Goal: Task Accomplishment & Management: Use online tool/utility

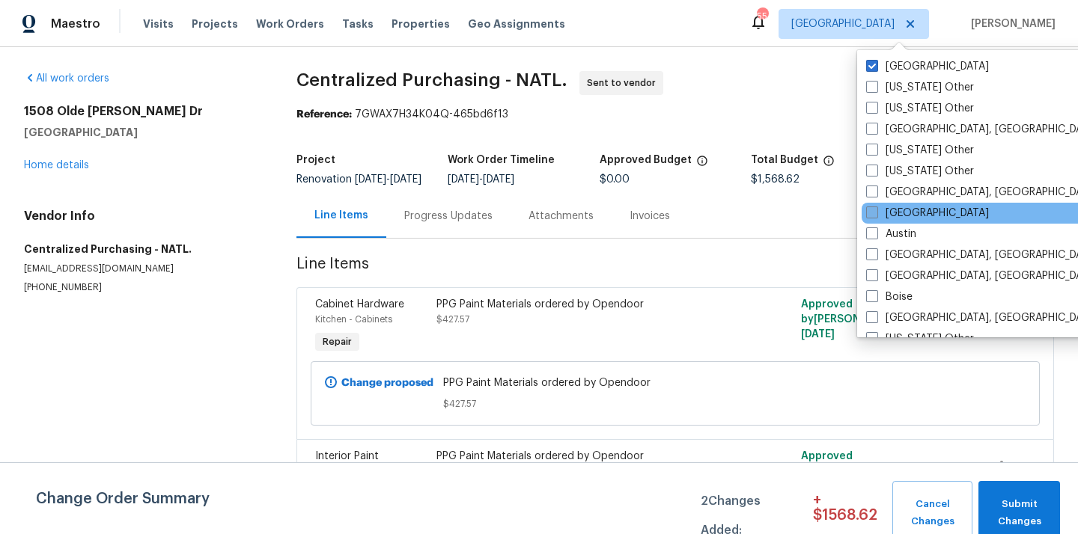
click at [896, 215] on label "[GEOGRAPHIC_DATA]" at bounding box center [927, 213] width 123 height 15
click at [876, 215] on input "[GEOGRAPHIC_DATA]" at bounding box center [871, 211] width 10 height 10
checkbox input "true"
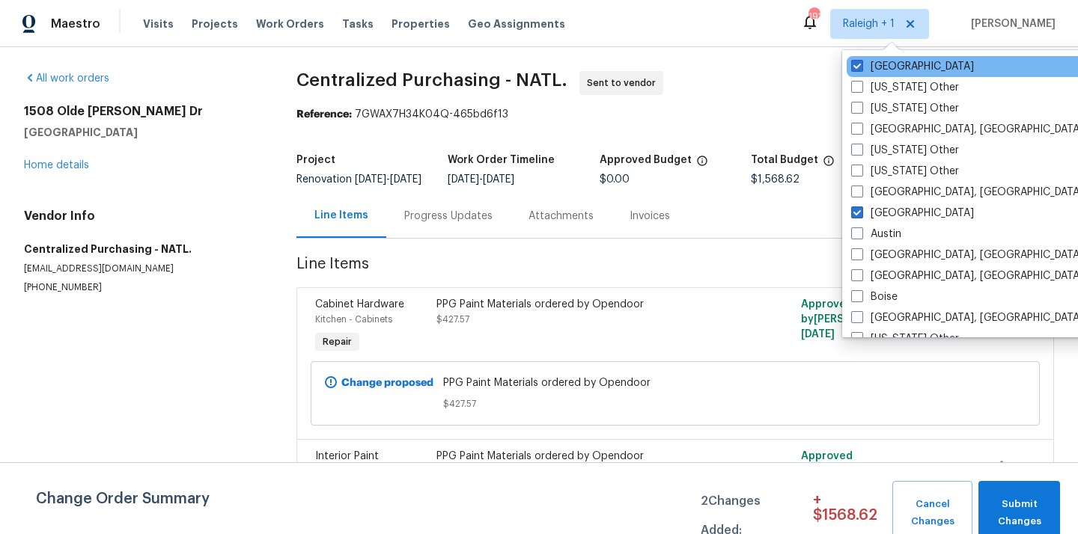
click at [894, 75] on div "[GEOGRAPHIC_DATA]" at bounding box center [997, 66] width 302 height 21
click at [879, 67] on label "[GEOGRAPHIC_DATA]" at bounding box center [912, 66] width 123 height 15
click at [861, 67] on input "[GEOGRAPHIC_DATA]" at bounding box center [856, 64] width 10 height 10
checkbox input "false"
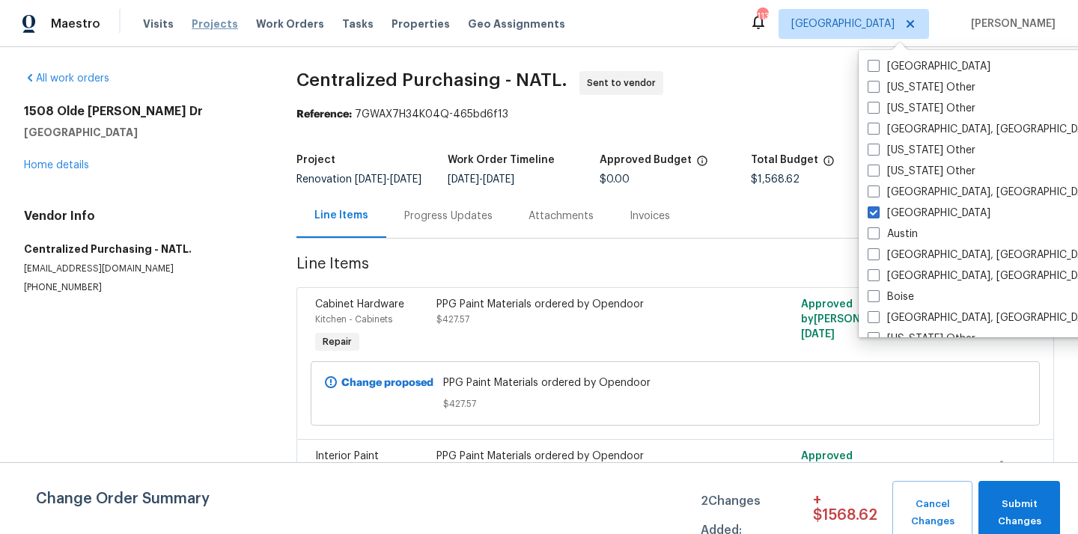
click at [205, 20] on span "Projects" at bounding box center [215, 23] width 46 height 15
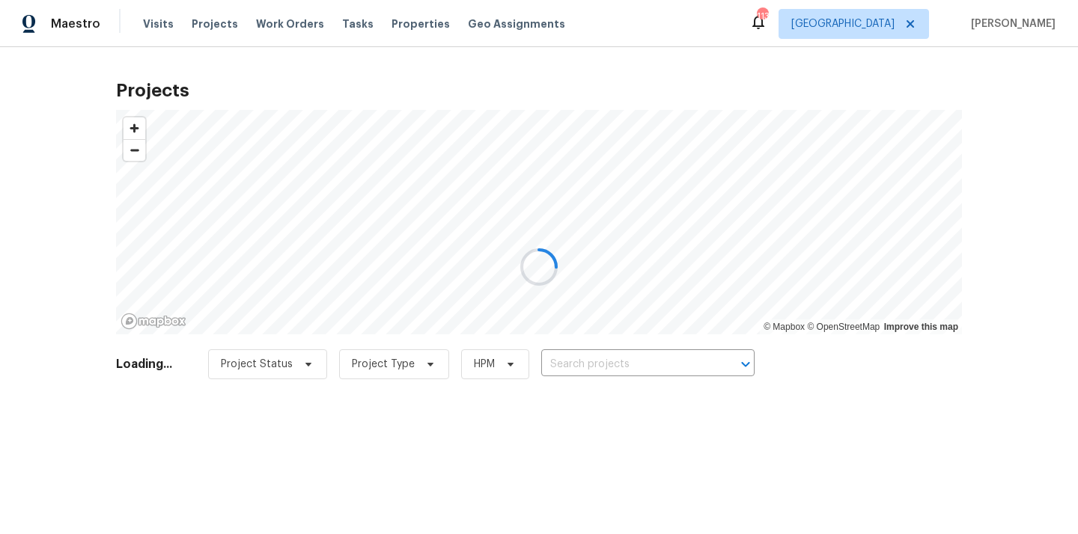
click at [666, 360] on div at bounding box center [539, 267] width 1078 height 534
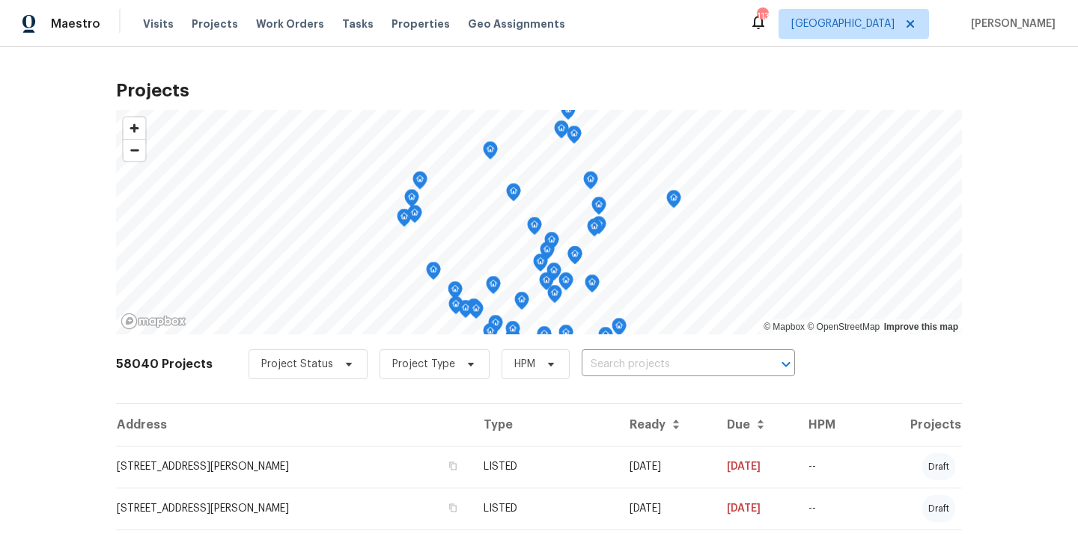
click at [666, 360] on input "text" at bounding box center [667, 364] width 171 height 23
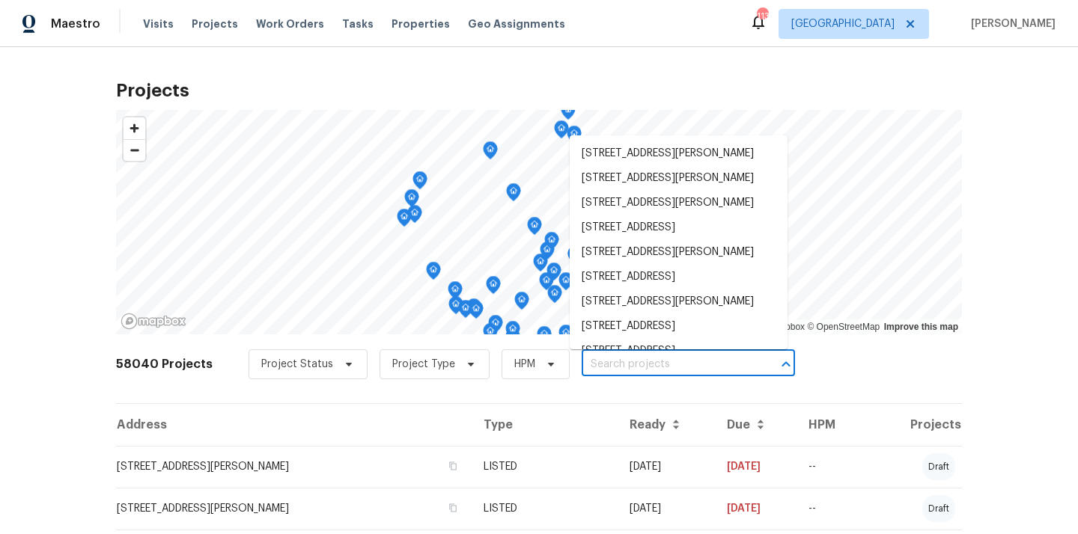
paste input "[STREET_ADDRESS]"
type input "[STREET_ADDRESS]"
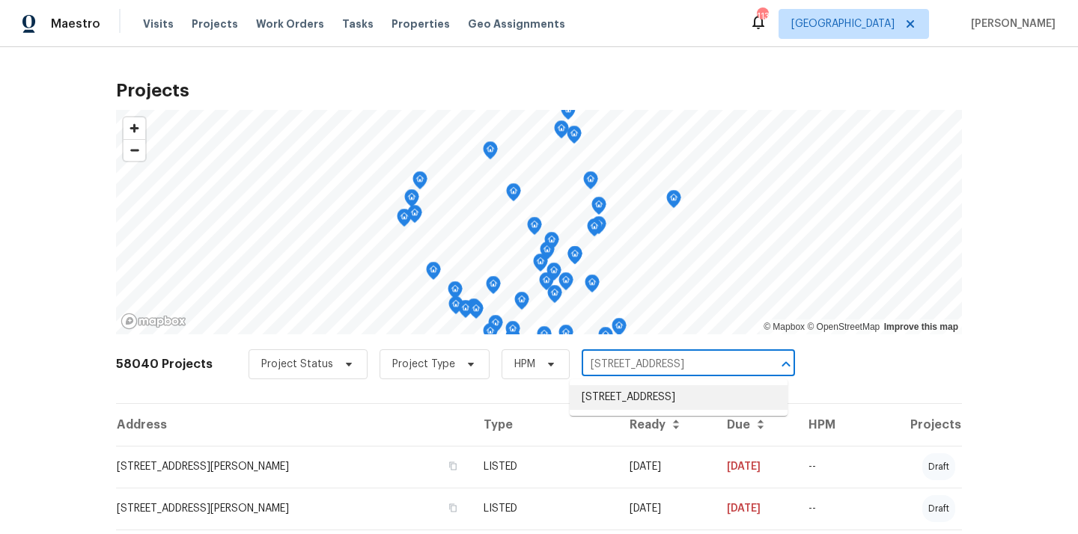
click at [659, 406] on li "[STREET_ADDRESS]" at bounding box center [679, 397] width 218 height 25
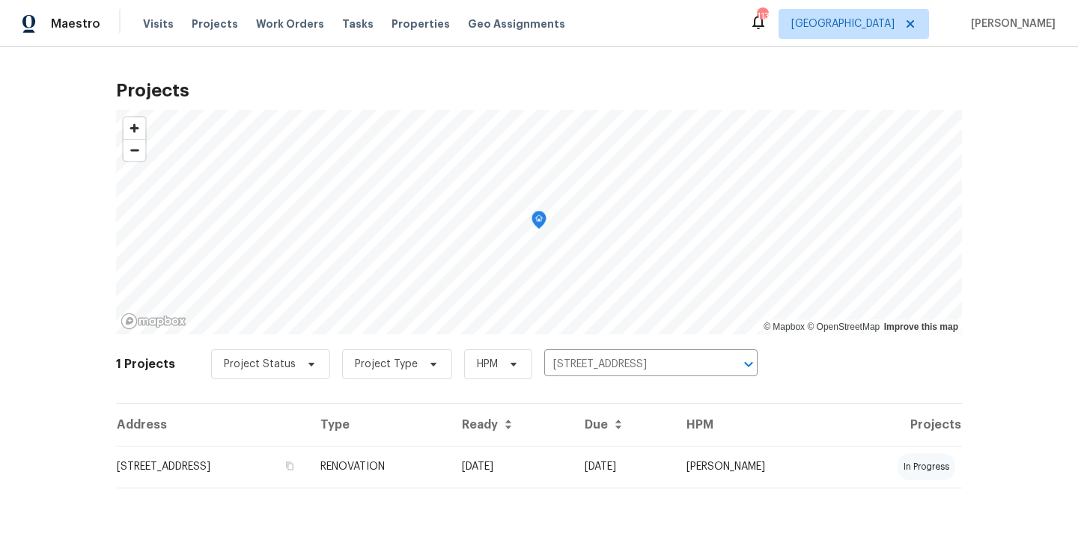
click at [450, 459] on td "RENOVATION" at bounding box center [378, 467] width 141 height 42
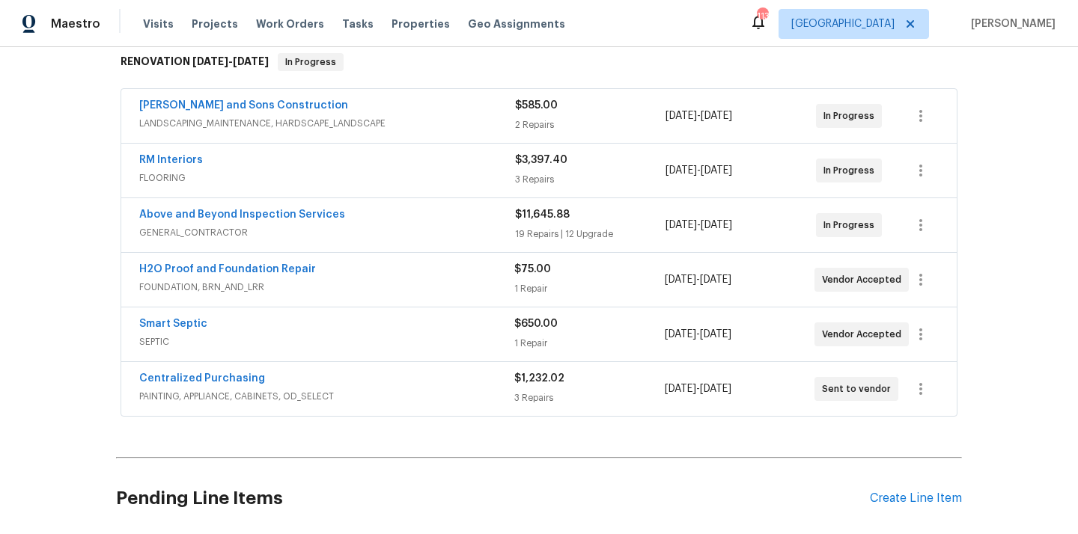
scroll to position [250, 0]
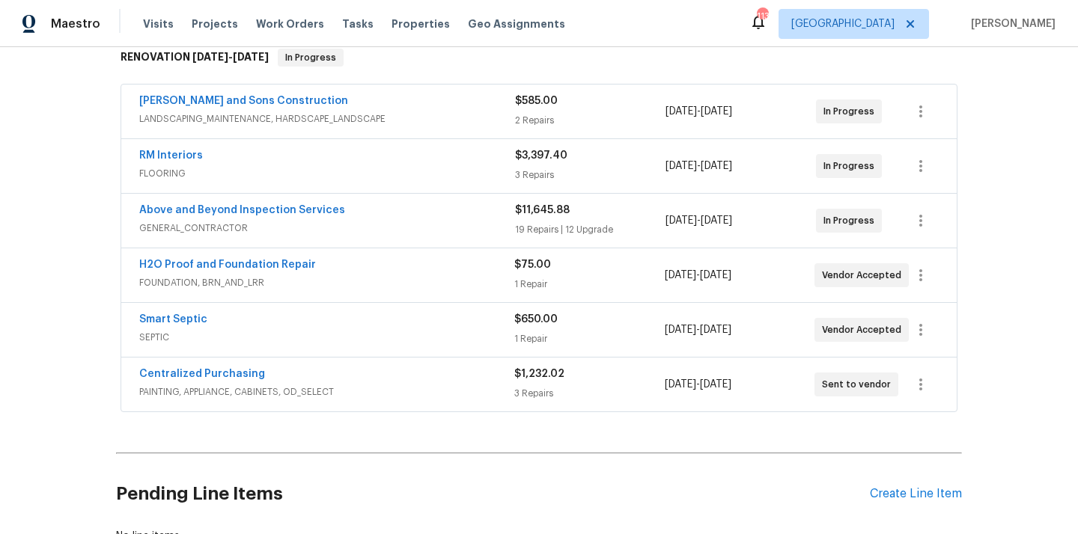
click at [224, 367] on span "Centralized Purchasing" at bounding box center [202, 374] width 126 height 15
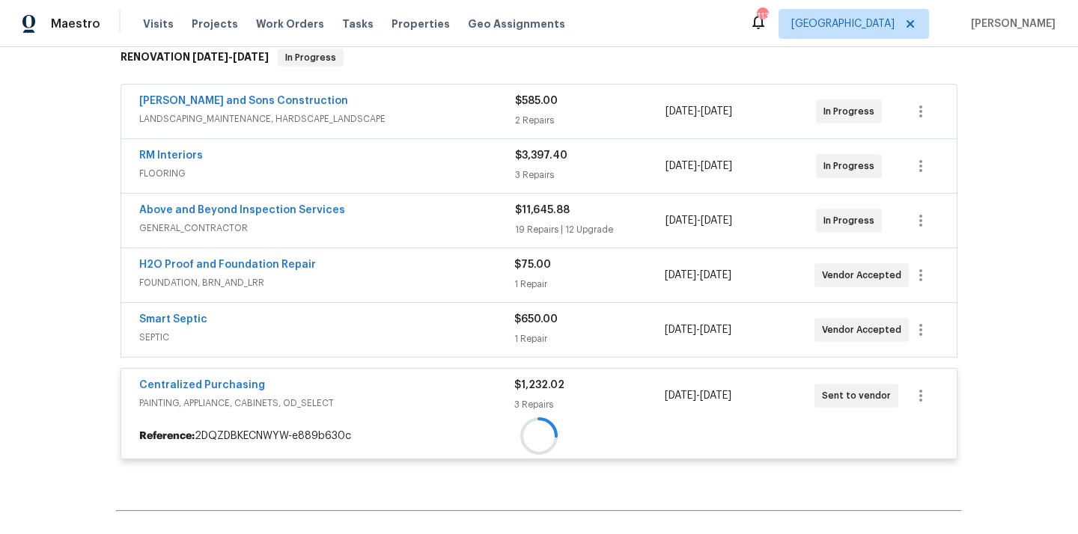
click at [224, 423] on div at bounding box center [538, 436] width 835 height 27
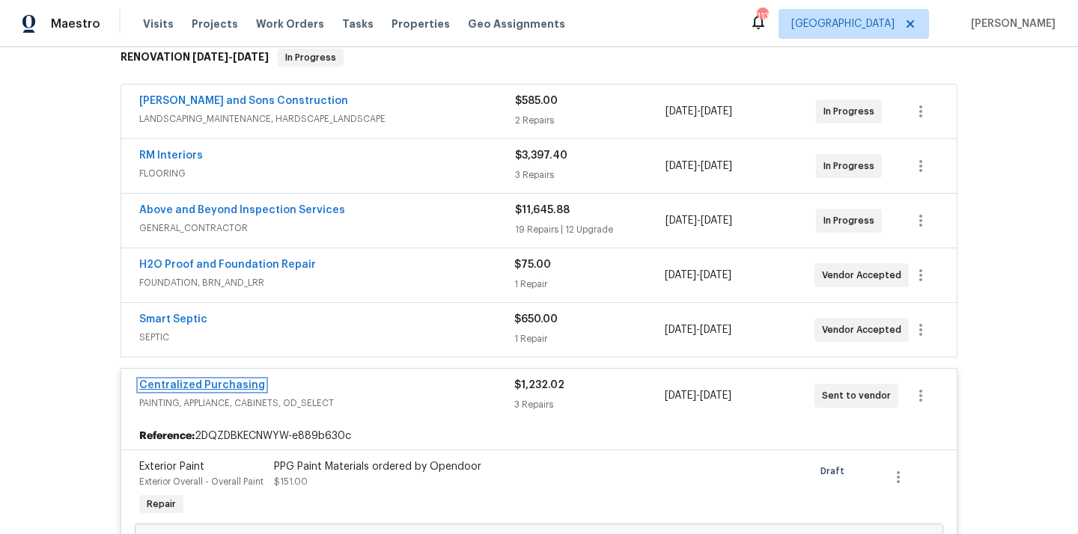
click at [222, 390] on link "Centralized Purchasing" at bounding box center [202, 385] width 126 height 10
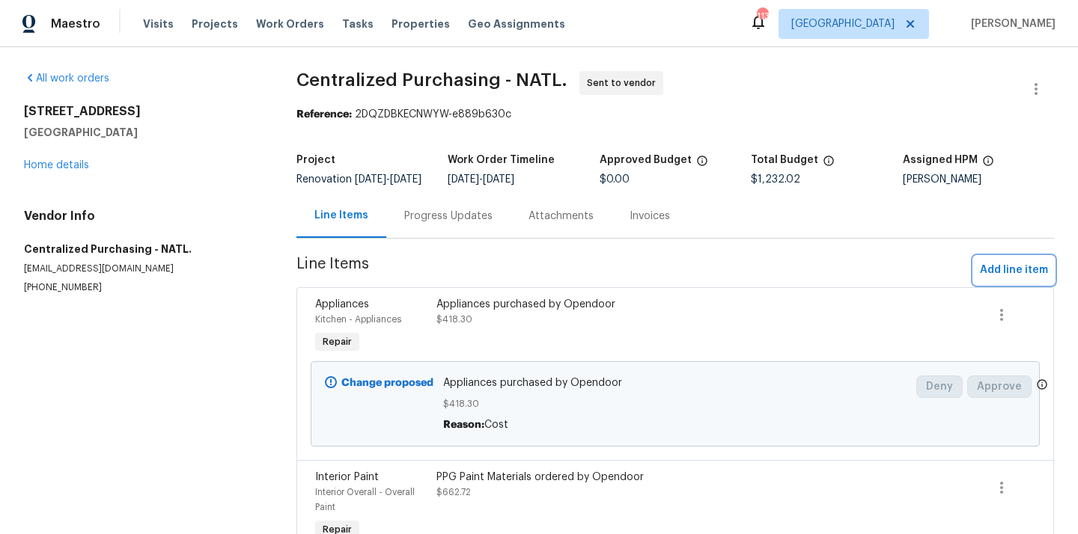
click at [1001, 275] on span "Add line item" at bounding box center [1014, 270] width 68 height 19
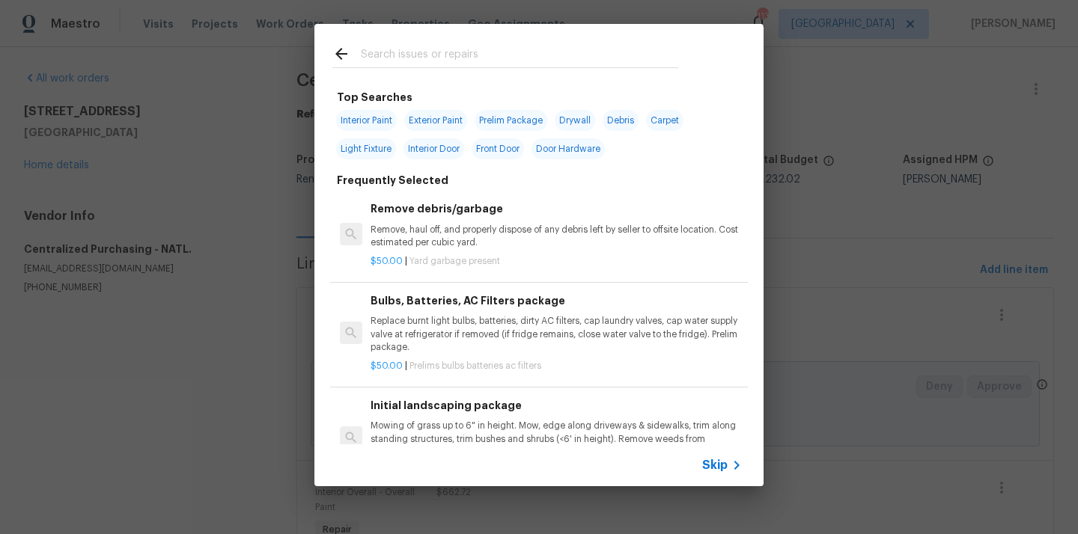
click at [665, 52] on input "text" at bounding box center [519, 56] width 317 height 22
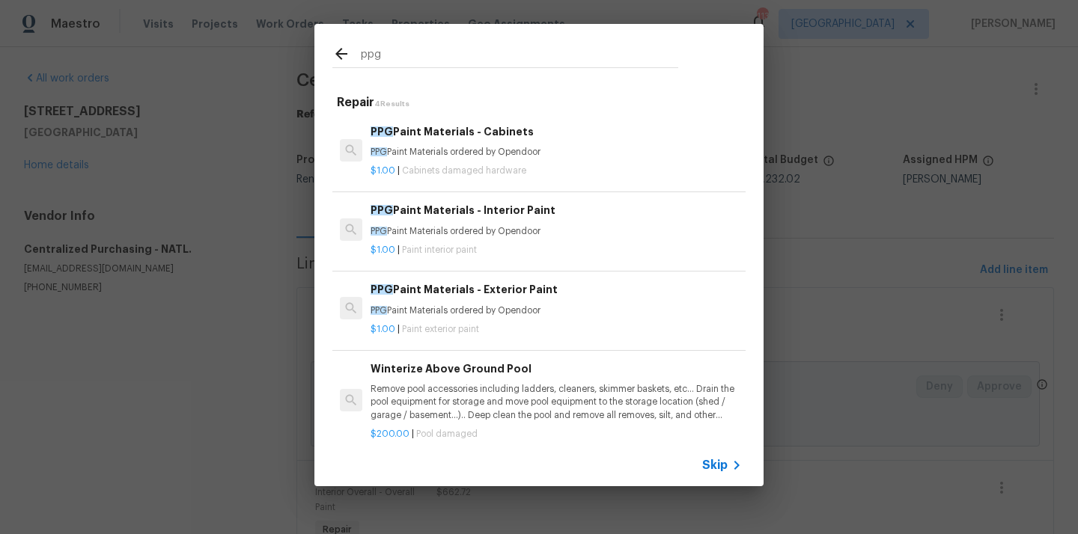
type input "ppg"
click at [518, 162] on div "$1.00 | Cabinets damaged hardware" at bounding box center [555, 168] width 371 height 19
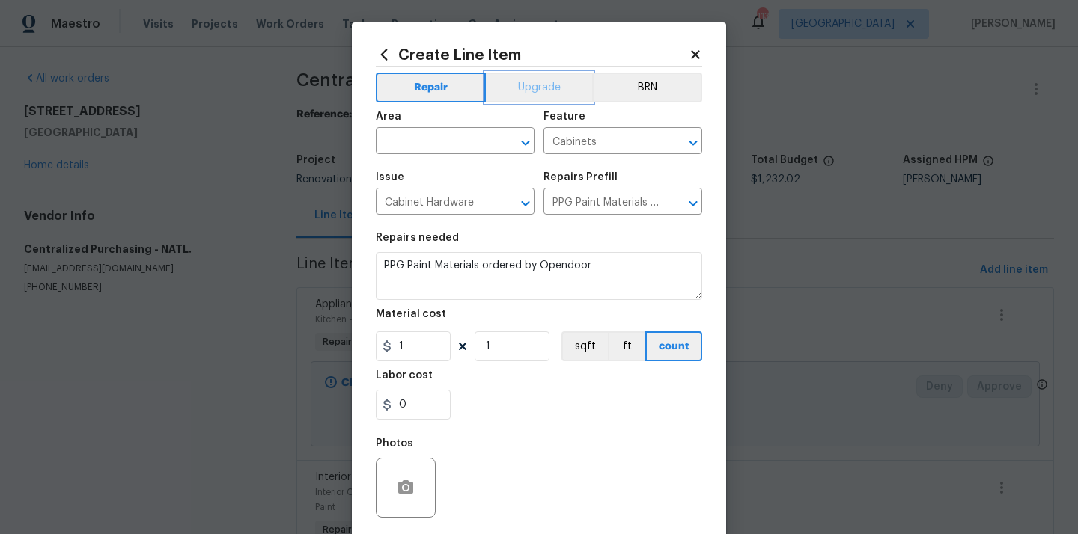
click at [532, 85] on button "Upgrade" at bounding box center [539, 88] width 107 height 30
click at [462, 139] on input "text" at bounding box center [434, 142] width 117 height 23
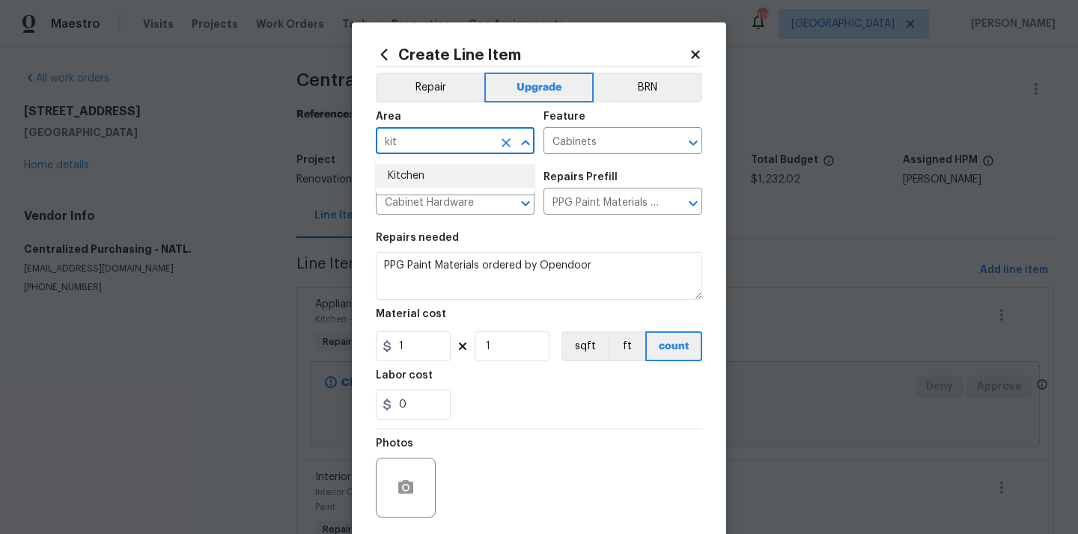
click at [465, 174] on li "Kitchen" at bounding box center [455, 176] width 159 height 25
type input "Kitchen"
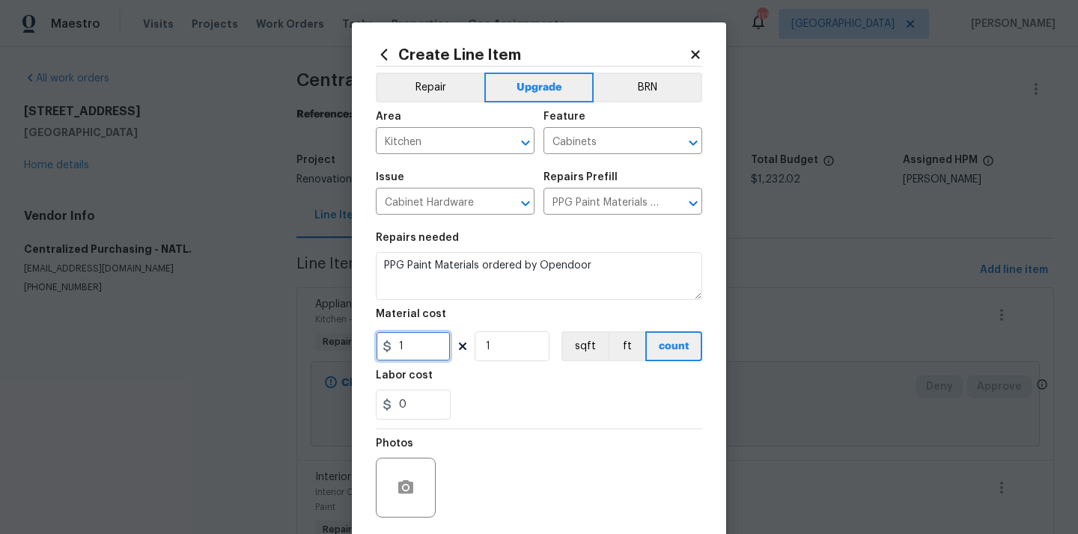
drag, startPoint x: 414, startPoint y: 358, endPoint x: 373, endPoint y: 345, distance: 43.1
click at [373, 346] on div "Create Line Item Repair Upgrade BRN Area Kitchen ​ Feature Cabinets ​ Issue Cab…" at bounding box center [539, 321] width 374 height 599
paste input "267.93"
type input "267.93"
click at [519, 396] on div "0" at bounding box center [539, 405] width 326 height 30
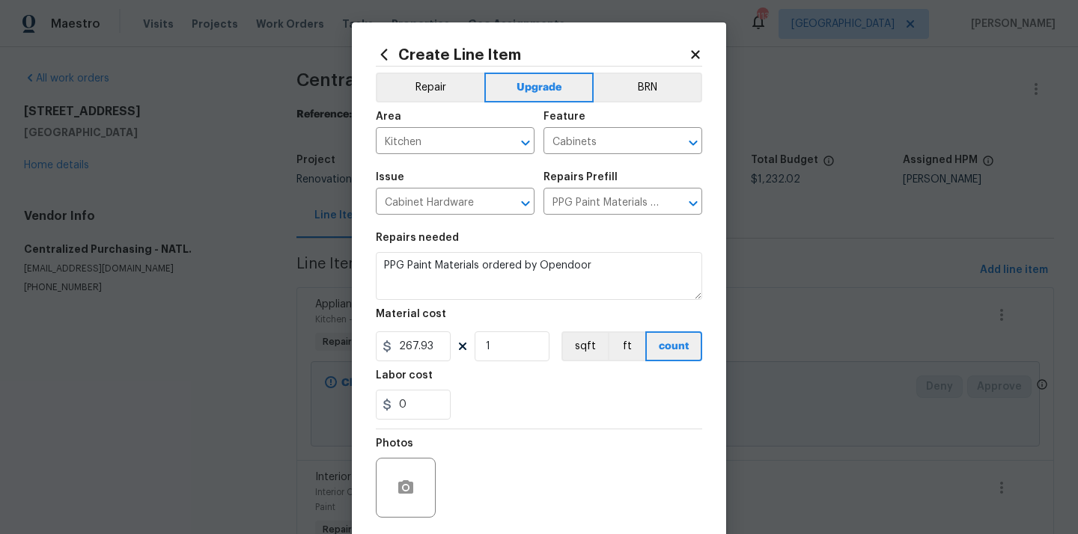
scroll to position [111, 0]
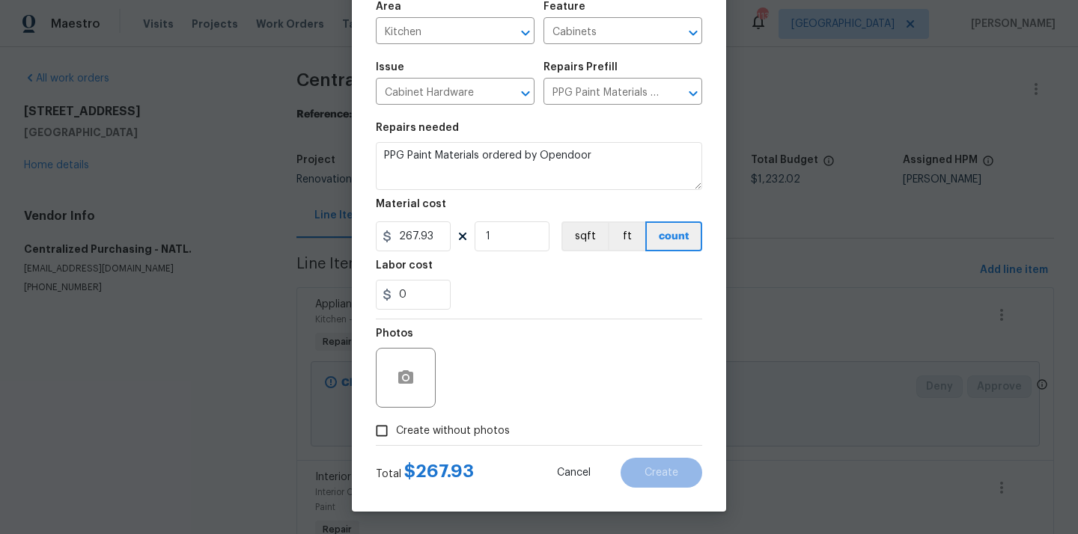
click at [479, 424] on span "Create without photos" at bounding box center [453, 432] width 114 height 16
click at [396, 424] on input "Create without photos" at bounding box center [381, 431] width 28 height 28
checkbox input "true"
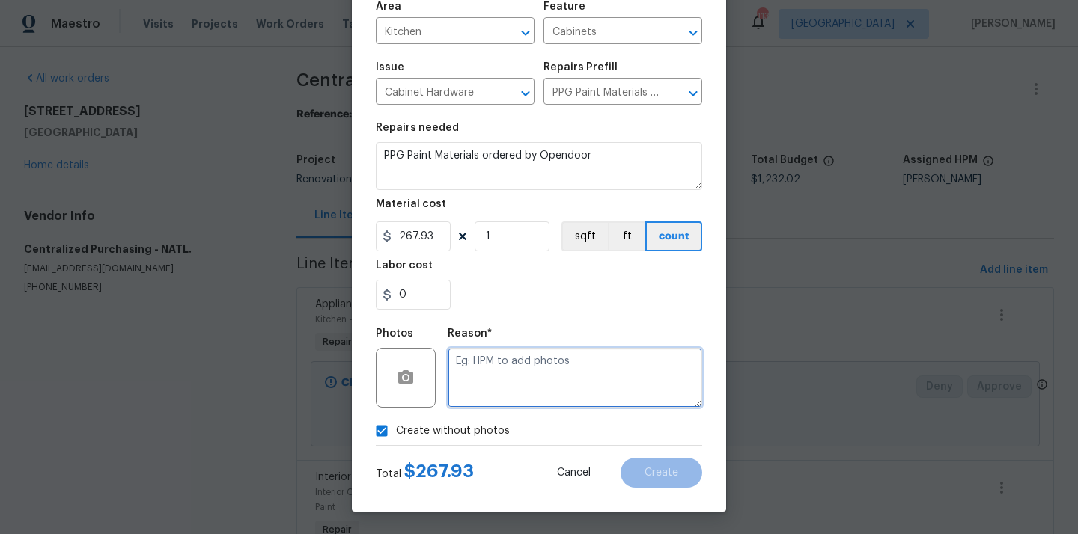
click at [516, 369] on textarea at bounding box center [575, 378] width 254 height 60
type textarea "N/A"
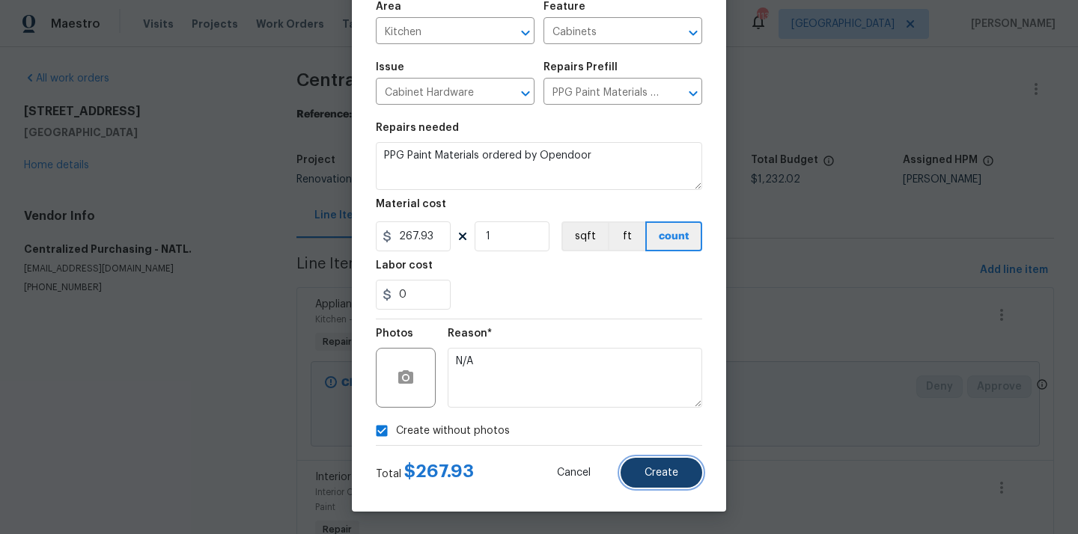
click at [662, 462] on button "Create" at bounding box center [661, 473] width 82 height 30
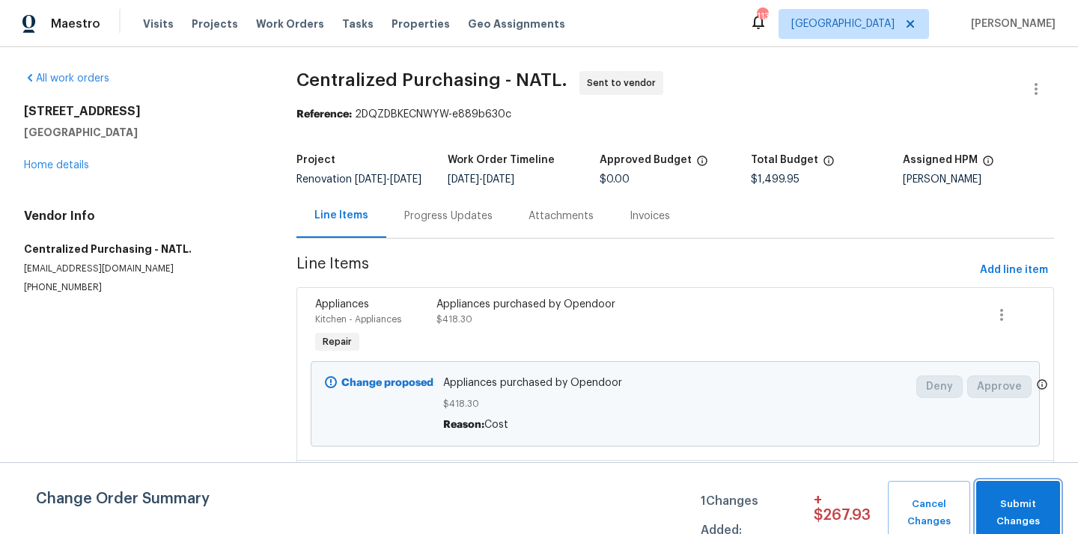
click at [1018, 510] on span "Submit Changes" at bounding box center [1017, 513] width 69 height 34
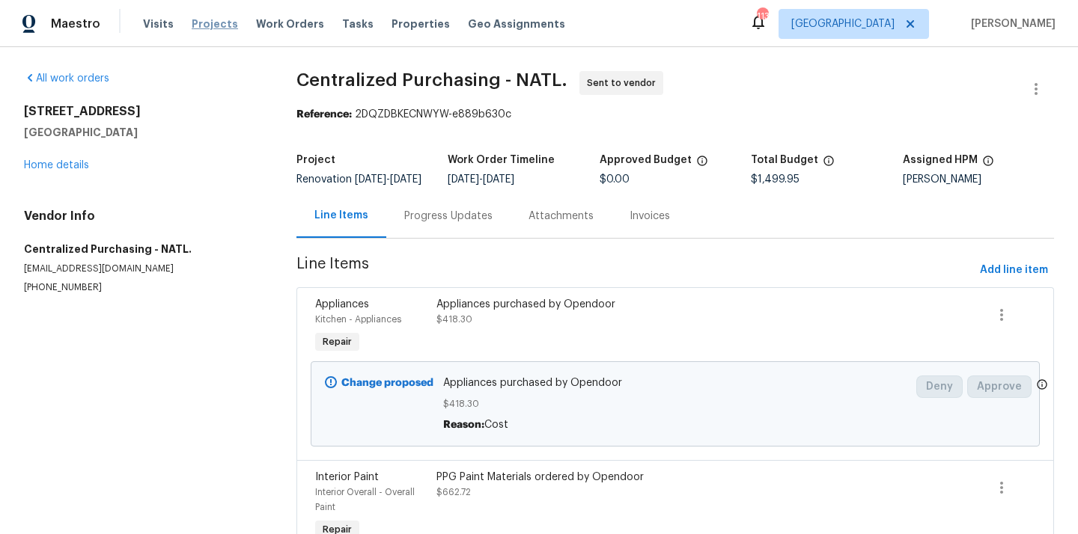
click at [206, 25] on span "Projects" at bounding box center [215, 23] width 46 height 15
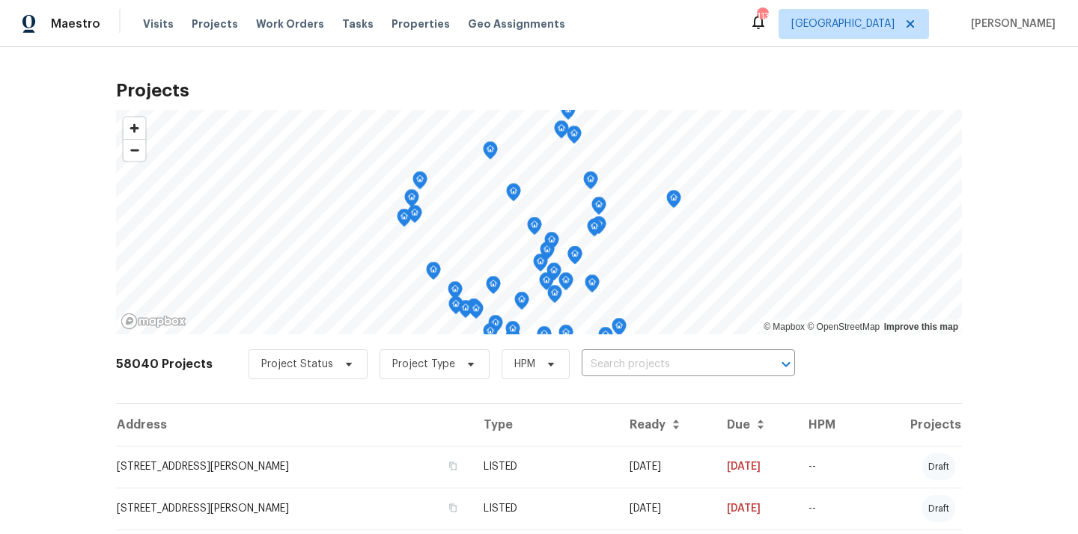
click at [628, 364] on input "text" at bounding box center [667, 364] width 171 height 23
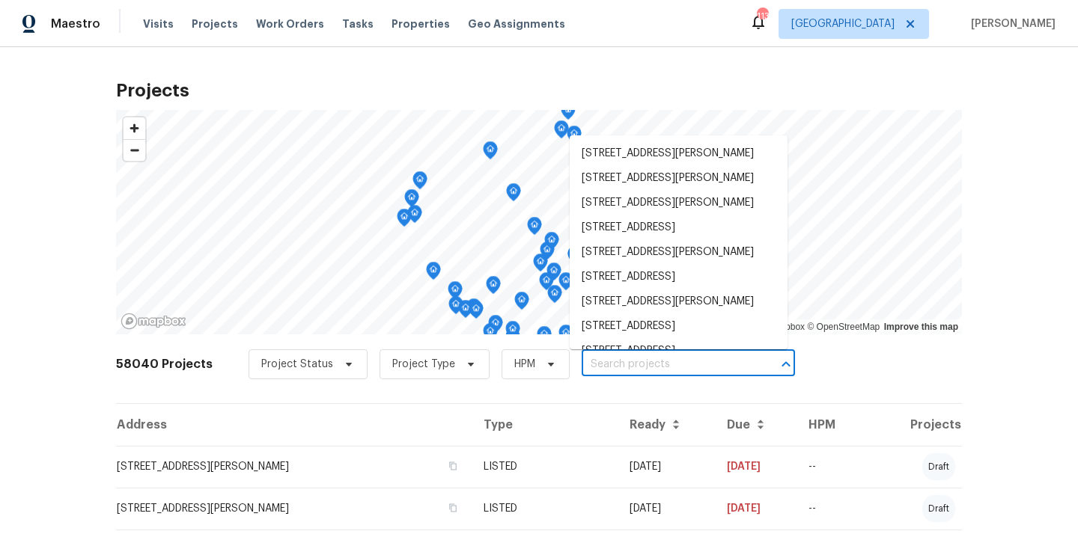
paste input "[STREET_ADDRESS]"
type input "[STREET_ADDRESS]"
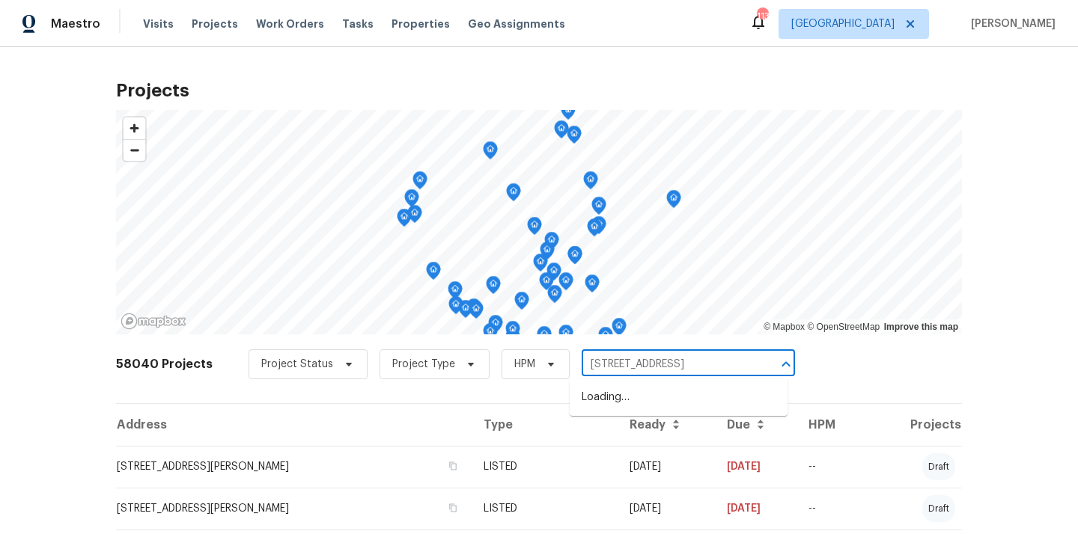
scroll to position [0, 50]
click at [632, 400] on li "[STREET_ADDRESS]" at bounding box center [679, 397] width 218 height 25
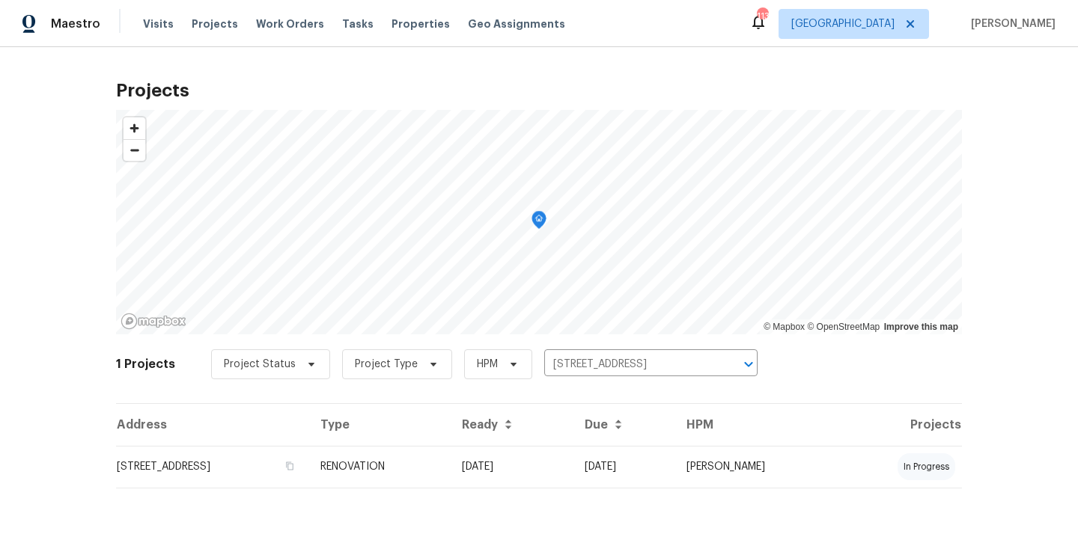
click at [308, 431] on th "Address" at bounding box center [212, 425] width 192 height 42
click at [308, 460] on td "[STREET_ADDRESS]" at bounding box center [212, 467] width 192 height 42
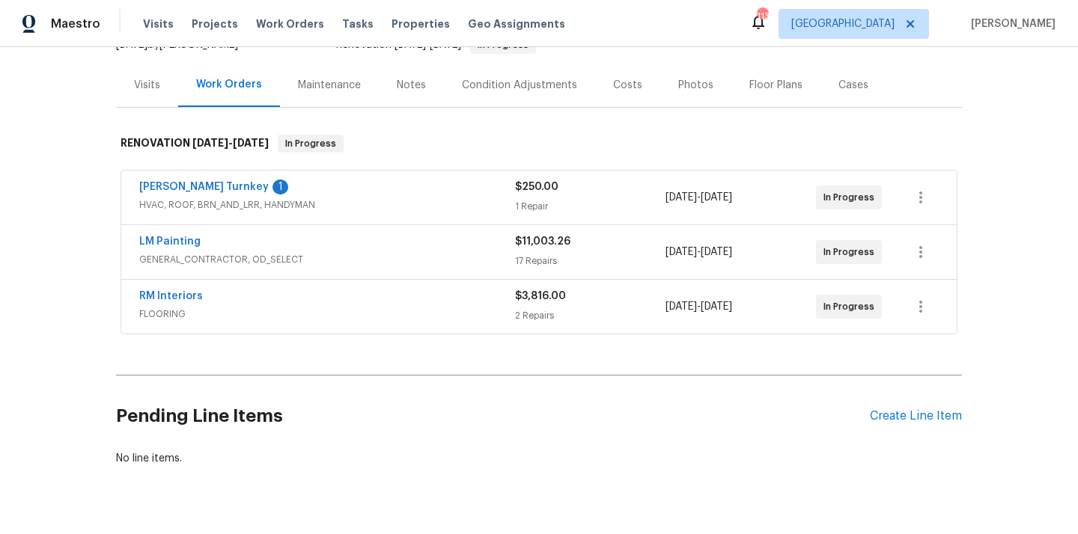
scroll to position [179, 0]
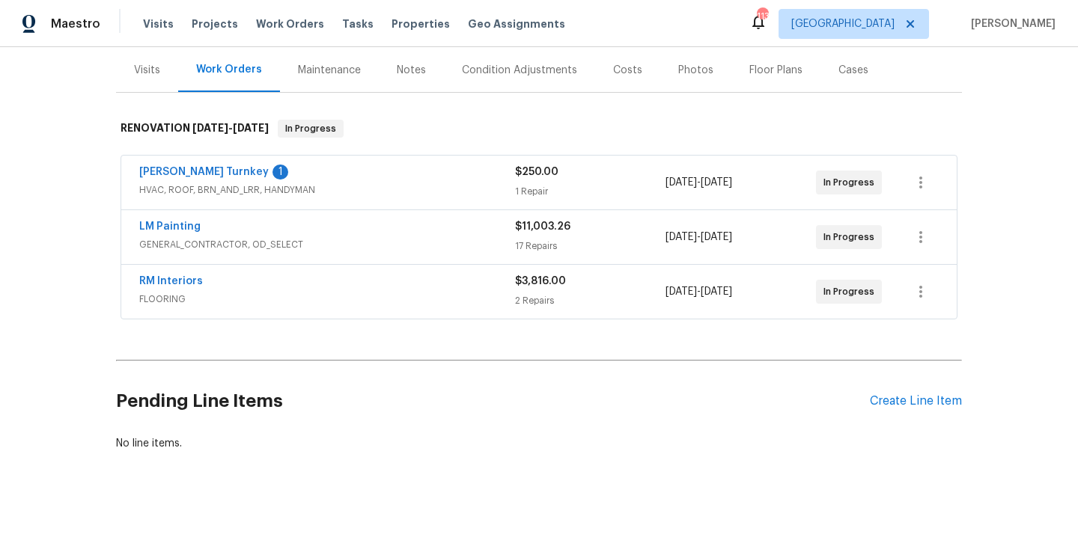
click at [905, 410] on div "Pending Line Items Create Line Item" at bounding box center [539, 402] width 846 height 70
click at [905, 400] on div "Create Line Item" at bounding box center [916, 401] width 92 height 14
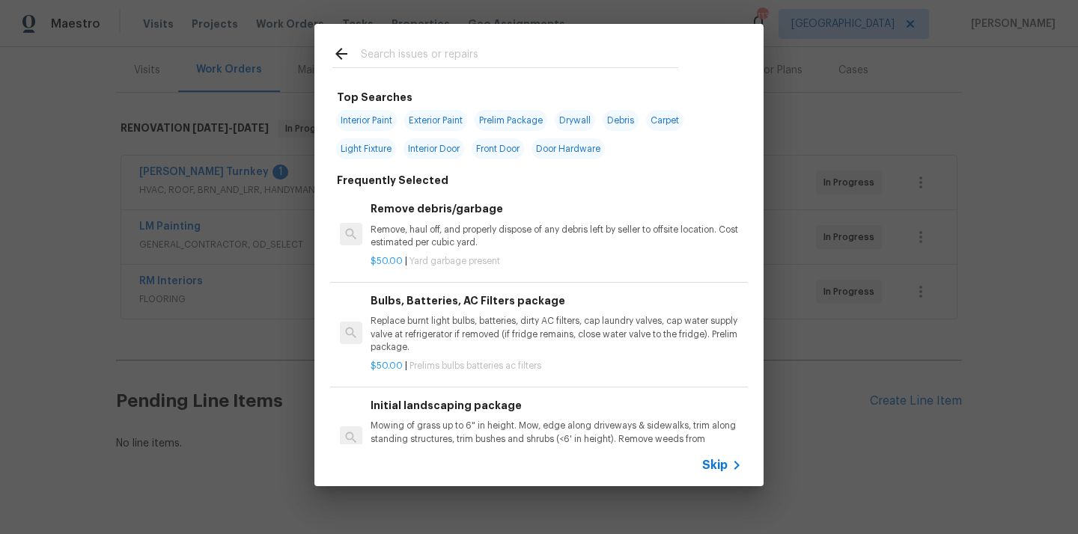
click at [517, 68] on div at bounding box center [505, 67] width 346 height 1
click at [511, 59] on input "text" at bounding box center [519, 56] width 317 height 22
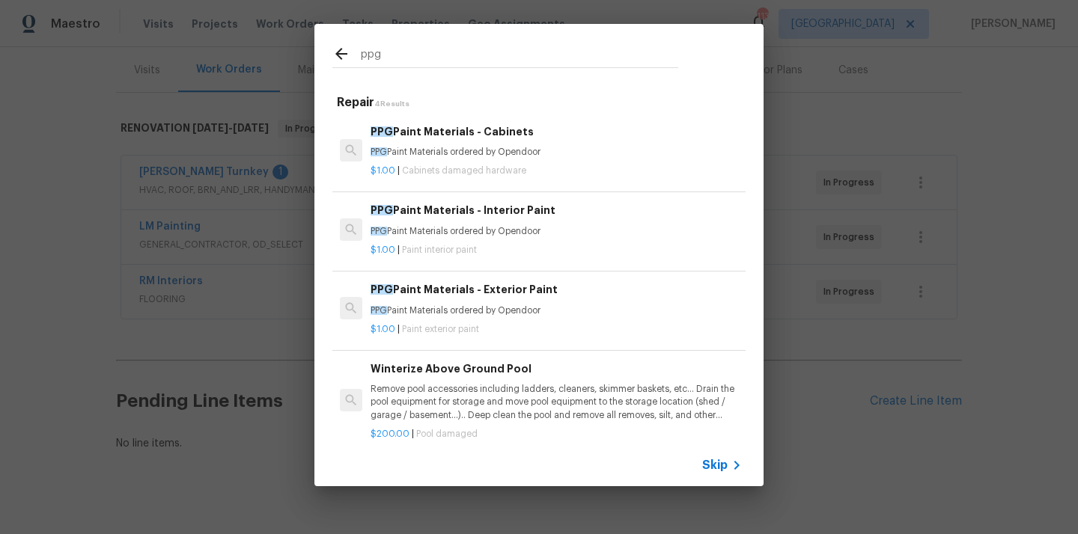
type input "ppg"
click at [485, 162] on div "$1.00 | Cabinets damaged hardware" at bounding box center [555, 168] width 371 height 19
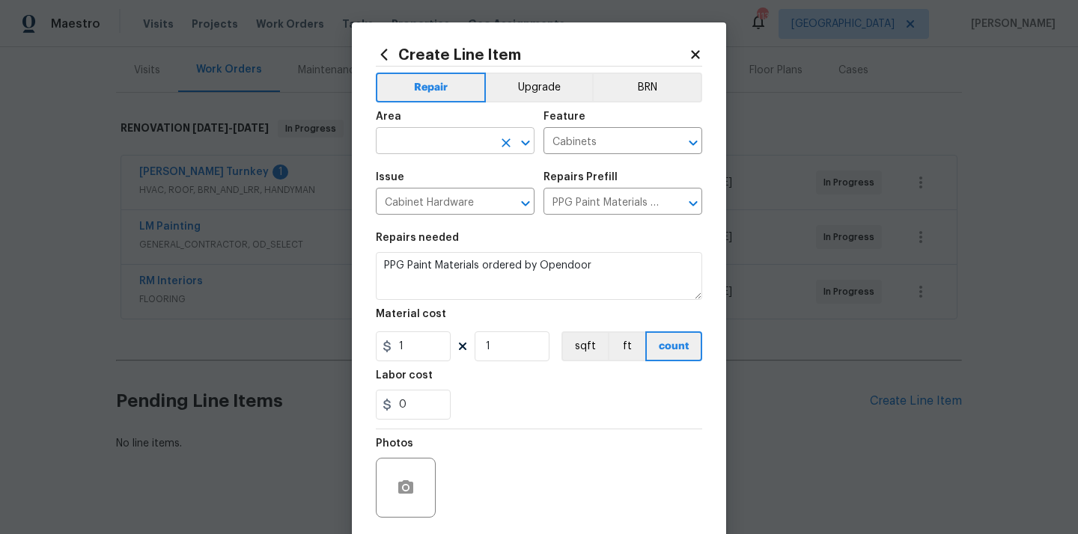
click at [463, 147] on input "text" at bounding box center [434, 142] width 117 height 23
click at [472, 174] on li "Kitchen" at bounding box center [455, 176] width 159 height 25
type input "Kitchen"
drag, startPoint x: 415, startPoint y: 346, endPoint x: 353, endPoint y: 345, distance: 62.1
click at [353, 345] on div "Create Line Item Repair Upgrade BRN Area Kitchen ​ Feature Cabinets ​ Issue Cab…" at bounding box center [539, 321] width 374 height 599
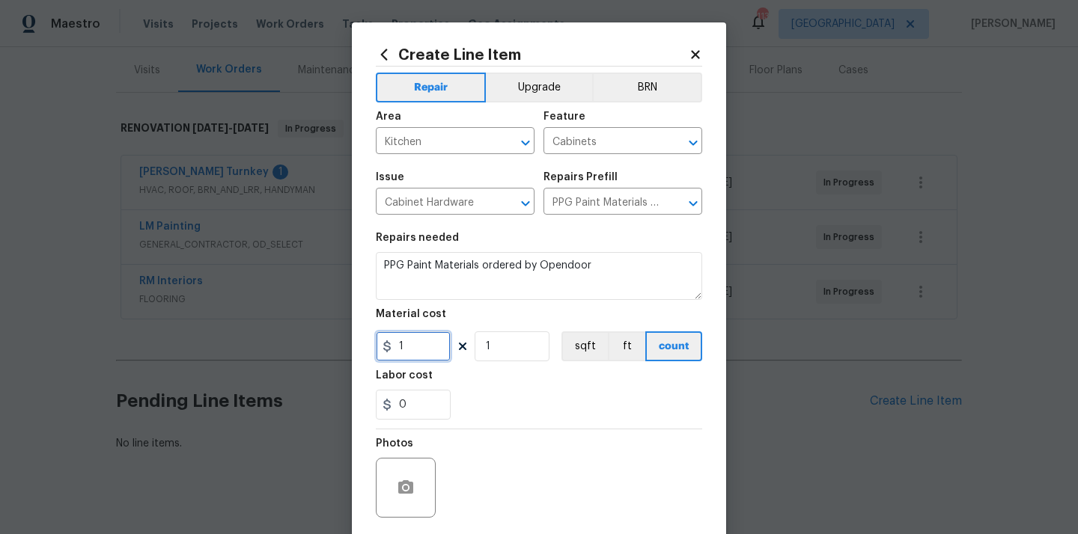
paste input "34.8"
type input "134.8"
click at [451, 406] on div "0" at bounding box center [539, 405] width 326 height 30
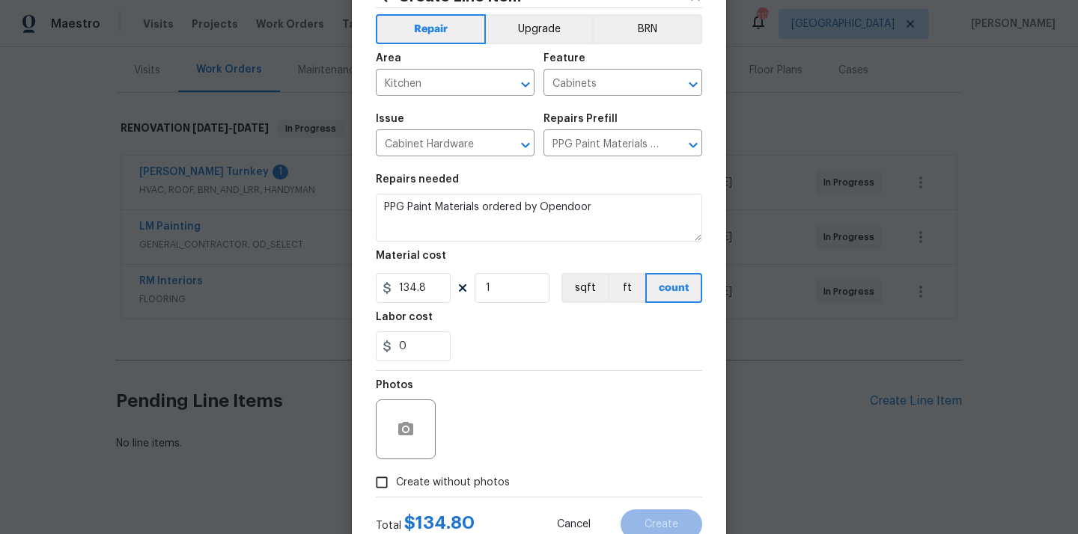
scroll to position [111, 0]
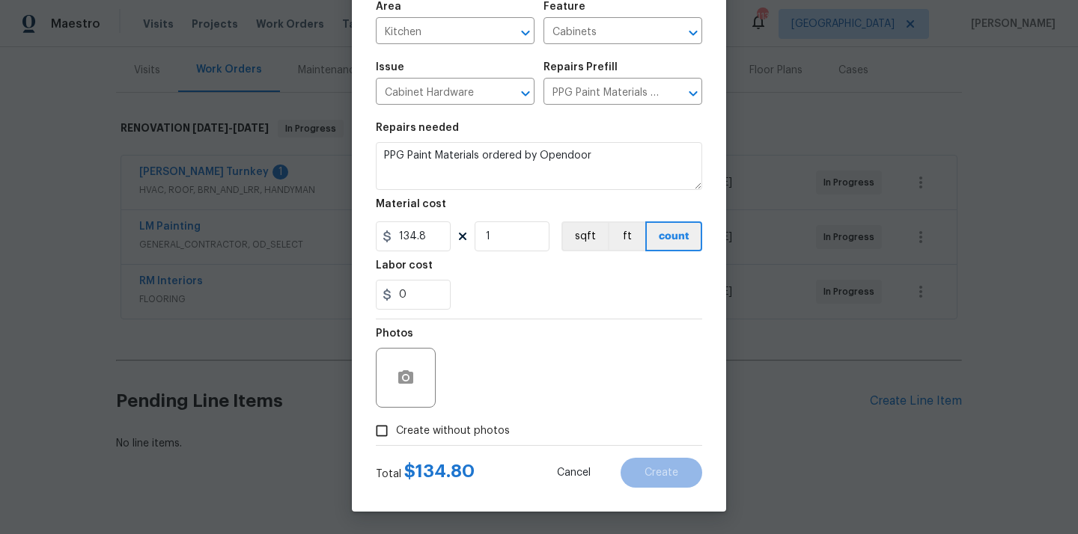
click at [457, 429] on span "Create without photos" at bounding box center [453, 432] width 114 height 16
click at [396, 429] on input "Create without photos" at bounding box center [381, 431] width 28 height 28
checkbox input "true"
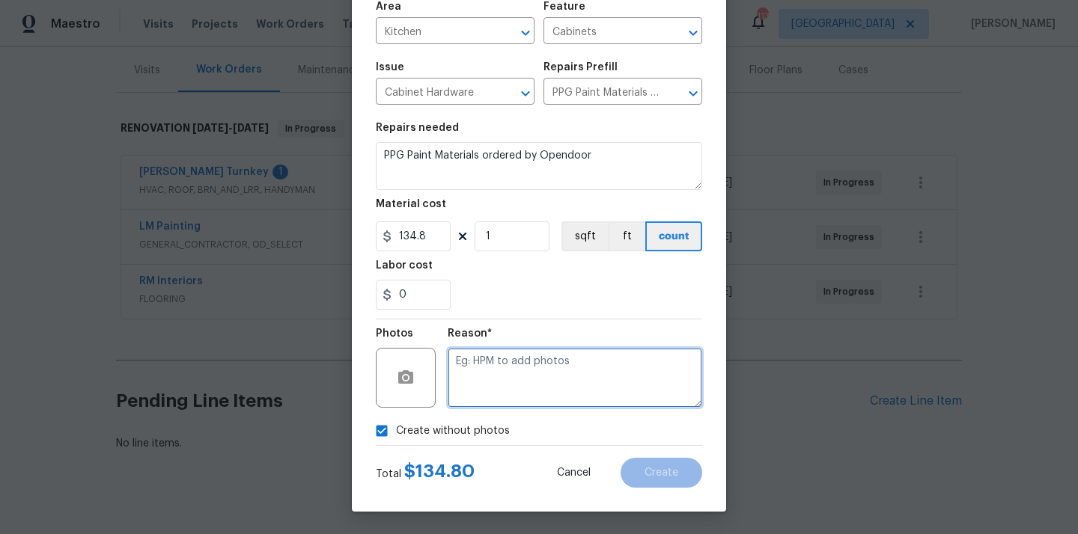
click at [501, 392] on textarea at bounding box center [575, 378] width 254 height 60
type textarea "N/A"
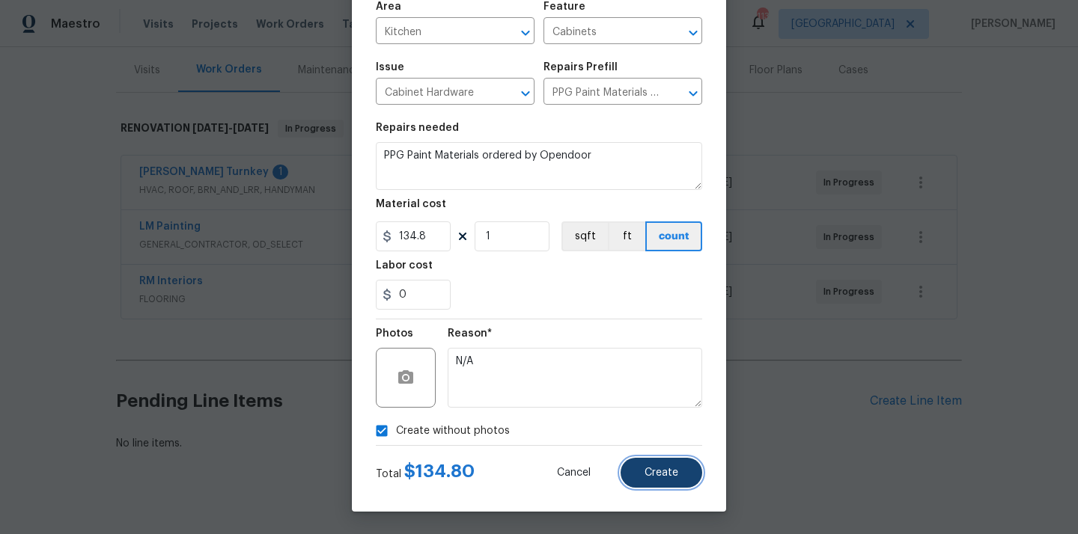
click at [644, 466] on button "Create" at bounding box center [661, 473] width 82 height 30
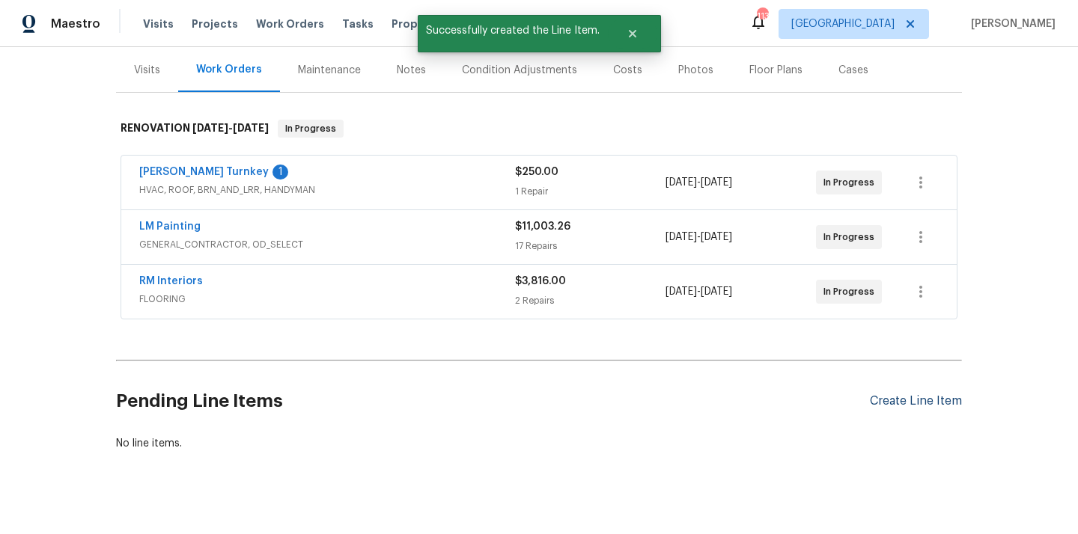
click at [887, 402] on section "Pending Line Items Create Line Item No line items." at bounding box center [539, 409] width 846 height 85
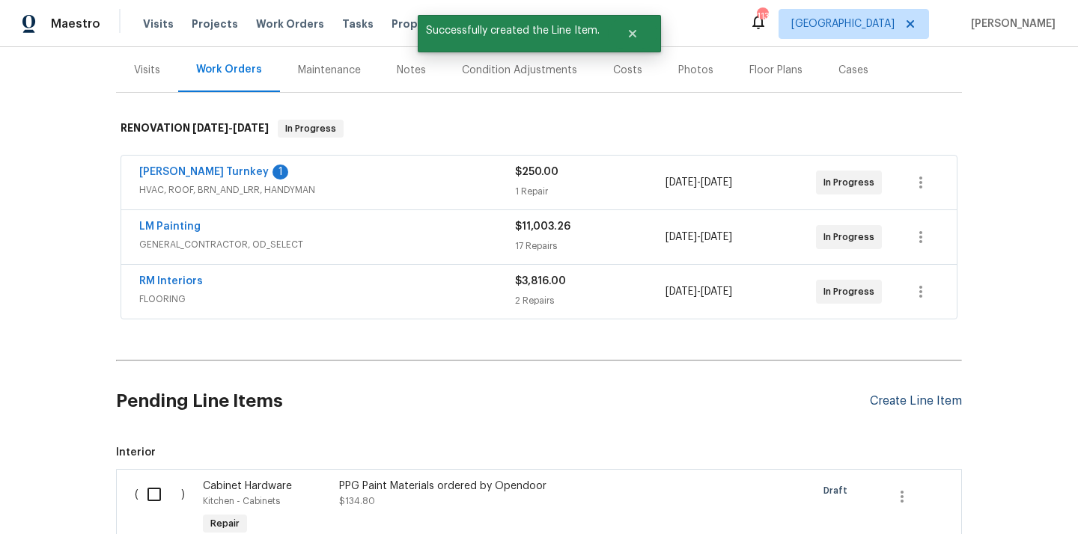
click at [887, 402] on div "Create Line Item" at bounding box center [916, 401] width 92 height 14
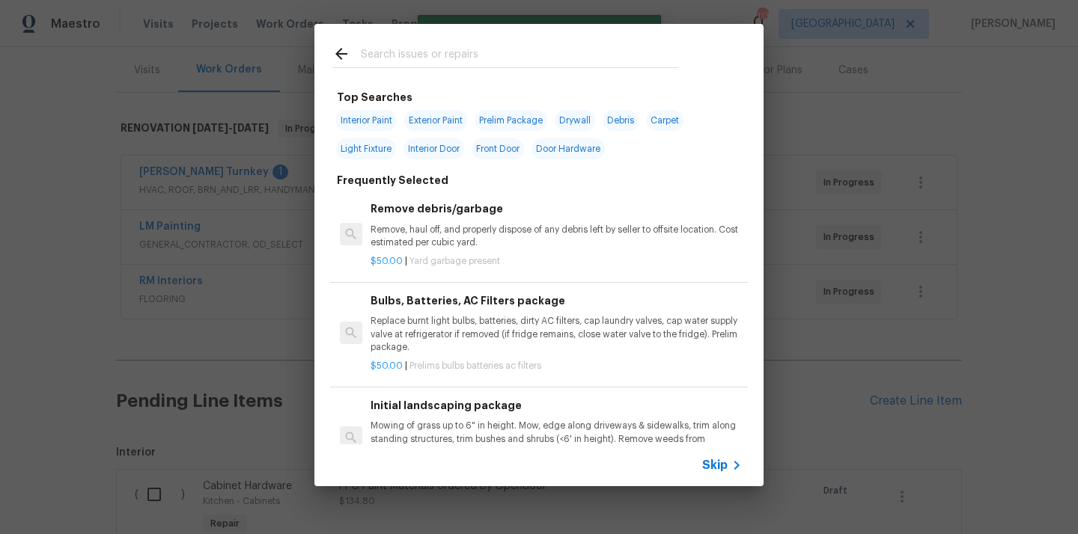
click at [565, 71] on div at bounding box center [505, 53] width 382 height 59
click at [565, 58] on input "text" at bounding box center [519, 56] width 317 height 22
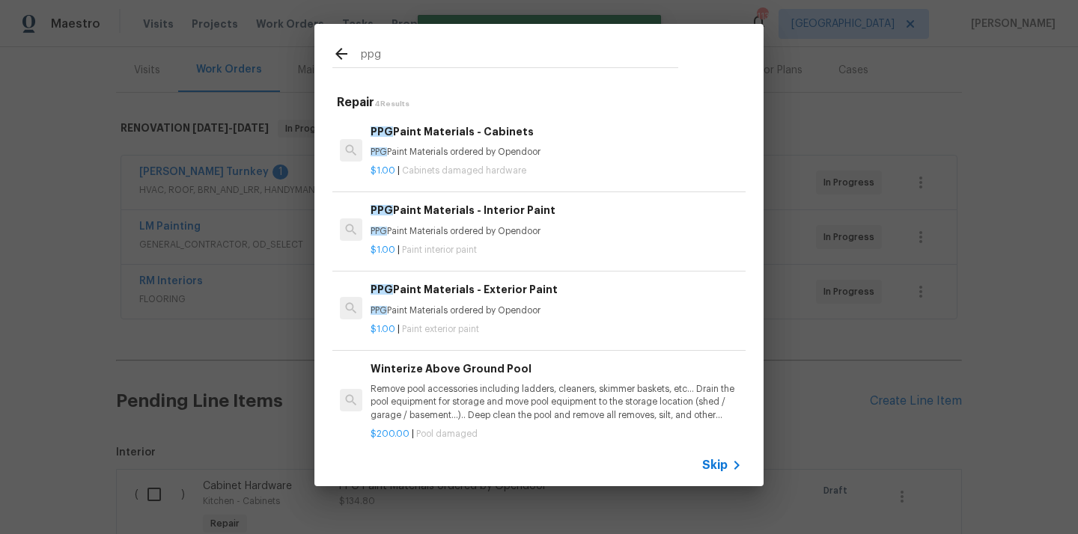
type input "ppg"
click at [555, 230] on p "PPG Paint Materials ordered by Opendoor" at bounding box center [555, 231] width 371 height 13
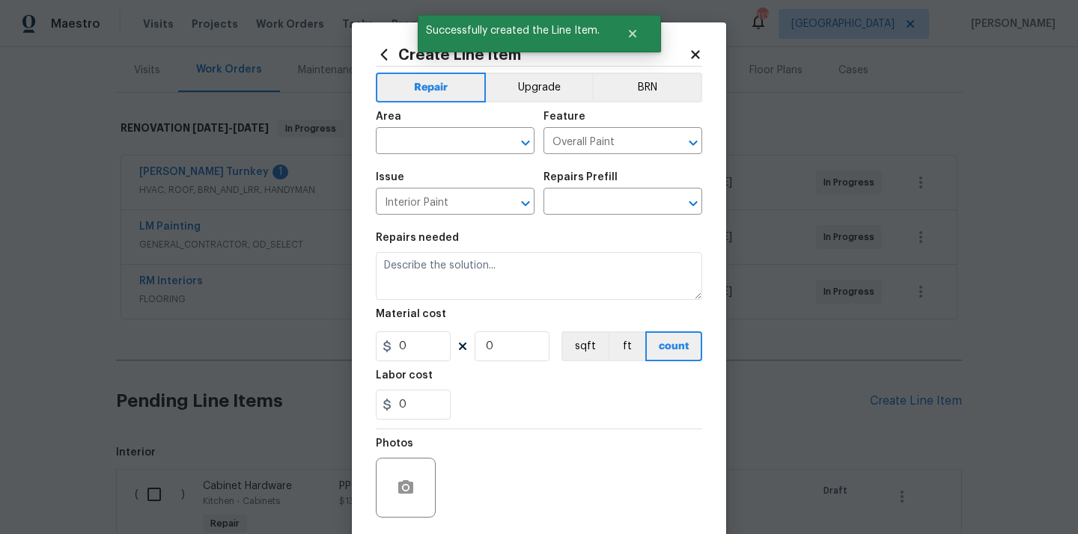
type input "PPG Paint Materials - Interior Paint $1.00"
type textarea "PPG Paint Materials ordered by Opendoor"
type input "1"
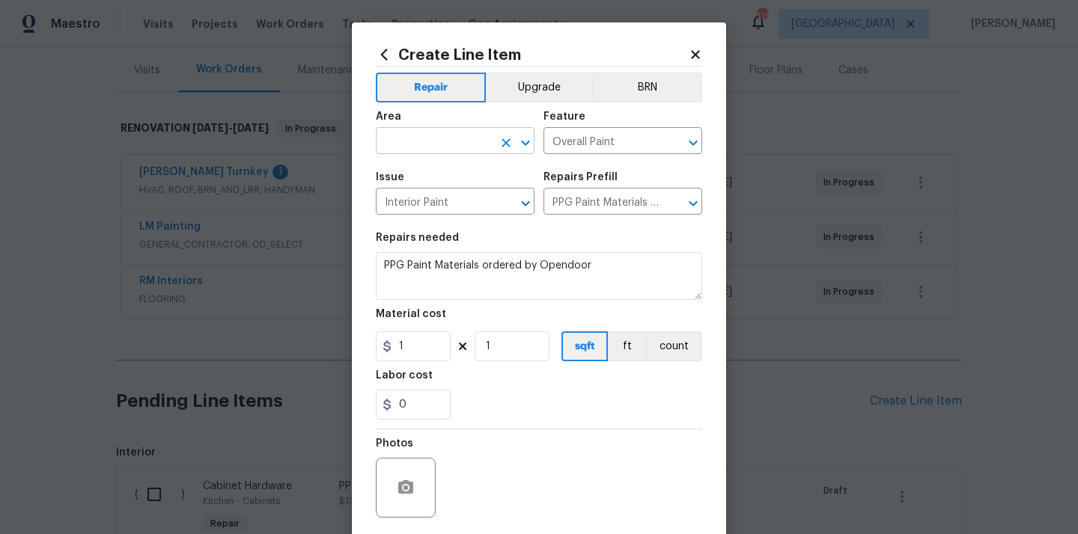
click at [455, 143] on input "text" at bounding box center [434, 142] width 117 height 23
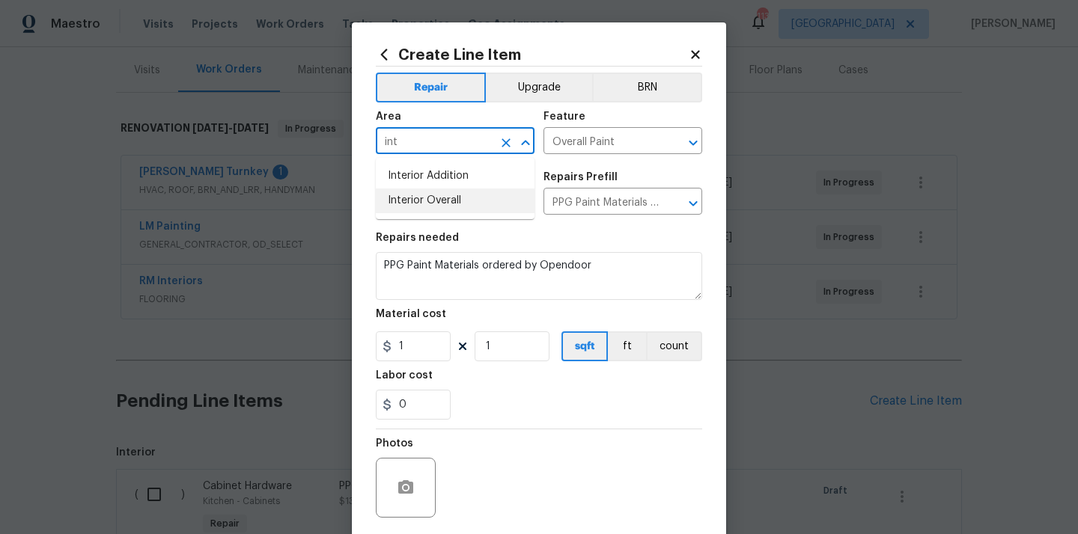
click at [455, 209] on li "Interior Overall" at bounding box center [455, 201] width 159 height 25
type input "Interior Overall"
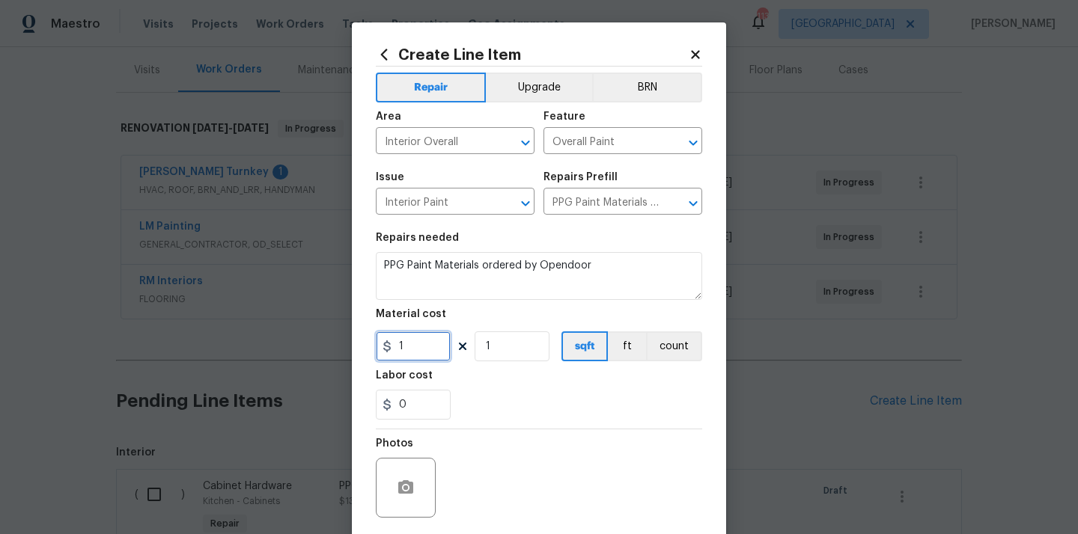
drag, startPoint x: 419, startPoint y: 348, endPoint x: 375, endPoint y: 348, distance: 44.2
click at [376, 348] on input "1" at bounding box center [413, 347] width 75 height 30
paste input "381.69"
type input "381.69"
click at [505, 397] on div "0" at bounding box center [539, 405] width 326 height 30
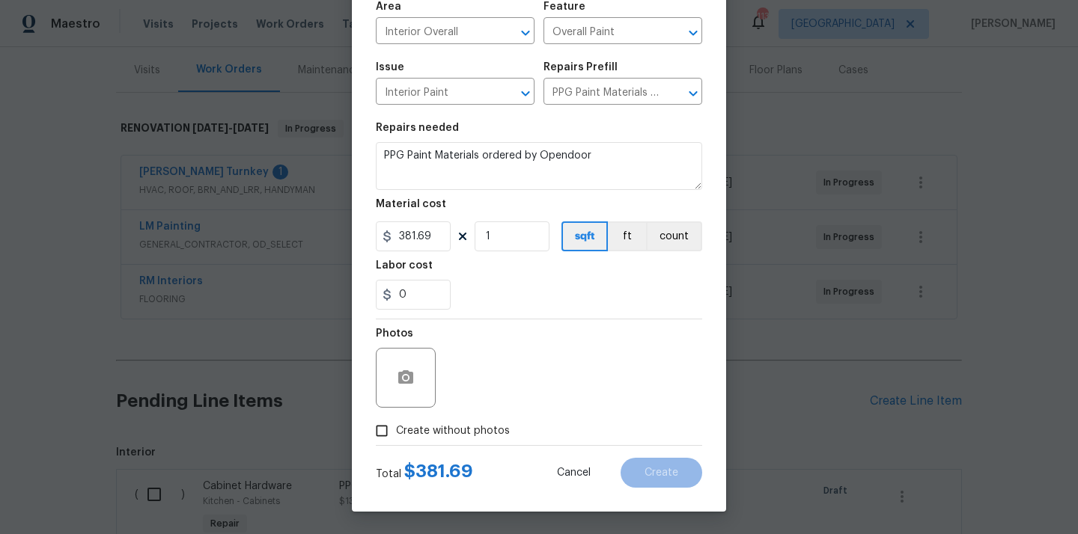
click at [488, 427] on span "Create without photos" at bounding box center [453, 432] width 114 height 16
click at [396, 427] on input "Create without photos" at bounding box center [381, 431] width 28 height 28
checkbox input "true"
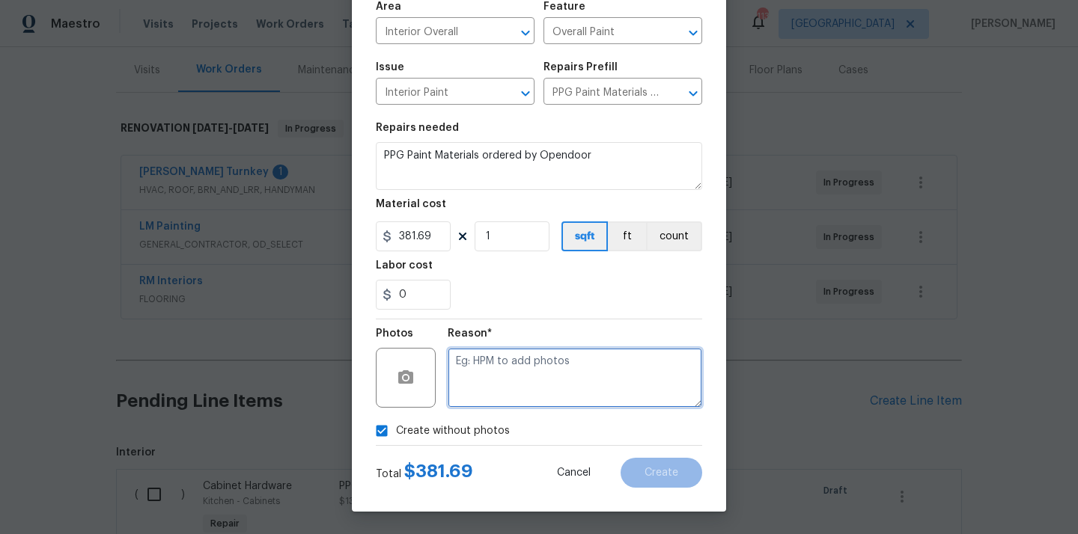
click at [522, 373] on textarea at bounding box center [575, 378] width 254 height 60
type textarea "N/A"
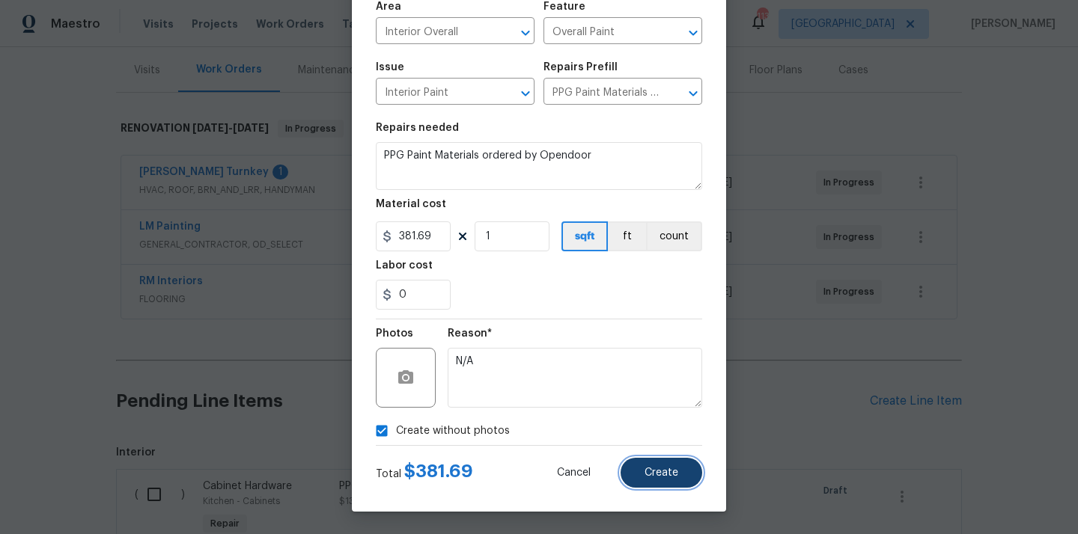
click at [640, 461] on button "Create" at bounding box center [661, 473] width 82 height 30
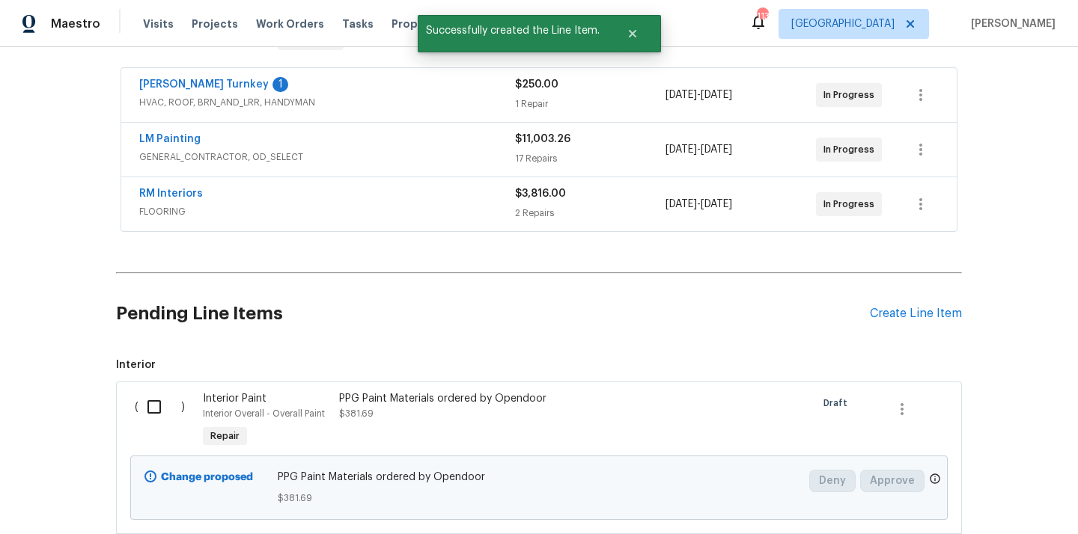
scroll to position [409, 0]
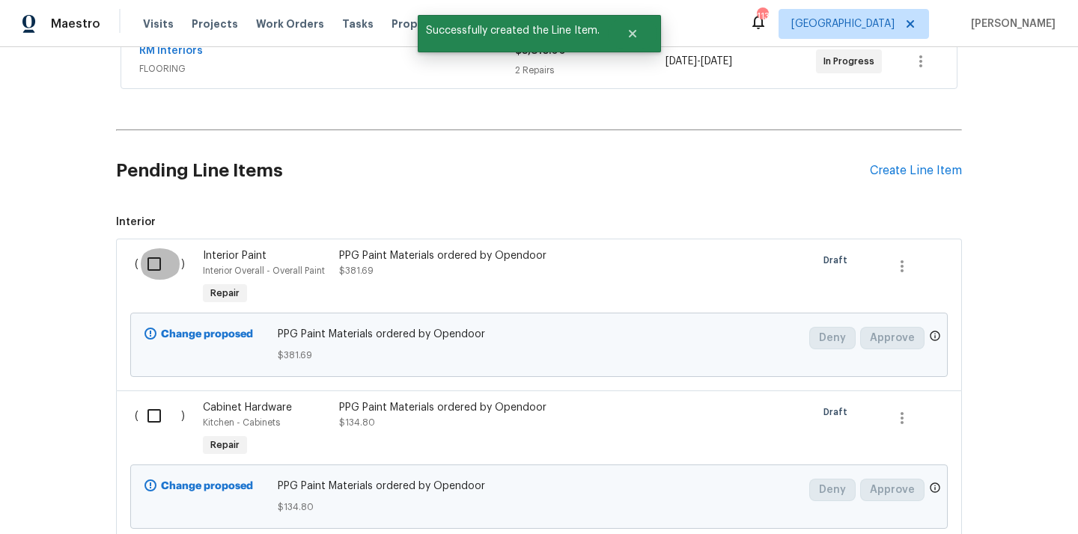
click at [153, 269] on input "checkbox" at bounding box center [159, 263] width 43 height 31
checkbox input "true"
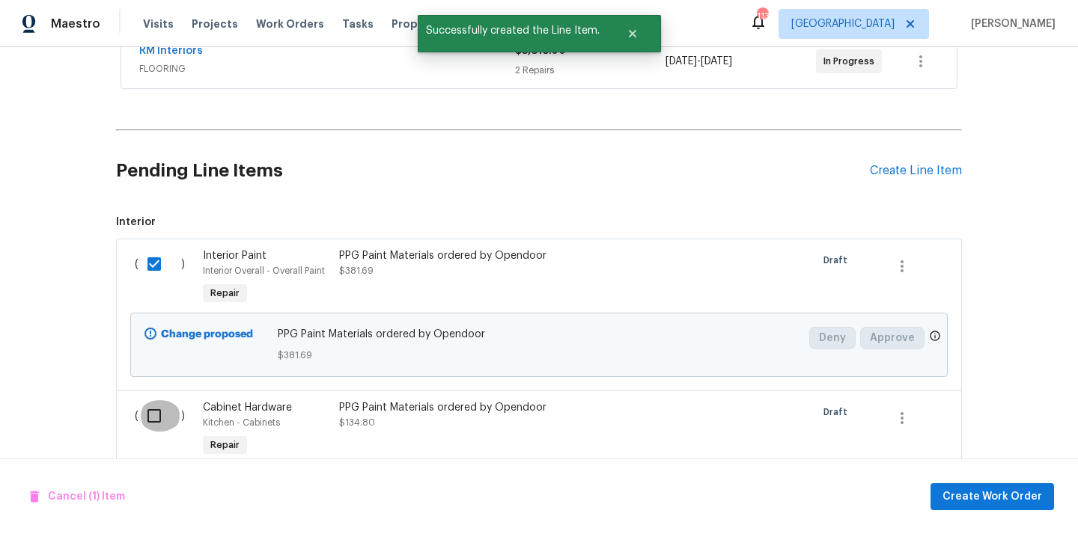
click at [159, 411] on input "checkbox" at bounding box center [159, 415] width 43 height 31
checkbox input "true"
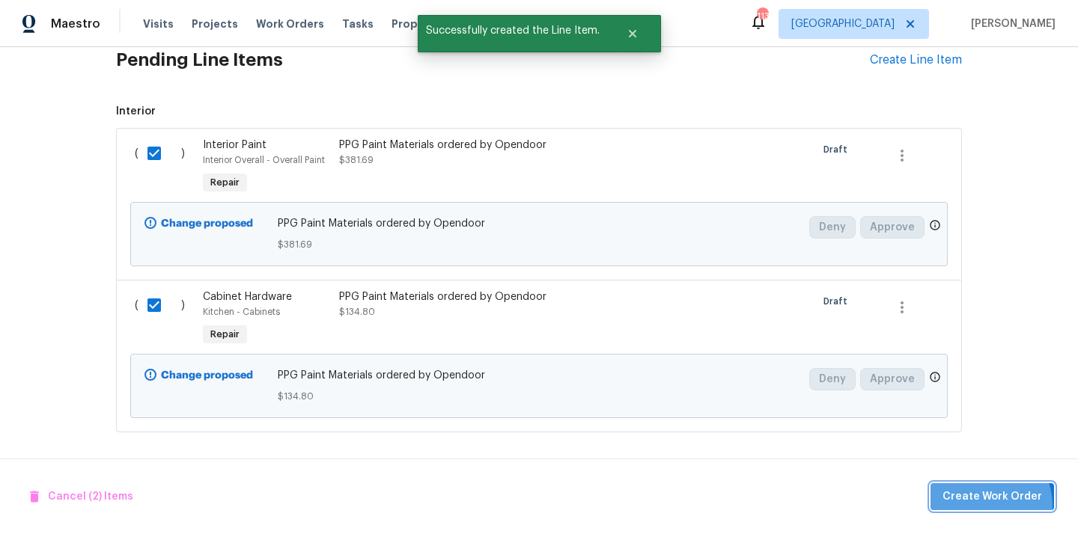
click at [980, 506] on button "Create Work Order" at bounding box center [991, 497] width 123 height 28
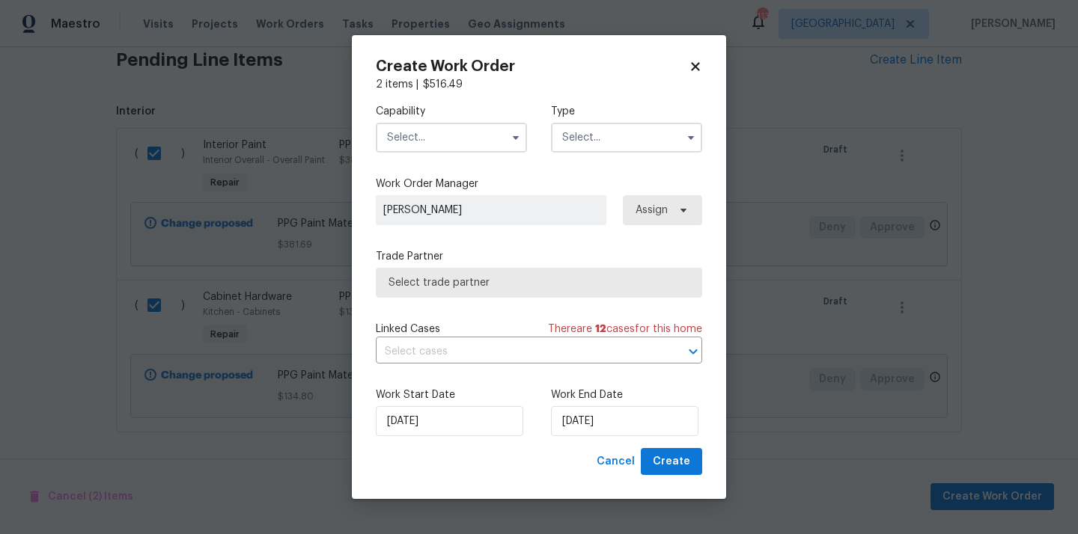
click at [492, 147] on input "text" at bounding box center [451, 138] width 151 height 30
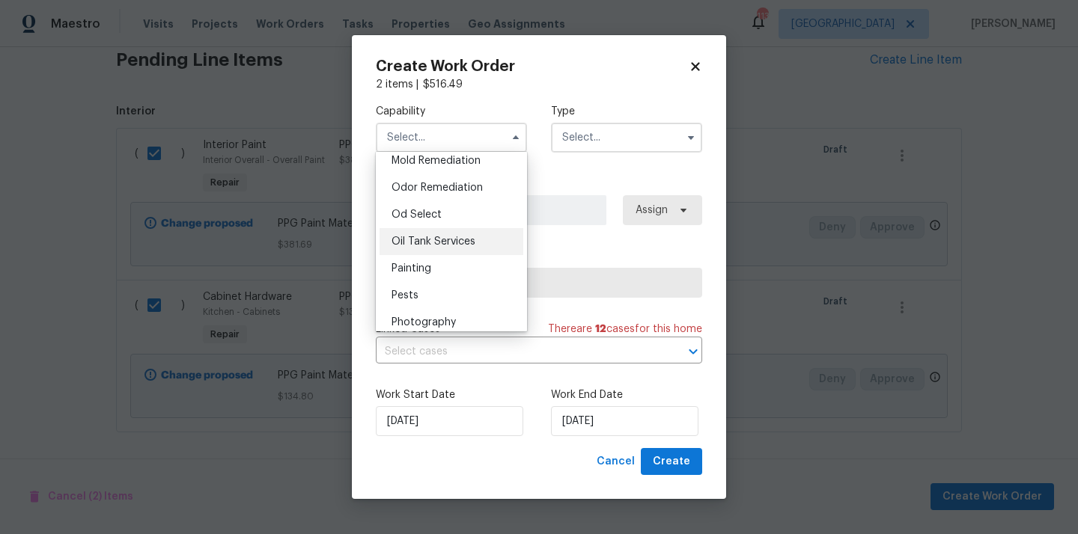
scroll to position [1161, 0]
click at [476, 260] on div "Painting" at bounding box center [451, 265] width 144 height 27
type input "Painting"
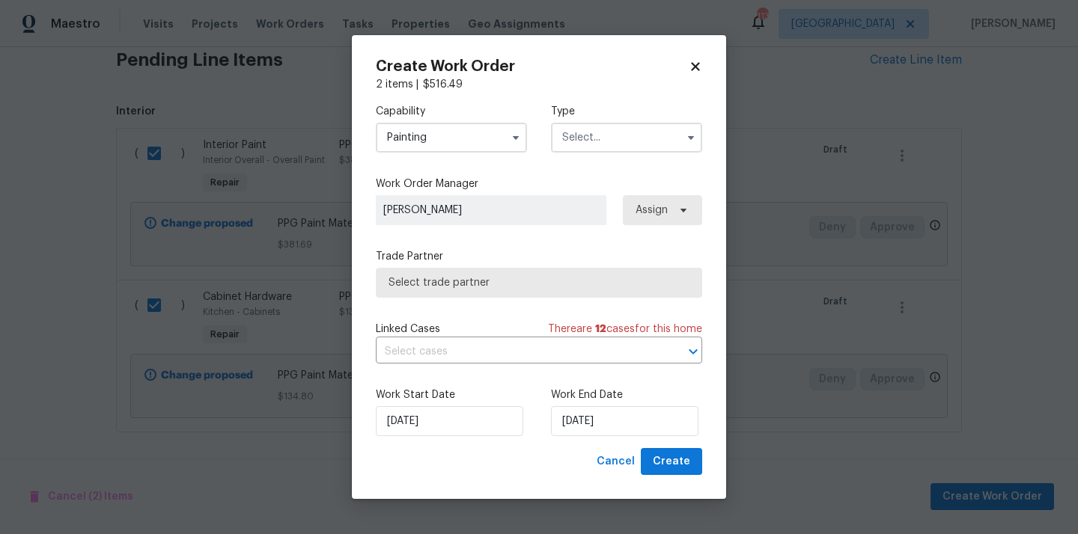
click at [614, 132] on input "text" at bounding box center [626, 138] width 151 height 30
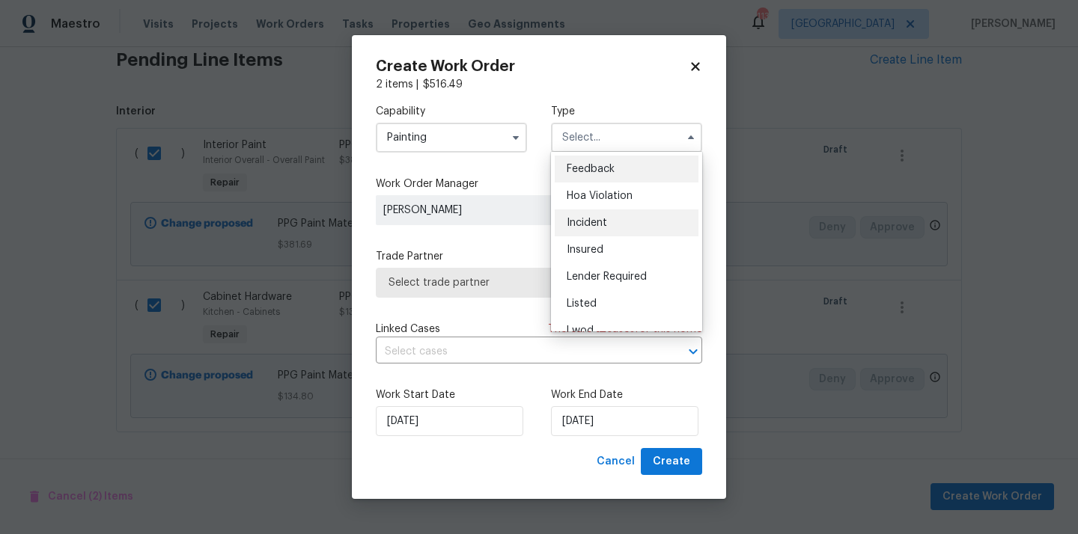
scroll to position [178, 0]
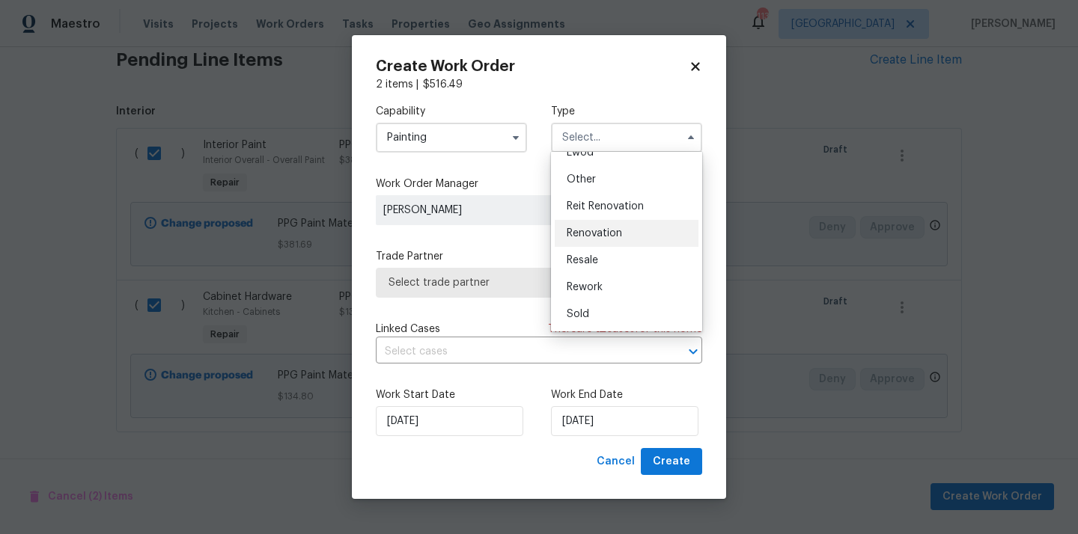
click at [620, 231] on span "Renovation" at bounding box center [594, 233] width 55 height 10
type input "Renovation"
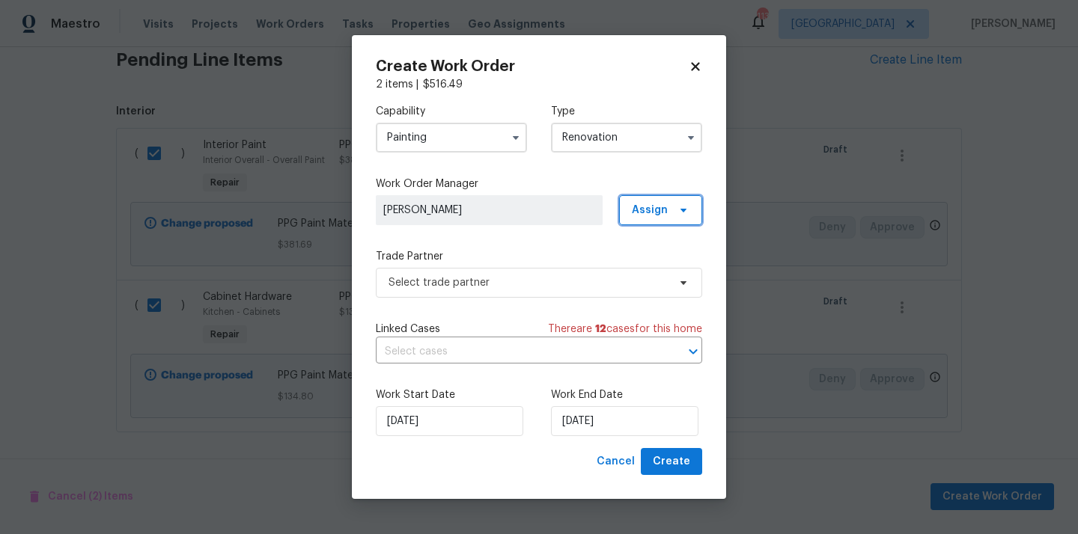
click at [665, 207] on span "Assign" at bounding box center [650, 210] width 36 height 15
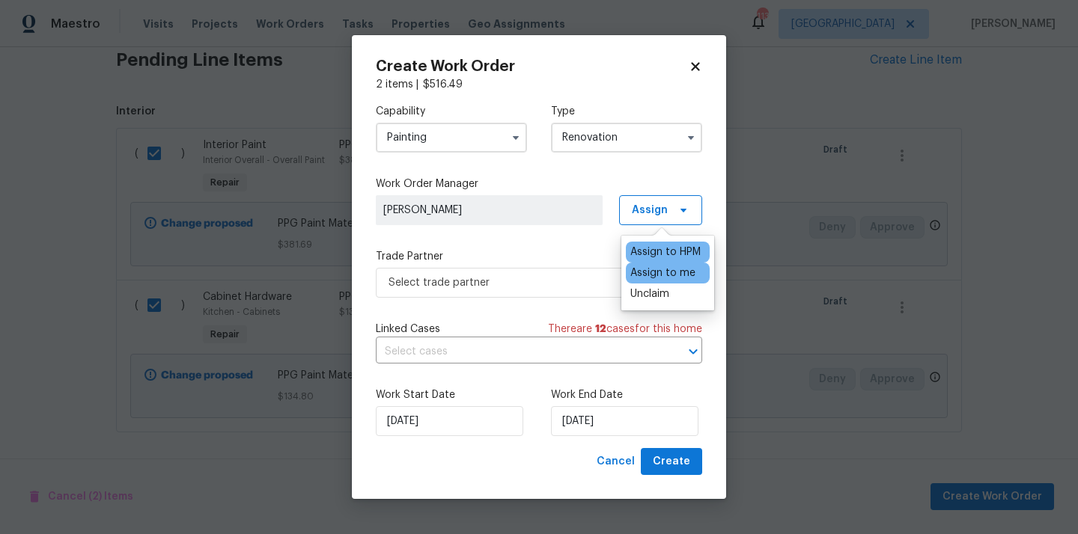
click at [659, 279] on div "Assign to me" at bounding box center [662, 273] width 65 height 15
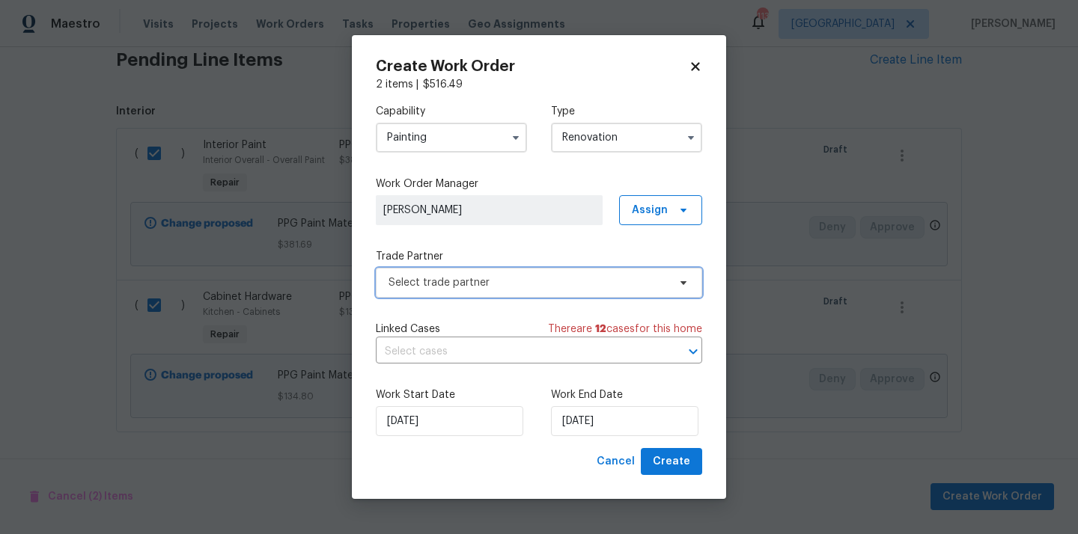
click at [542, 276] on span "Select trade partner" at bounding box center [527, 282] width 279 height 15
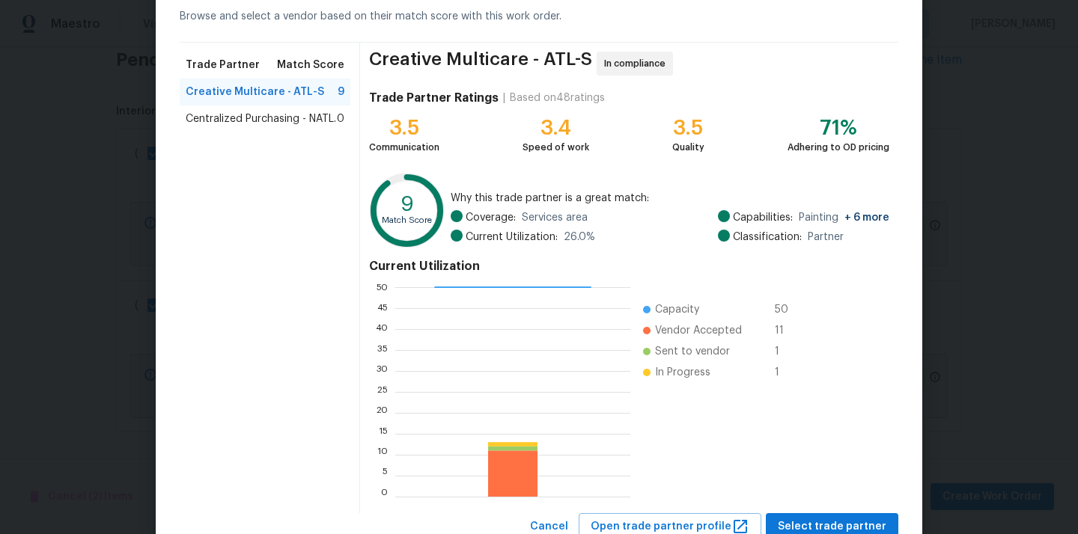
scroll to position [76, 0]
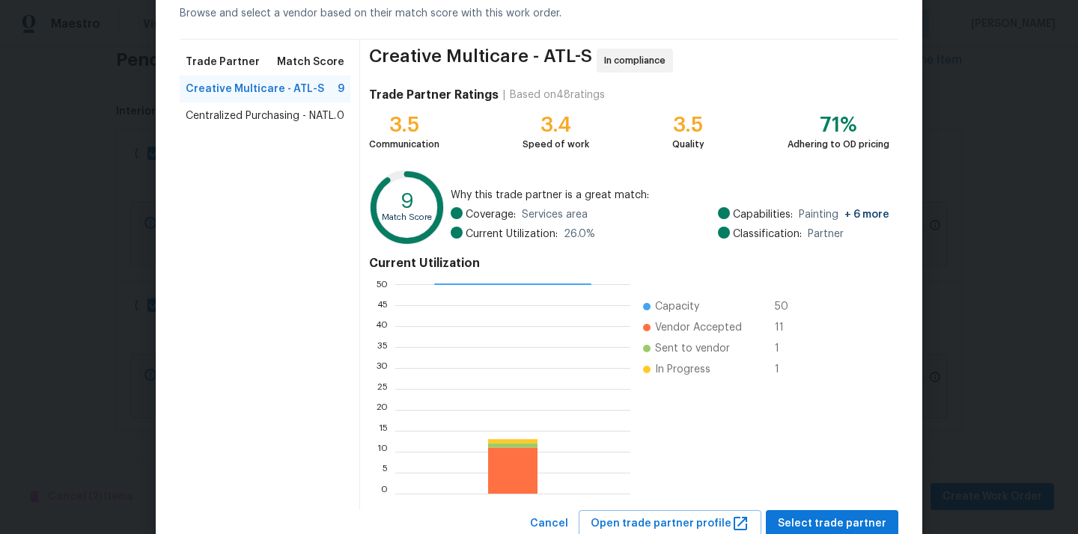
click at [272, 116] on span "Centralized Purchasing - NATL." at bounding box center [261, 116] width 150 height 15
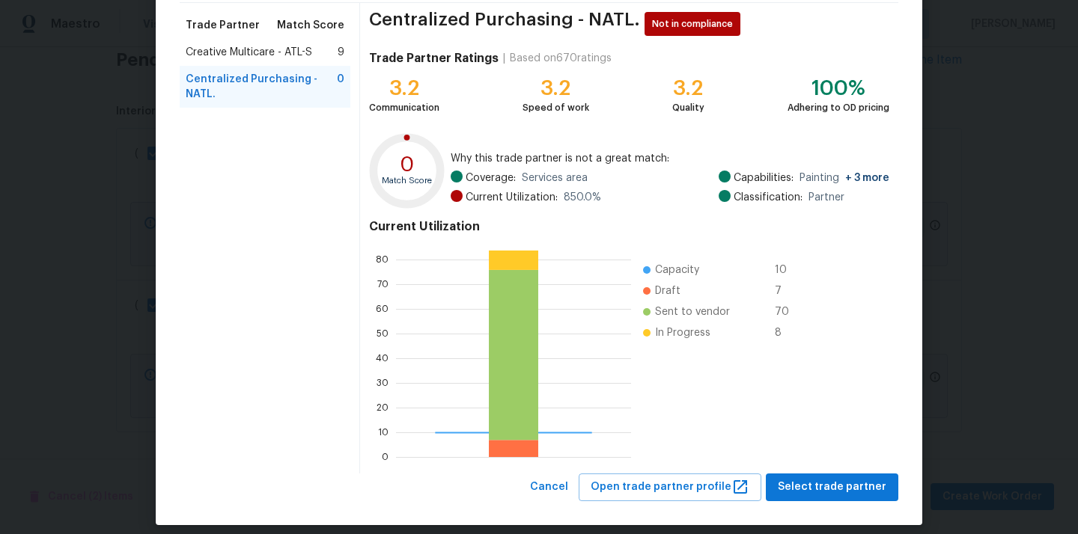
scroll to position [126, 0]
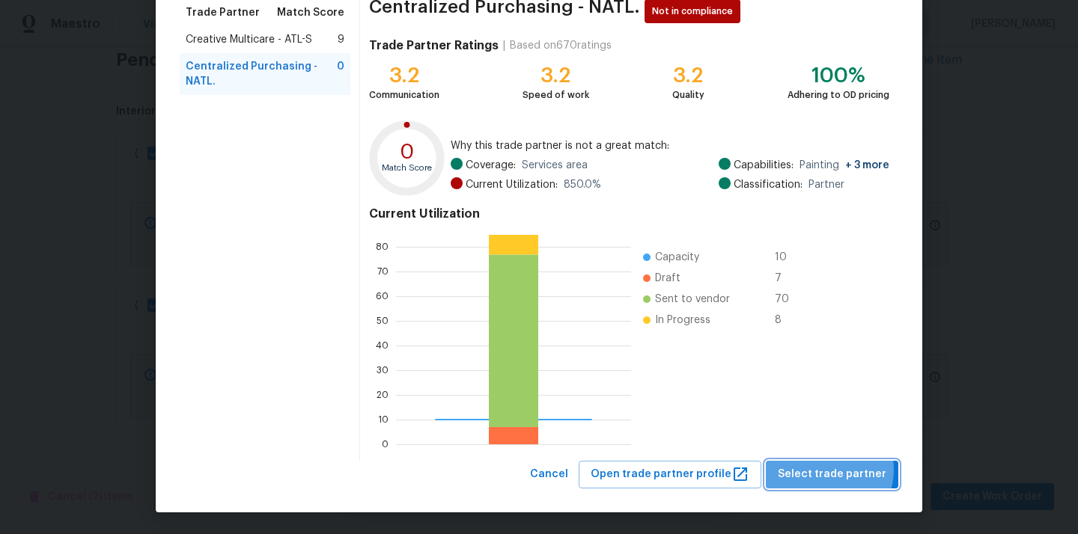
click at [834, 470] on span "Select trade partner" at bounding box center [832, 475] width 109 height 19
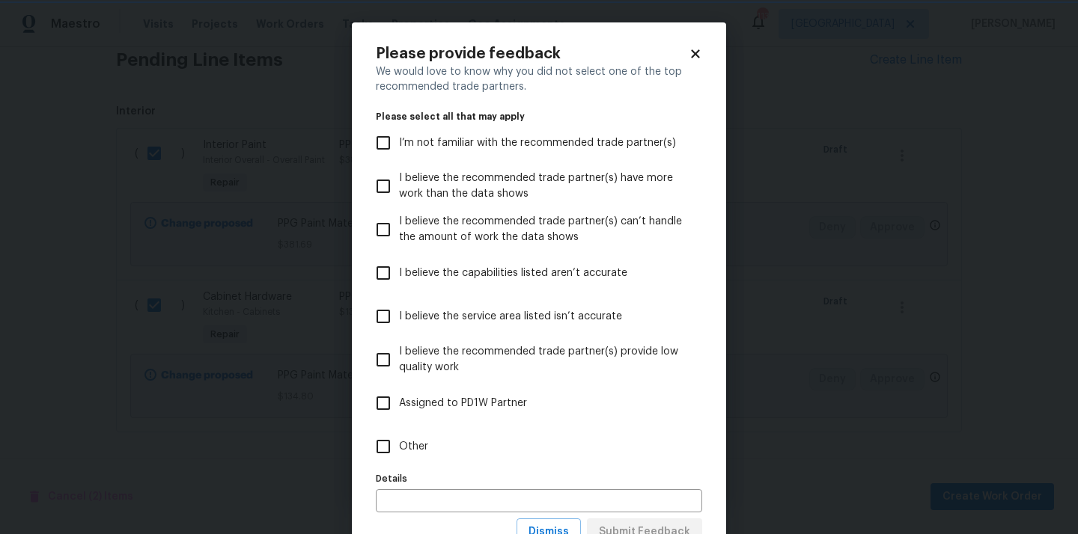
scroll to position [0, 0]
click at [549, 455] on label "Other" at bounding box center [528, 446] width 323 height 43
click at [399, 455] on input "Other" at bounding box center [382, 446] width 31 height 31
checkbox input "true"
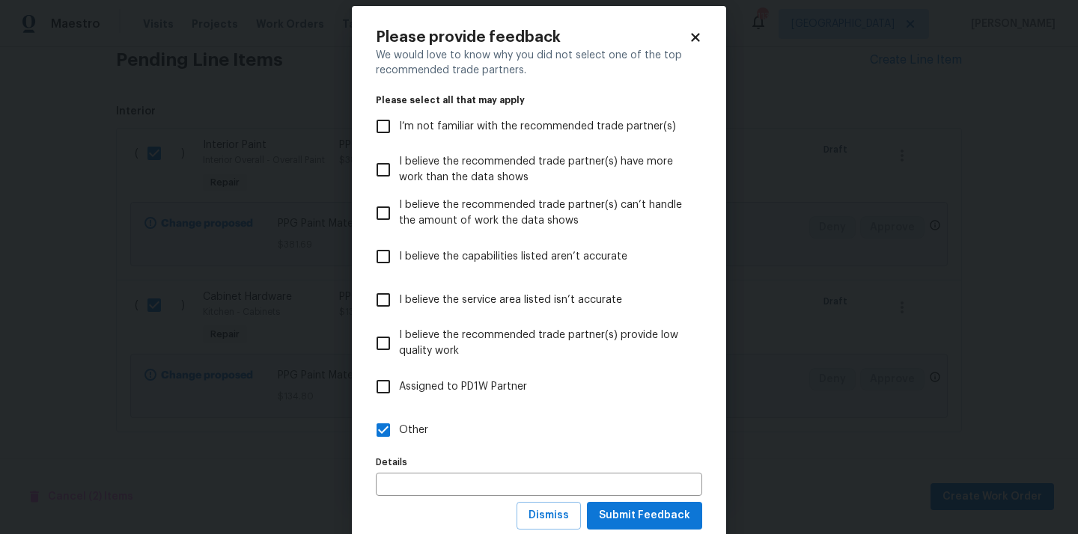
scroll to position [21, 0]
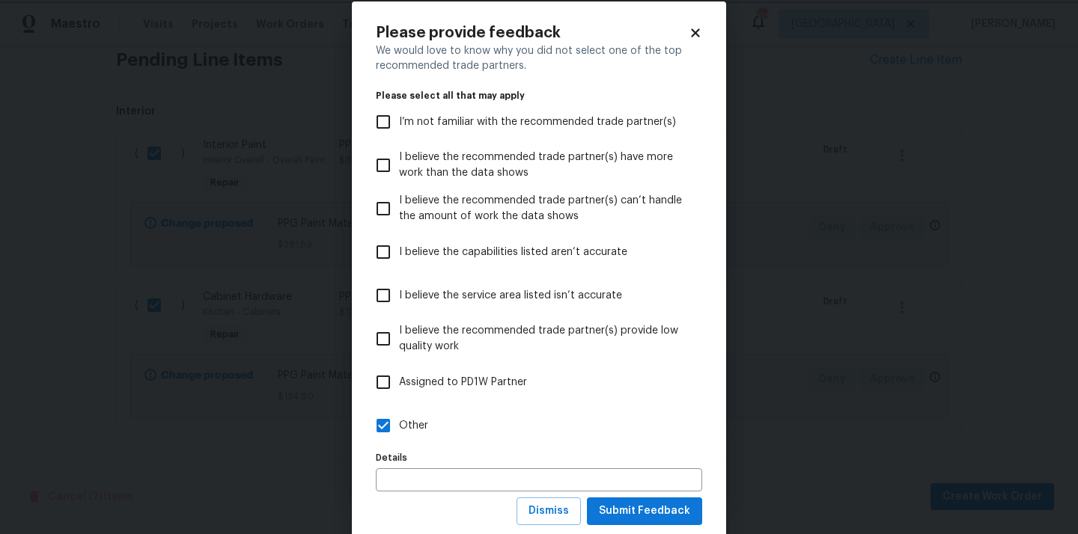
click at [808, 409] on body "Maestro Visits Projects Work Orders Tasks Properties Geo Assignments 113 [GEOGR…" at bounding box center [539, 267] width 1078 height 534
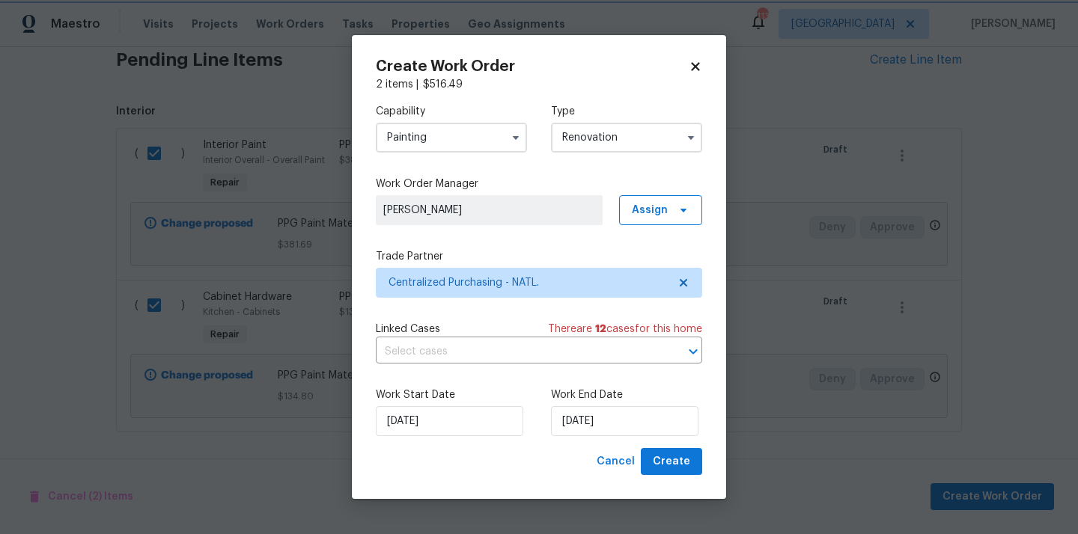
scroll to position [0, 0]
click at [697, 452] on button "Create" at bounding box center [671, 462] width 61 height 28
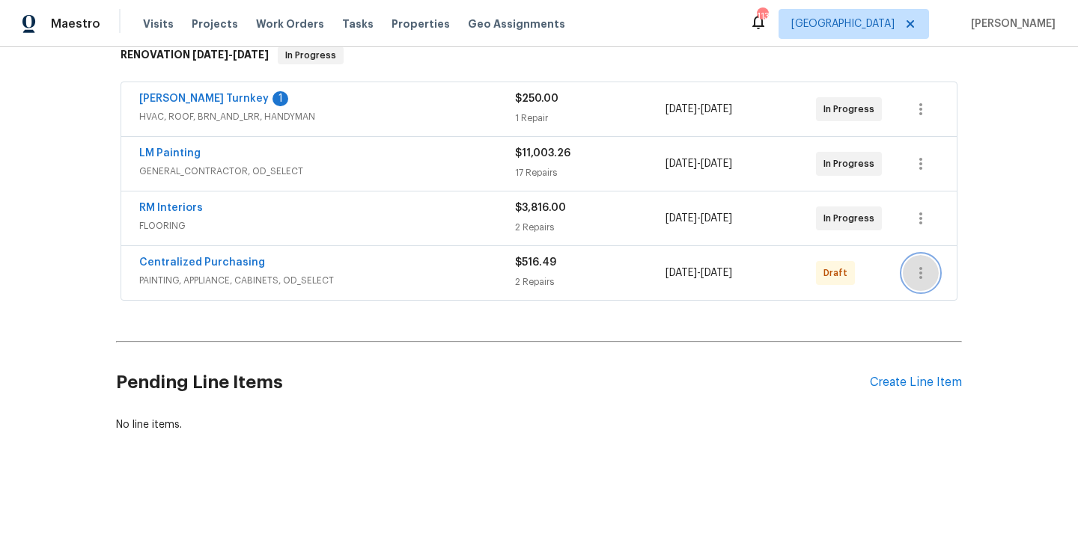
click at [929, 282] on button "button" at bounding box center [921, 273] width 36 height 36
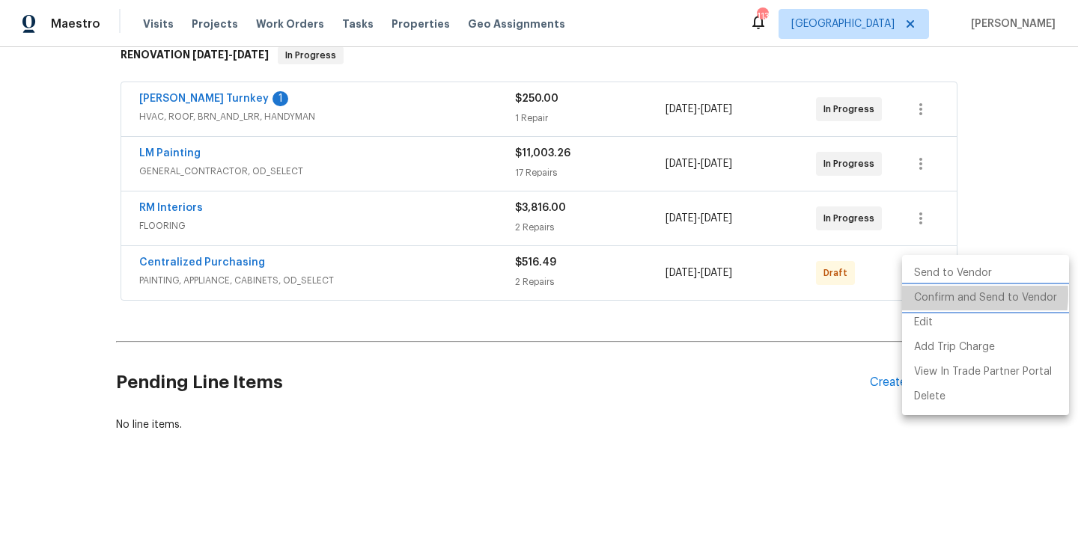
click at [939, 294] on li "Confirm and Send to Vendor" at bounding box center [985, 298] width 167 height 25
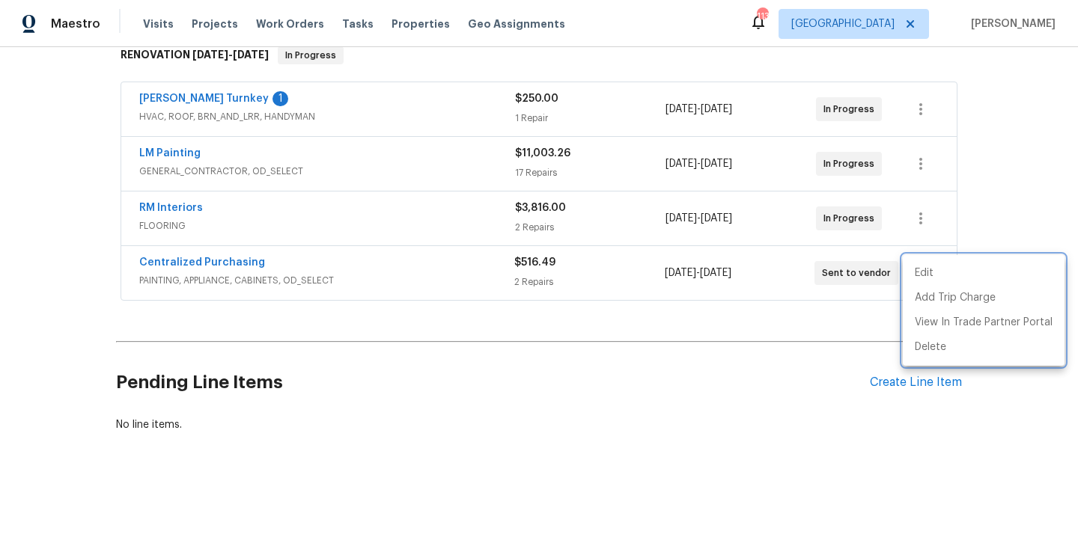
click at [234, 272] on div at bounding box center [539, 267] width 1078 height 534
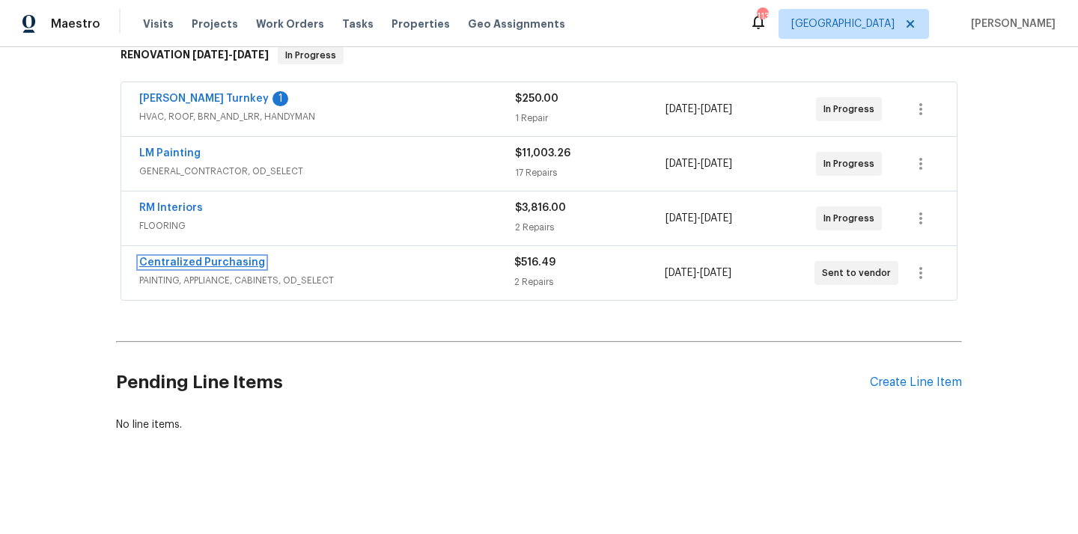
click at [228, 263] on link "Centralized Purchasing" at bounding box center [202, 262] width 126 height 10
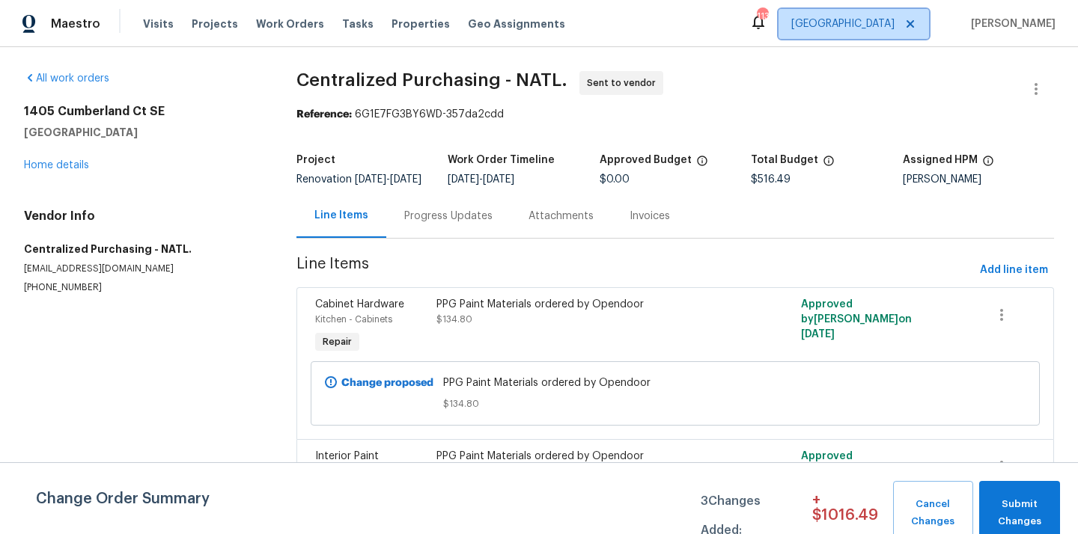
click at [873, 19] on span "[GEOGRAPHIC_DATA]" at bounding box center [842, 23] width 103 height 15
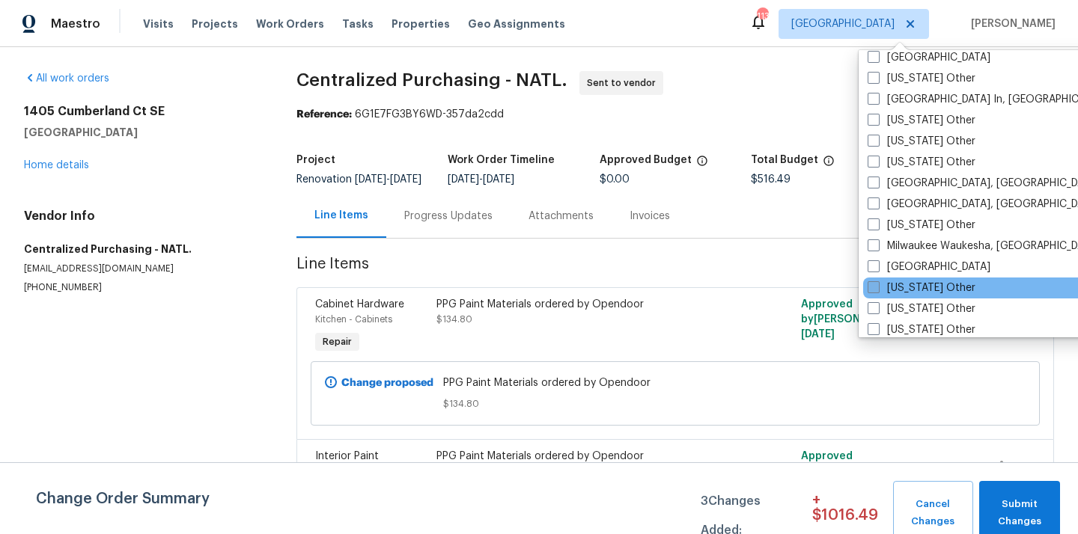
scroll to position [1152, 0]
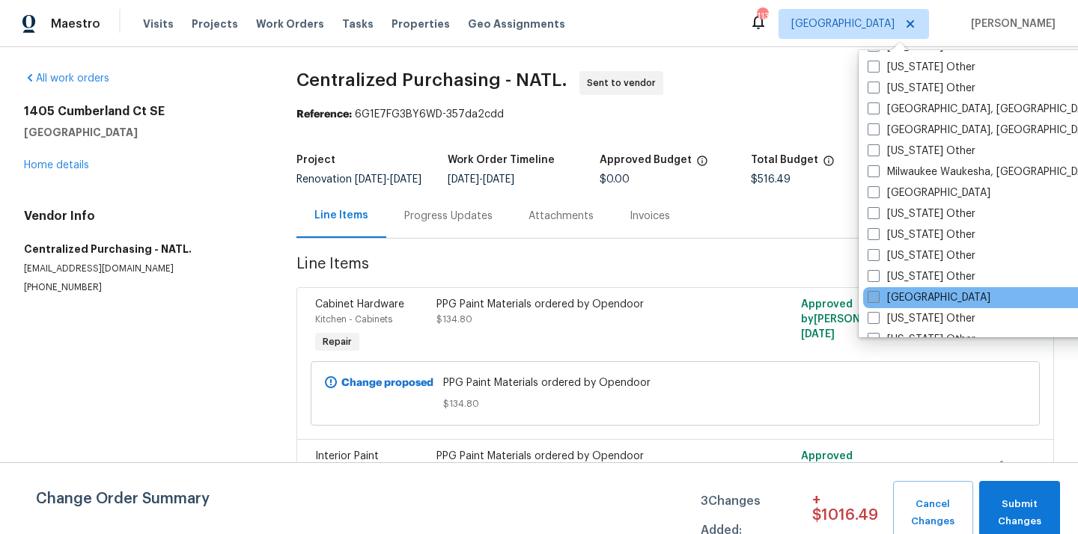
click at [926, 293] on label "[GEOGRAPHIC_DATA]" at bounding box center [928, 297] width 123 height 15
click at [877, 293] on input "[GEOGRAPHIC_DATA]" at bounding box center [872, 295] width 10 height 10
checkbox input "true"
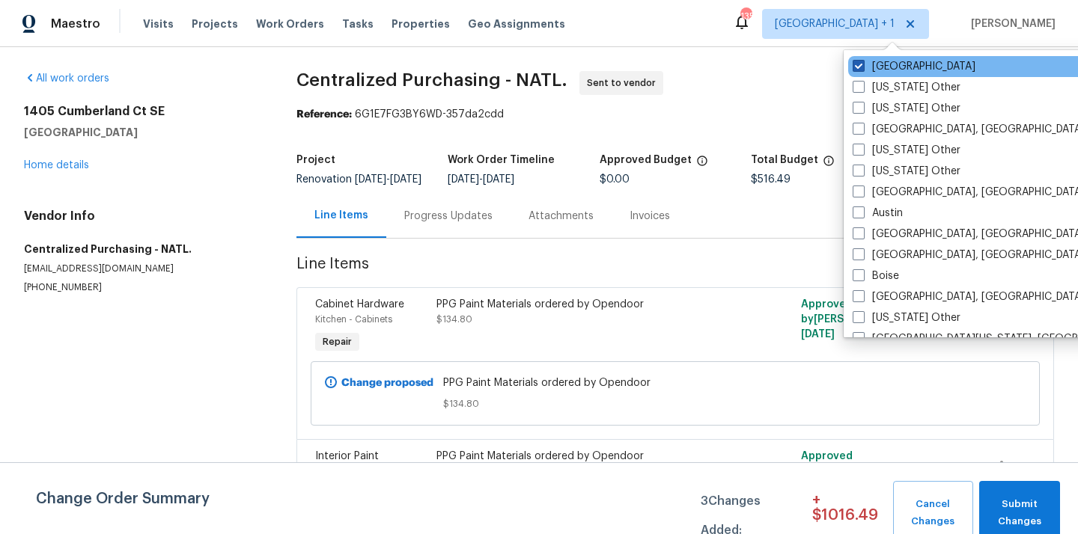
click at [891, 65] on label "[GEOGRAPHIC_DATA]" at bounding box center [913, 66] width 123 height 15
click at [862, 65] on input "[GEOGRAPHIC_DATA]" at bounding box center [857, 64] width 10 height 10
checkbox input "false"
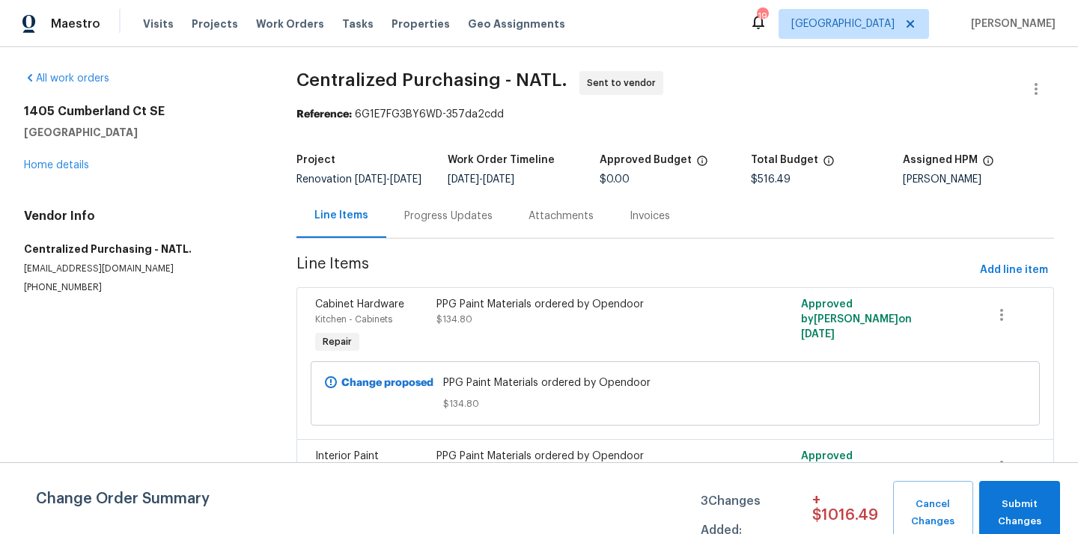
click at [210, 33] on div "Visits Projects Work Orders Tasks Properties Geo Assignments" at bounding box center [363, 24] width 440 height 30
click at [210, 25] on span "Projects" at bounding box center [215, 23] width 46 height 15
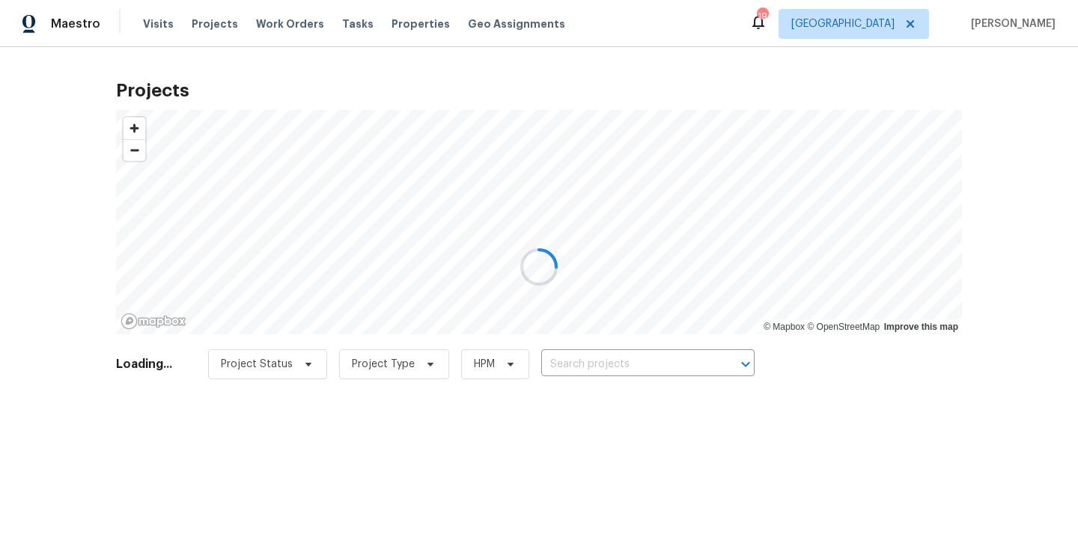
click at [662, 356] on div at bounding box center [539, 267] width 1078 height 534
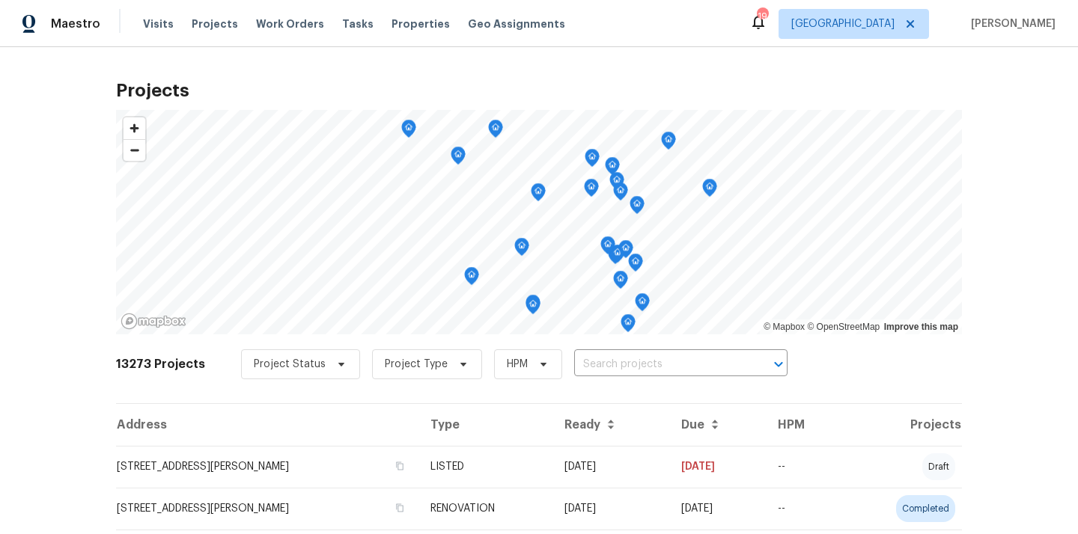
click at [662, 356] on input "text" at bounding box center [659, 364] width 171 height 23
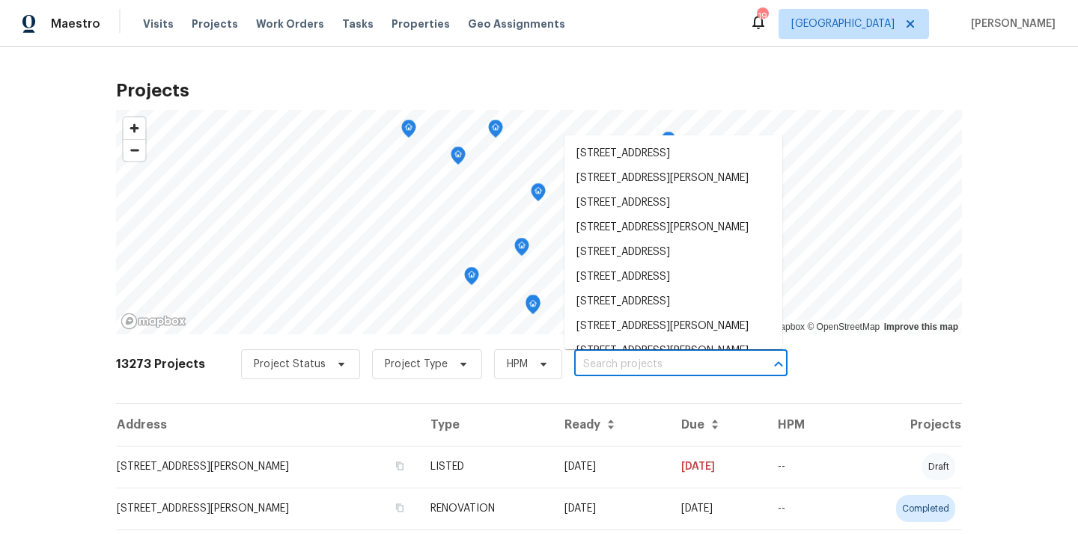
paste input "[STREET_ADDRESS]"
type input "[STREET_ADDRESS]"
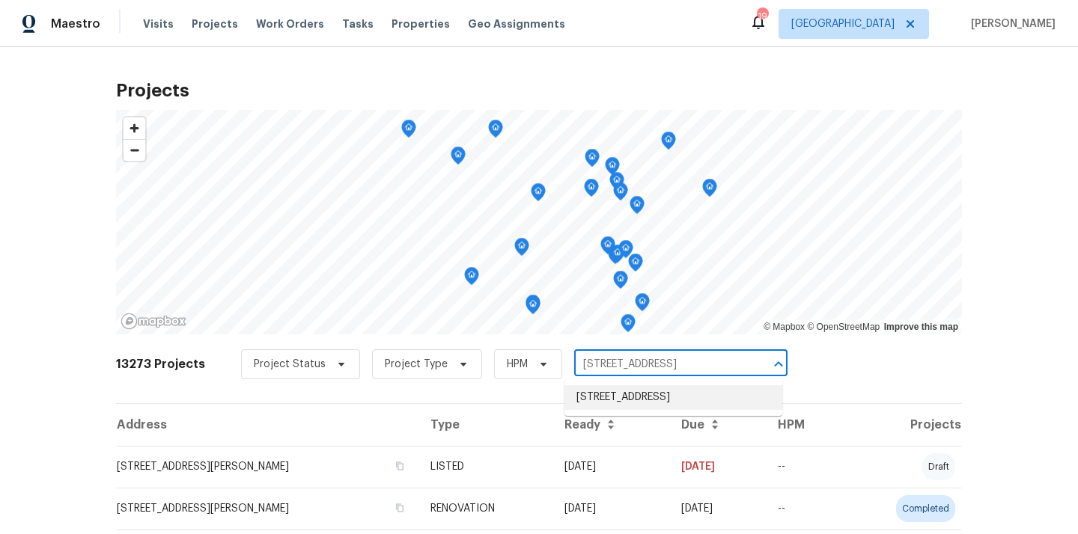
click at [671, 399] on li "[STREET_ADDRESS]" at bounding box center [673, 397] width 218 height 25
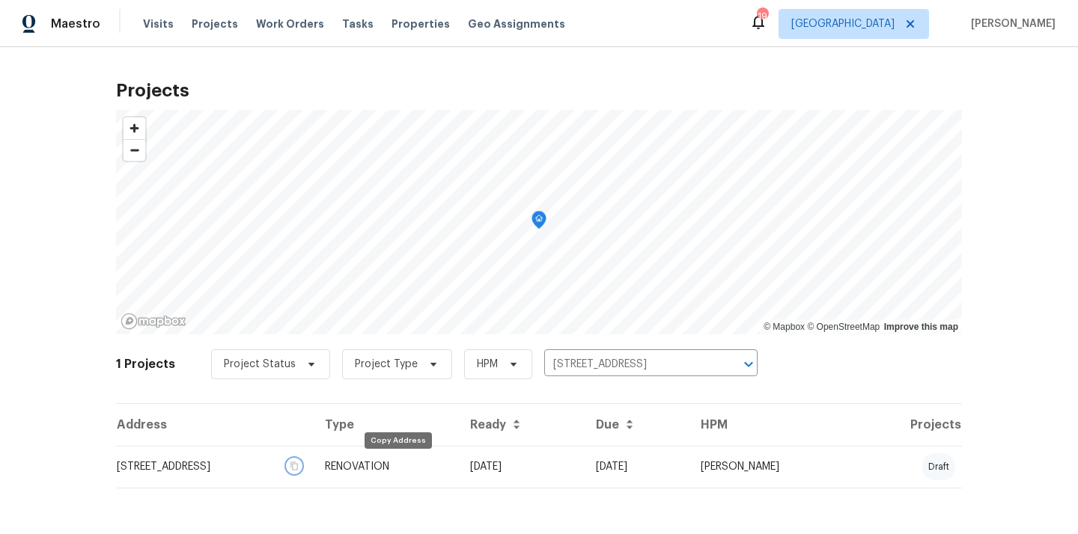
click at [299, 470] on icon "button" at bounding box center [294, 466] width 9 height 9
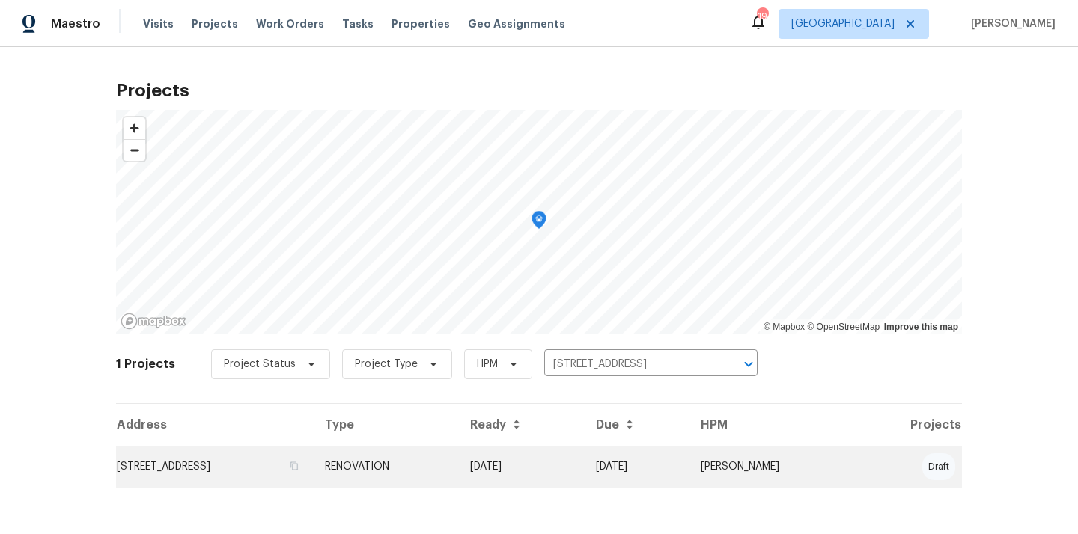
click at [313, 467] on td "[STREET_ADDRESS]" at bounding box center [214, 467] width 197 height 42
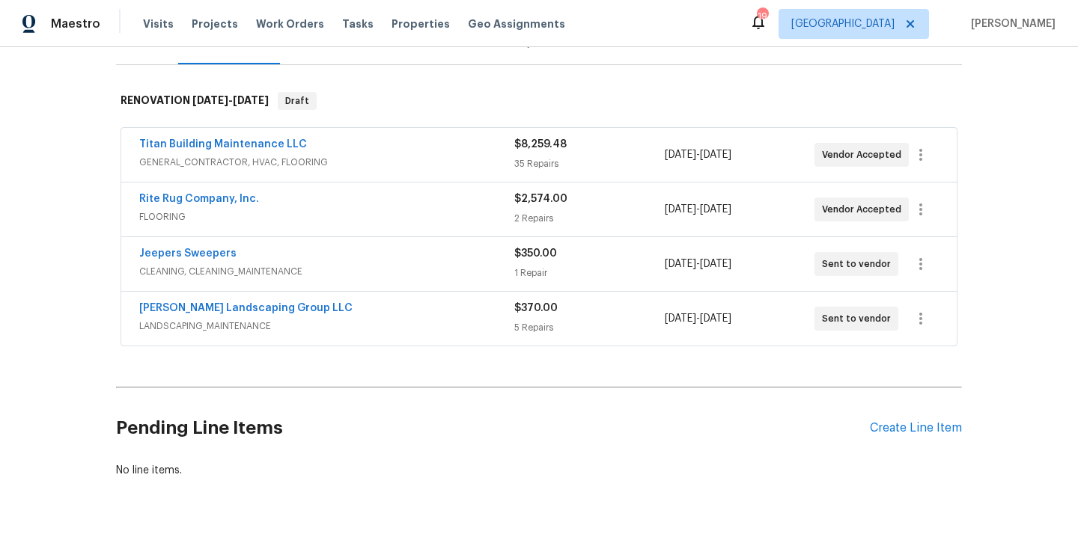
scroll to position [203, 0]
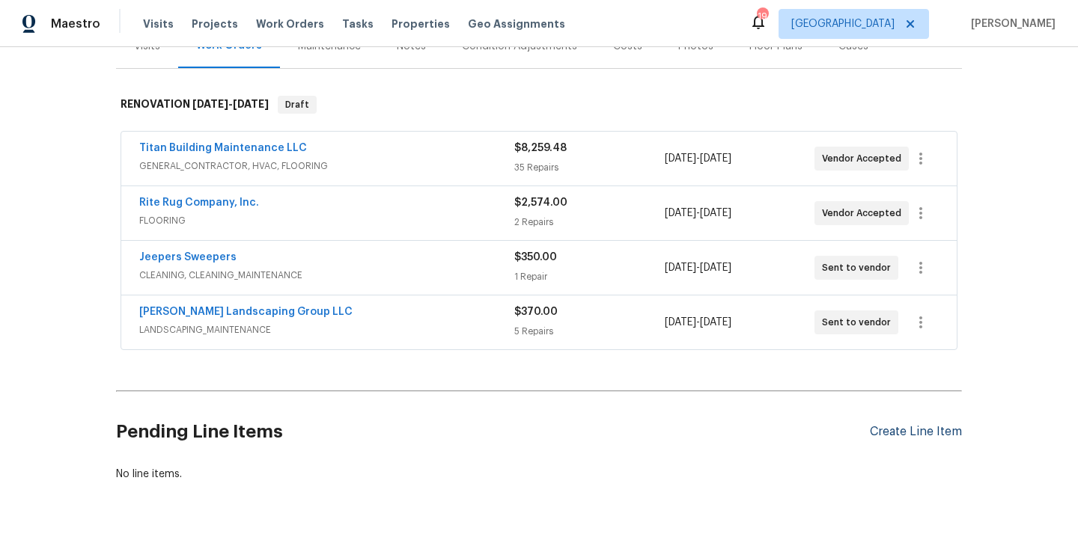
click at [889, 426] on div "Create Line Item" at bounding box center [916, 432] width 92 height 14
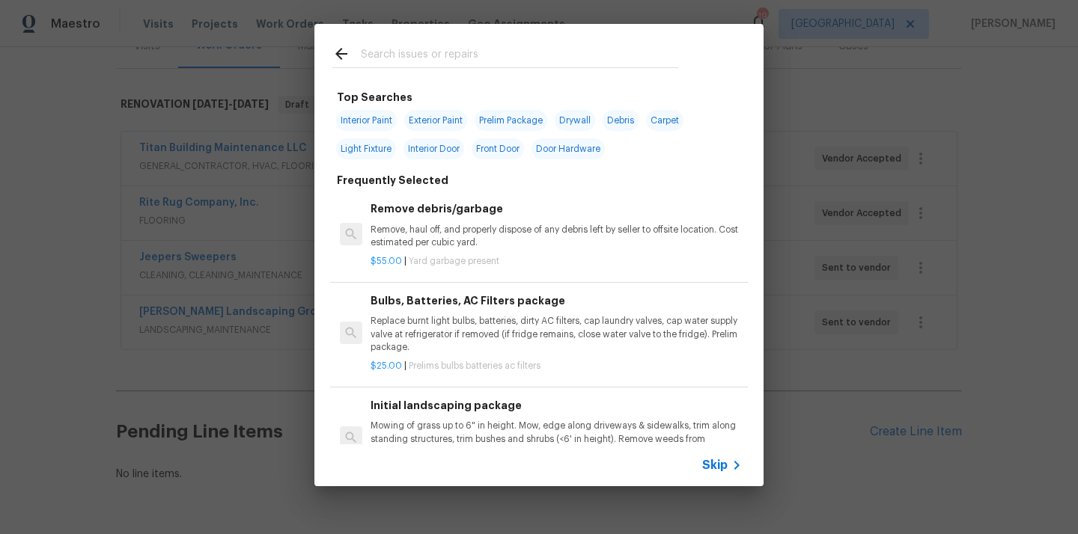
click at [567, 44] on div at bounding box center [505, 53] width 382 height 59
click at [562, 52] on input "text" at bounding box center [519, 56] width 317 height 22
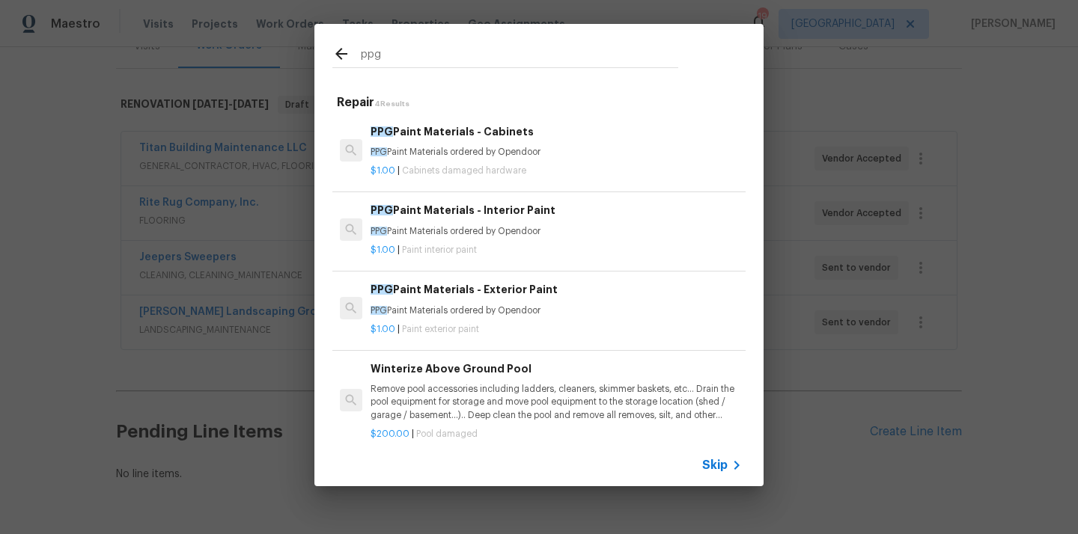
type input "ppg"
click at [492, 158] on p "PPG Paint Materials ordered by Opendoor" at bounding box center [555, 152] width 371 height 13
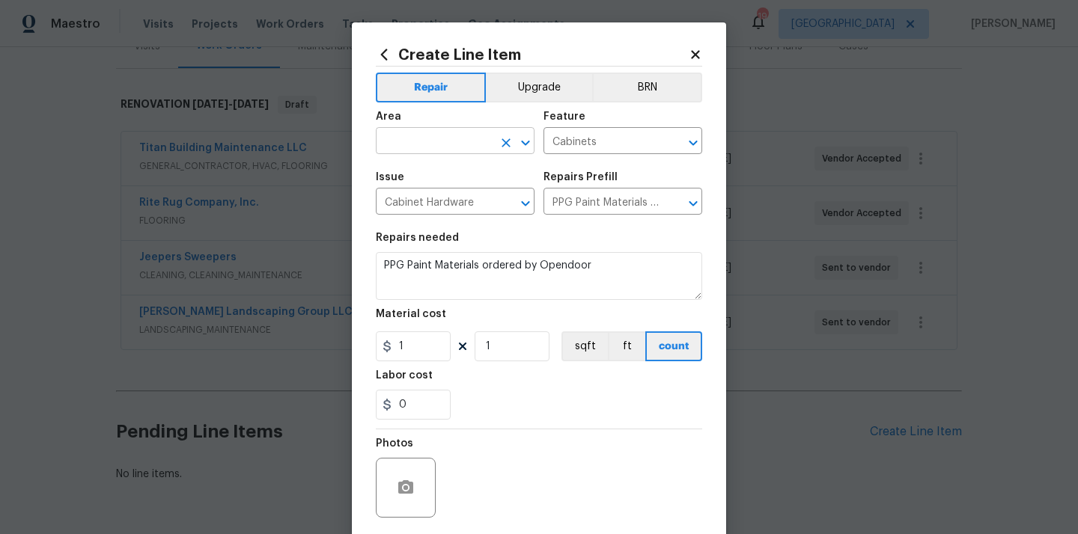
click at [471, 136] on input "text" at bounding box center [434, 142] width 117 height 23
click at [454, 165] on li "Kitchen" at bounding box center [455, 176] width 159 height 25
type input "Kitchen"
drag, startPoint x: 421, startPoint y: 344, endPoint x: 364, endPoint y: 341, distance: 57.7
click at [367, 343] on div "Create Line Item Repair Upgrade BRN Area Kitchen ​ Feature Cabinets ​ Issue Cab…" at bounding box center [539, 321] width 374 height 599
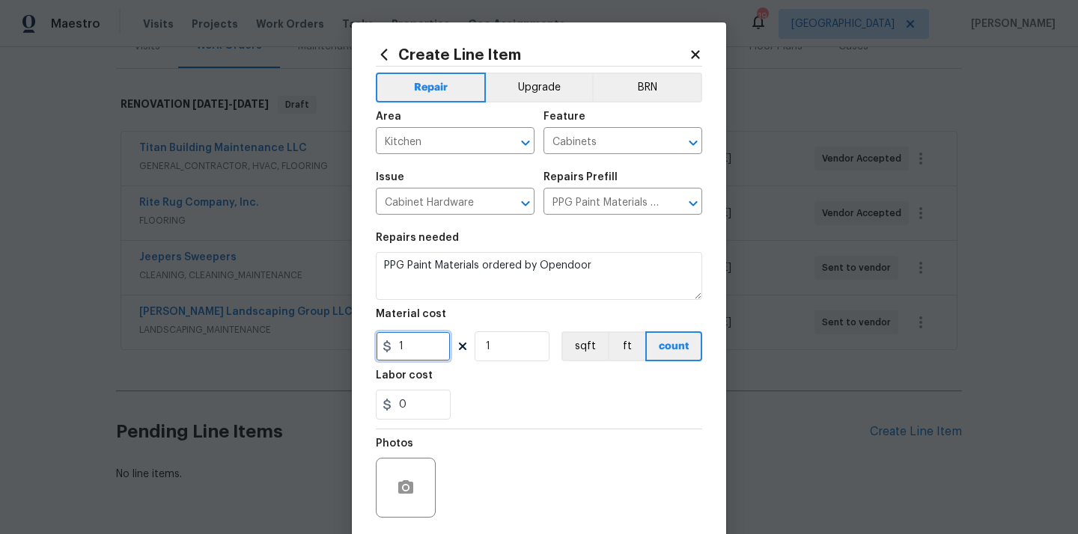
paste input "251.8"
type input "251.81"
click at [473, 379] on div "Labor cost" at bounding box center [539, 379] width 326 height 19
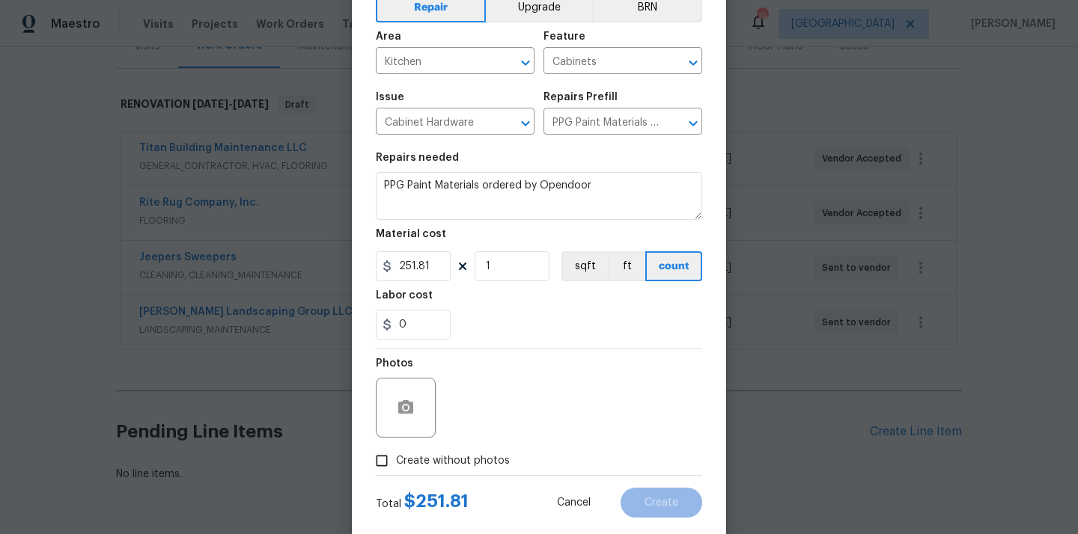
scroll to position [111, 0]
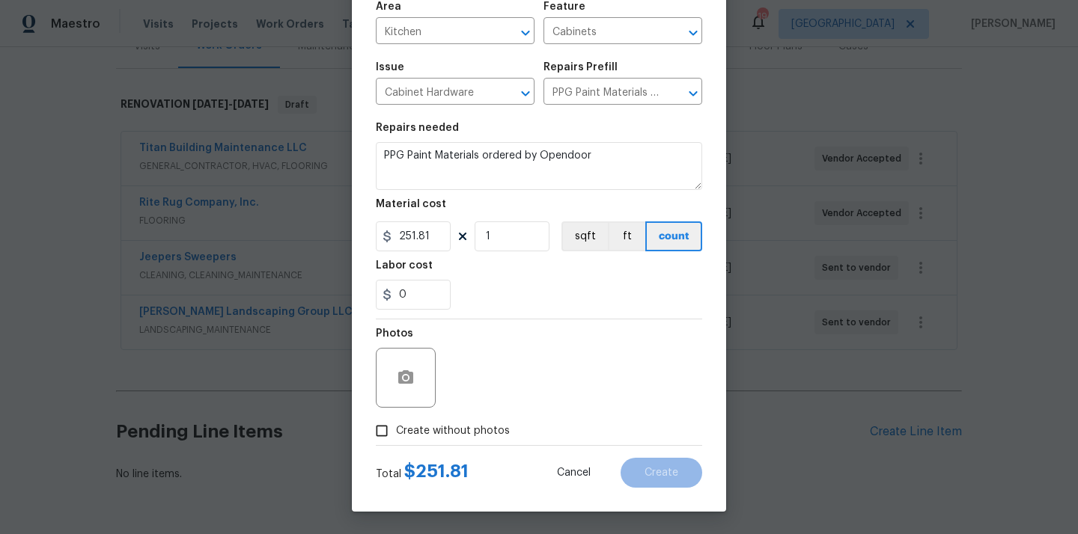
click at [455, 424] on span "Create without photos" at bounding box center [453, 432] width 114 height 16
click at [396, 424] on input "Create without photos" at bounding box center [381, 431] width 28 height 28
checkbox input "true"
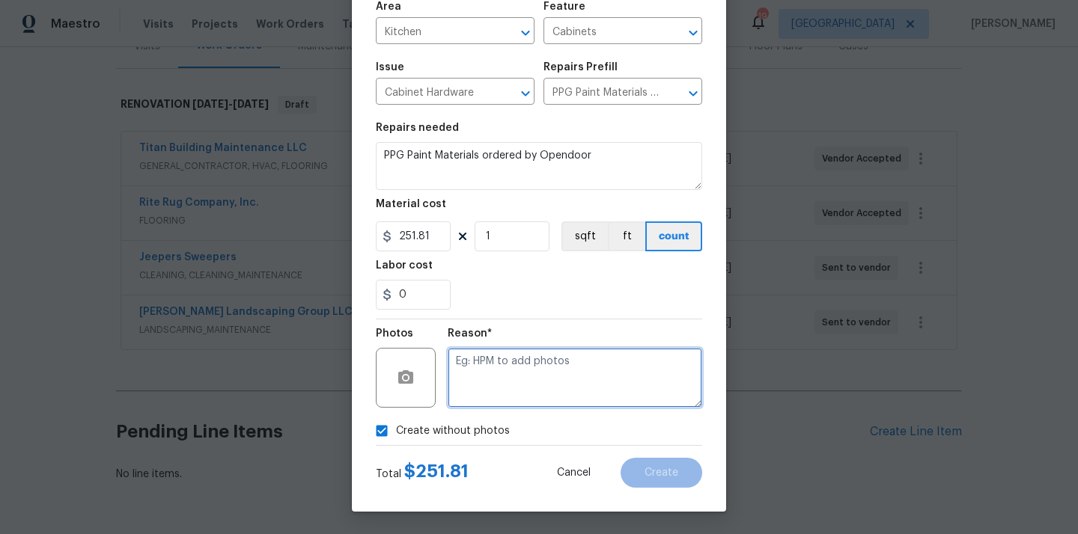
drag, startPoint x: 487, startPoint y: 388, endPoint x: 487, endPoint y: 377, distance: 11.2
click at [487, 388] on textarea at bounding box center [575, 378] width 254 height 60
type textarea "N/A"
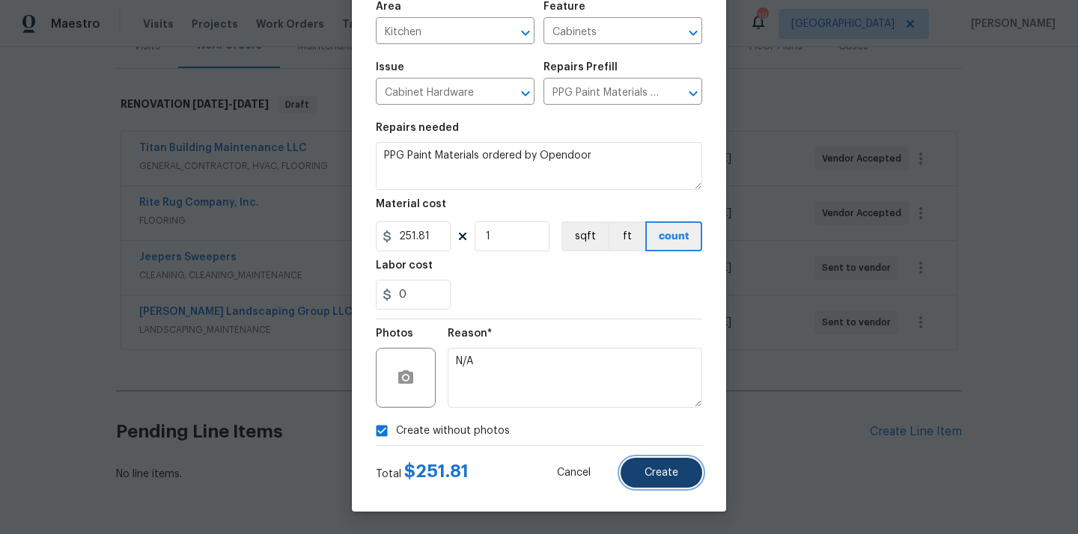
click at [665, 471] on span "Create" at bounding box center [661, 473] width 34 height 11
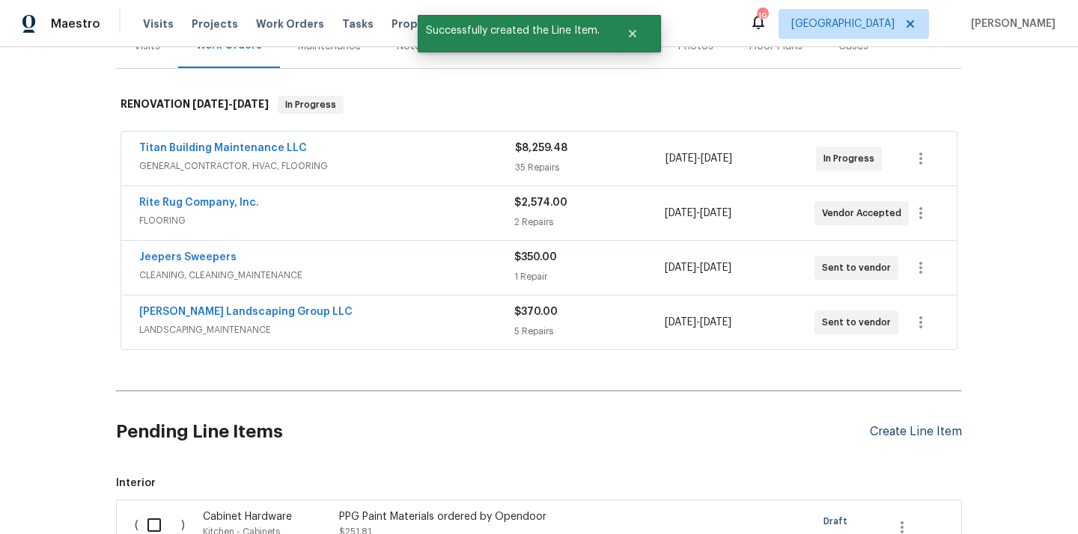
click at [897, 433] on div "Create Line Item" at bounding box center [916, 432] width 92 height 14
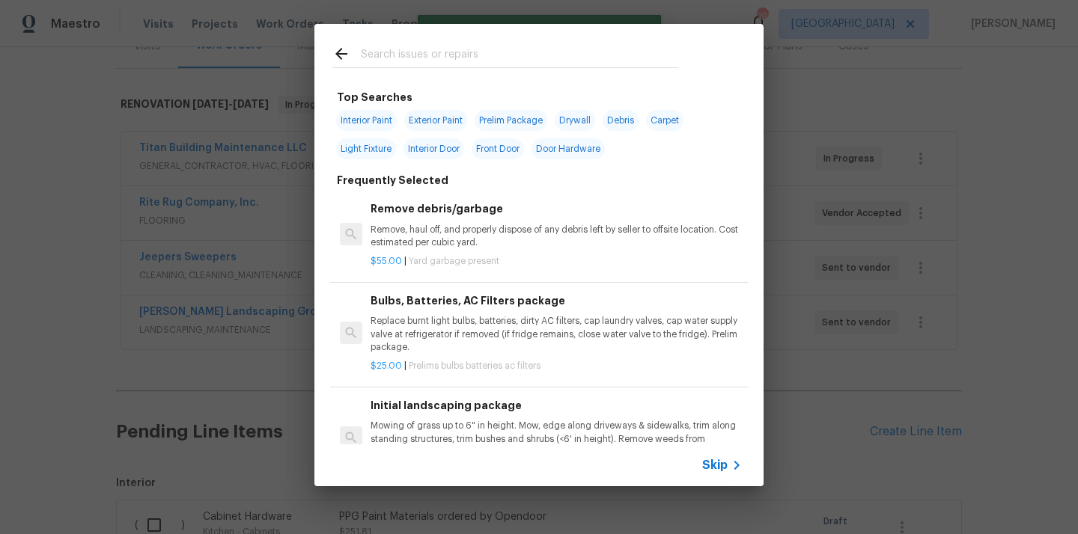
click at [495, 68] on div at bounding box center [505, 67] width 346 height 1
click at [493, 64] on input "text" at bounding box center [519, 56] width 317 height 22
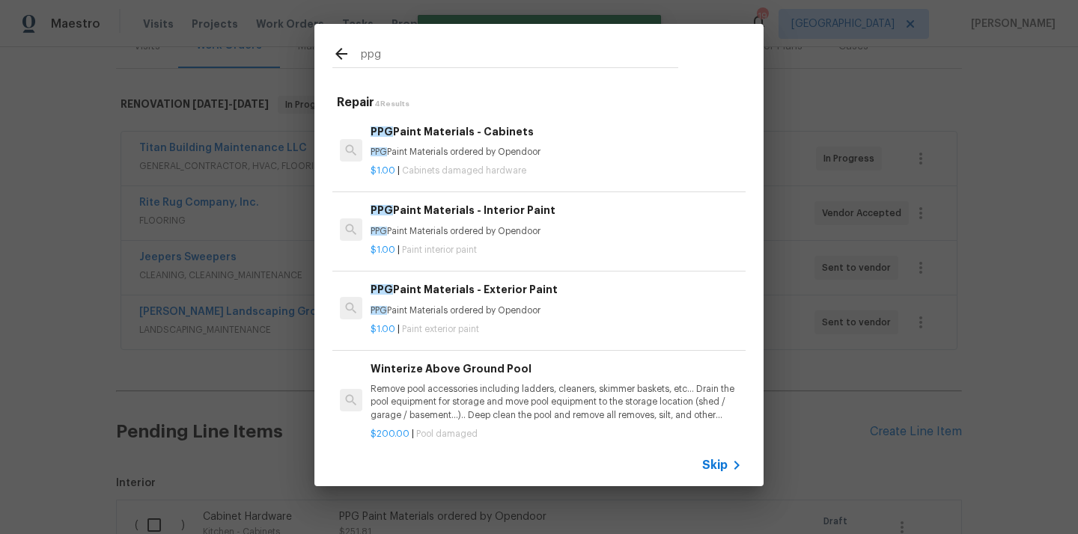
type input "ppg"
click at [477, 251] on span "Paint interior paint" at bounding box center [439, 249] width 75 height 9
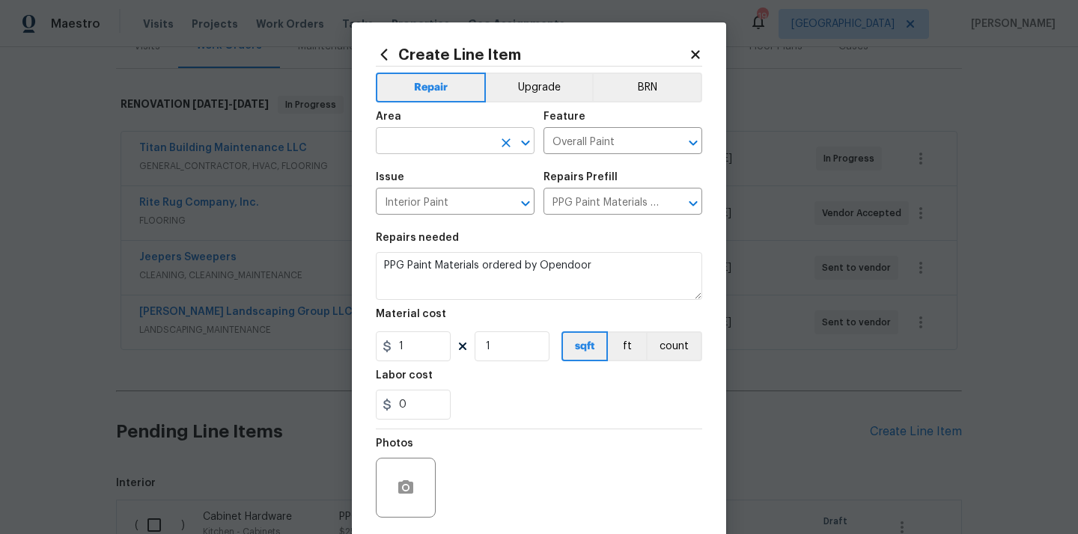
click at [433, 151] on input "text" at bounding box center [434, 142] width 117 height 23
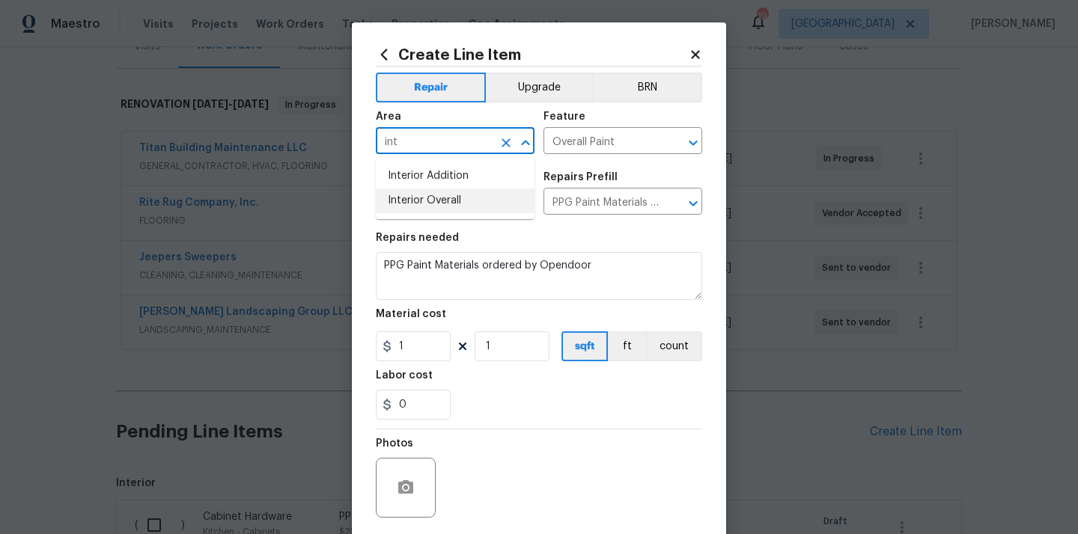
click at [446, 205] on li "Interior Overall" at bounding box center [455, 201] width 159 height 25
type input "Interior Overall"
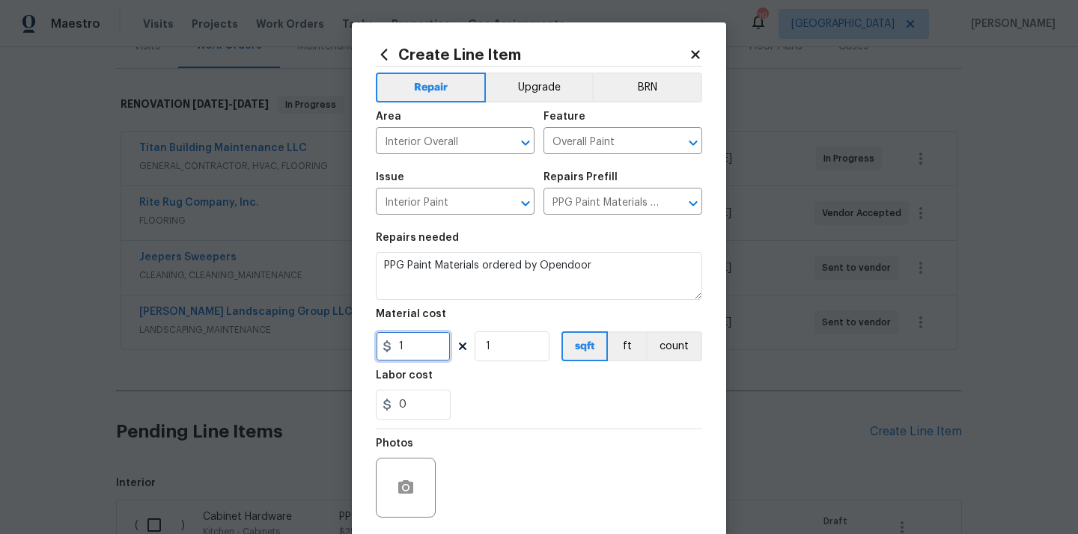
drag, startPoint x: 420, startPoint y: 355, endPoint x: 367, endPoint y: 350, distance: 53.5
click at [367, 350] on div "Create Line Item Repair Upgrade BRN Area Interior Overall ​ Feature Overall Pai…" at bounding box center [539, 321] width 374 height 599
paste input "844.84"
type input "844.84"
click at [511, 399] on div "0" at bounding box center [539, 405] width 326 height 30
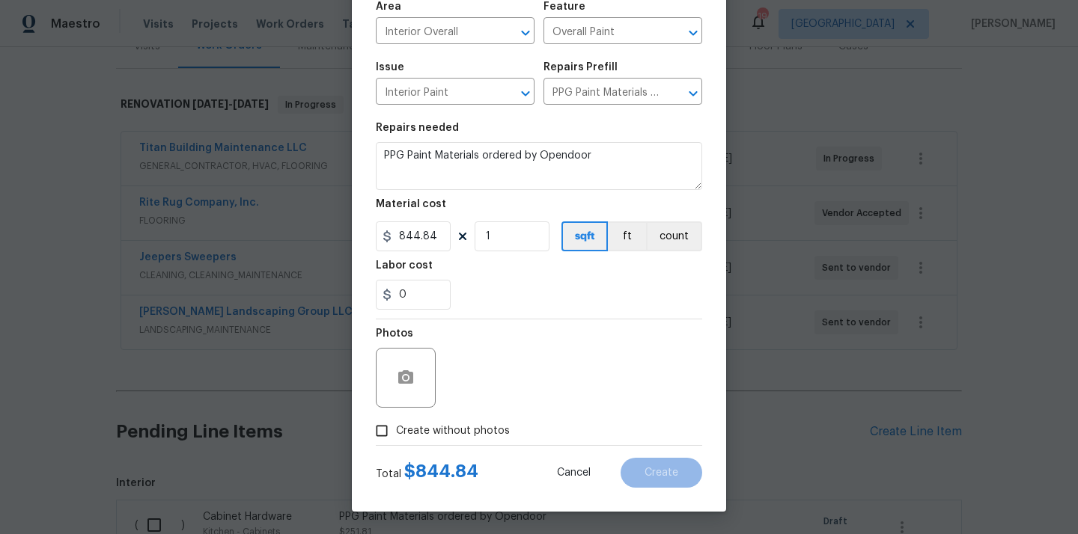
click at [498, 430] on span "Create without photos" at bounding box center [453, 432] width 114 height 16
click at [396, 430] on input "Create without photos" at bounding box center [381, 431] width 28 height 28
checkbox input "true"
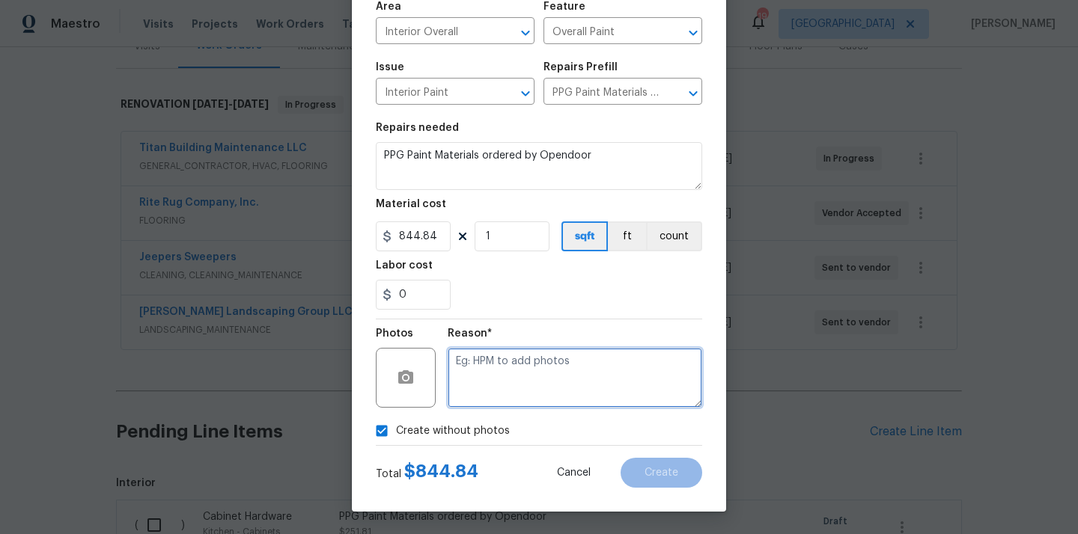
click at [528, 366] on textarea at bounding box center [575, 378] width 254 height 60
type textarea "N/A"
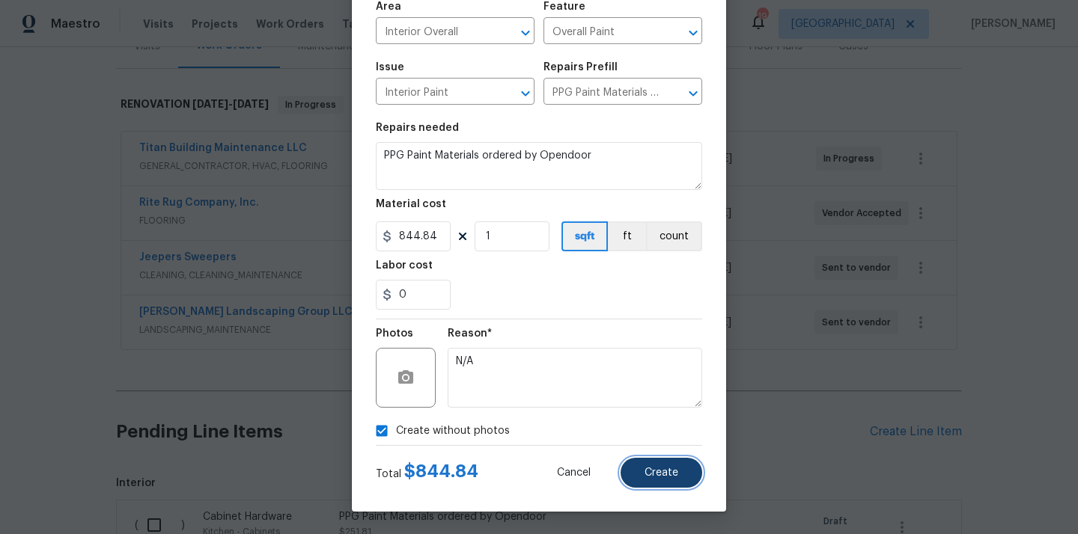
click at [641, 465] on button "Create" at bounding box center [661, 473] width 82 height 30
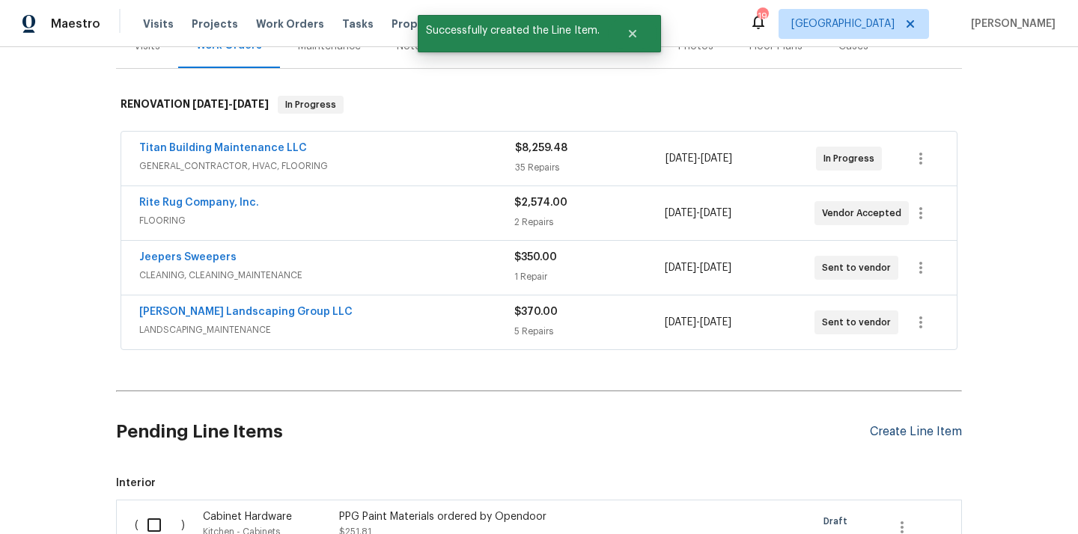
click at [889, 433] on section "Pending Line Items Create Line Item Interior ( ) Cabinet Hardware Kitchen - Cab…" at bounding box center [539, 524] width 846 height 255
click at [903, 433] on div "Create Line Item" at bounding box center [916, 432] width 92 height 14
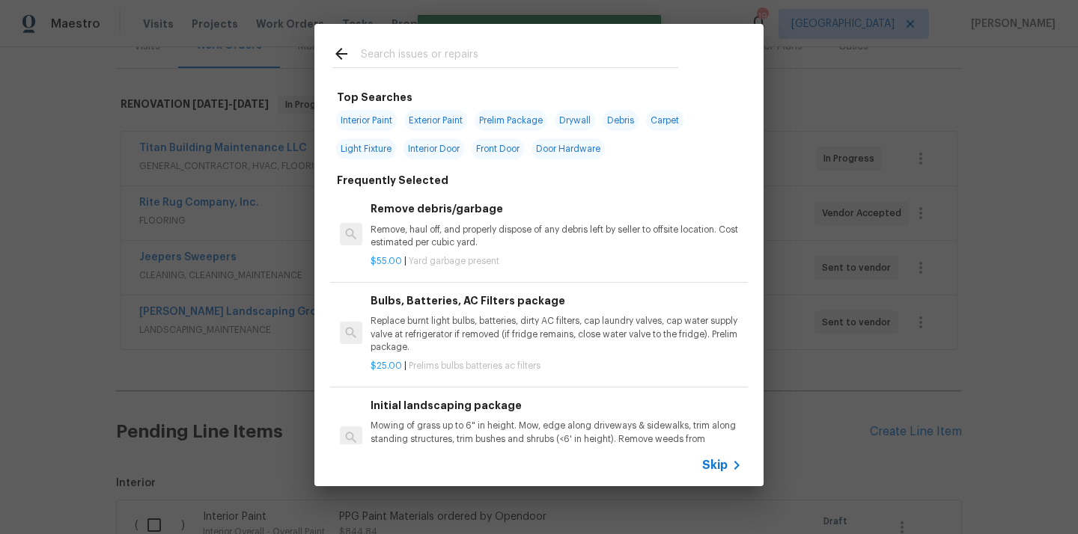
click at [531, 58] on input "text" at bounding box center [519, 56] width 317 height 22
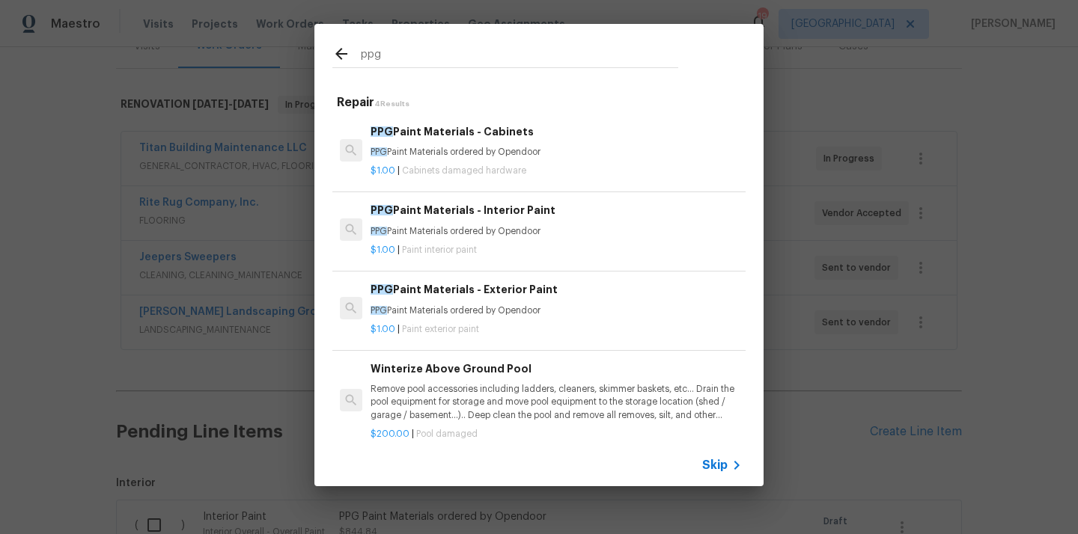
type input "ppg"
click at [480, 318] on div "$1.00 | Paint exterior paint" at bounding box center [555, 326] width 371 height 19
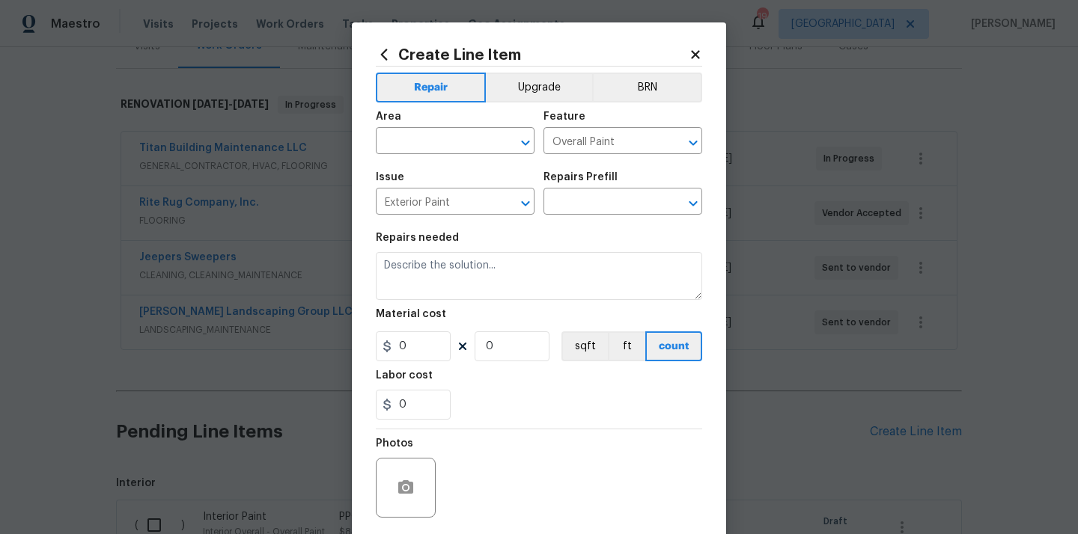
type input "PPG Paint Materials - Exterior Paint $1.00"
type textarea "PPG Paint Materials ordered by Opendoor"
type input "1"
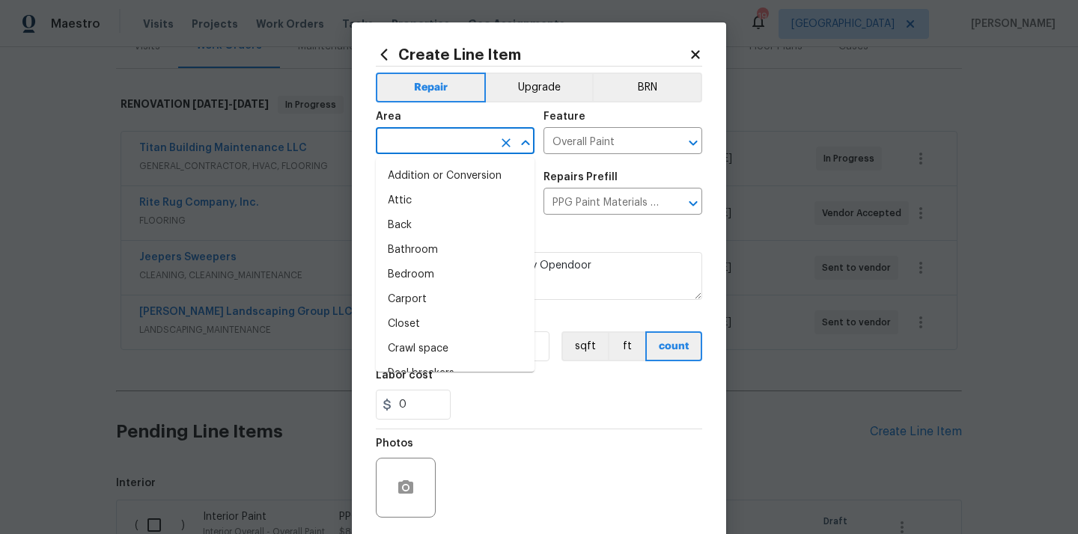
click at [436, 143] on input "text" at bounding box center [434, 142] width 117 height 23
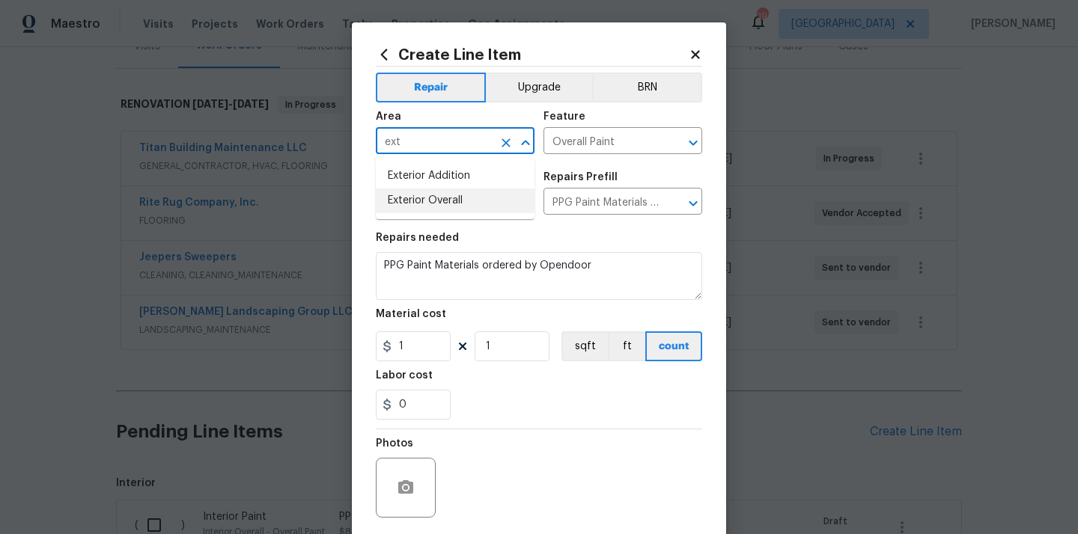
click at [436, 207] on li "Exterior Overall" at bounding box center [455, 201] width 159 height 25
type input "Exterior Overall"
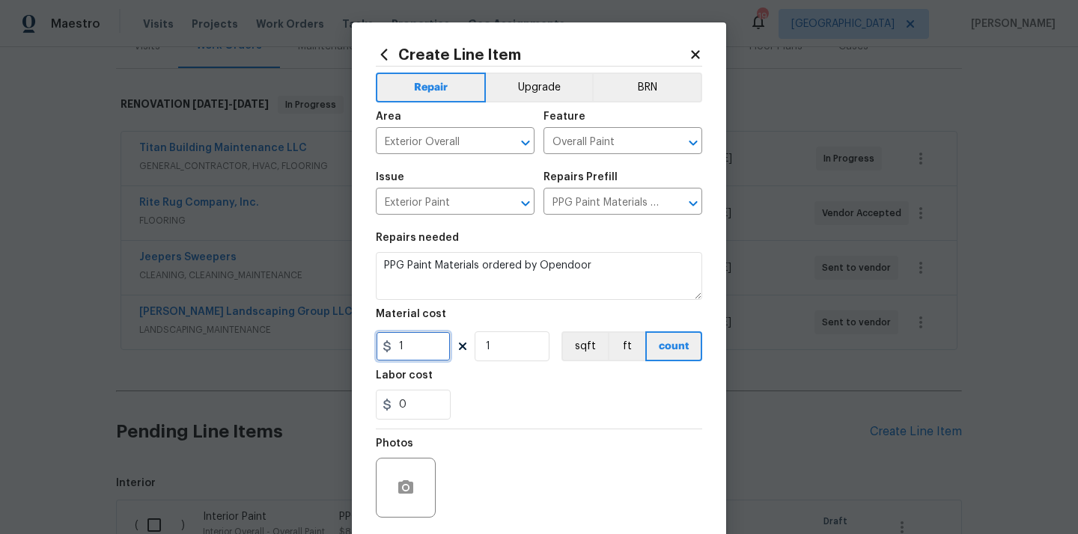
drag, startPoint x: 417, startPoint y: 353, endPoint x: 353, endPoint y: 352, distance: 64.4
click at [353, 352] on div "Create Line Item Repair Upgrade BRN Area Exterior Overall ​ Feature Overall Pai…" at bounding box center [539, 321] width 374 height 599
paste input "12.2"
type input "112.2"
click at [470, 403] on div "0" at bounding box center [539, 405] width 326 height 30
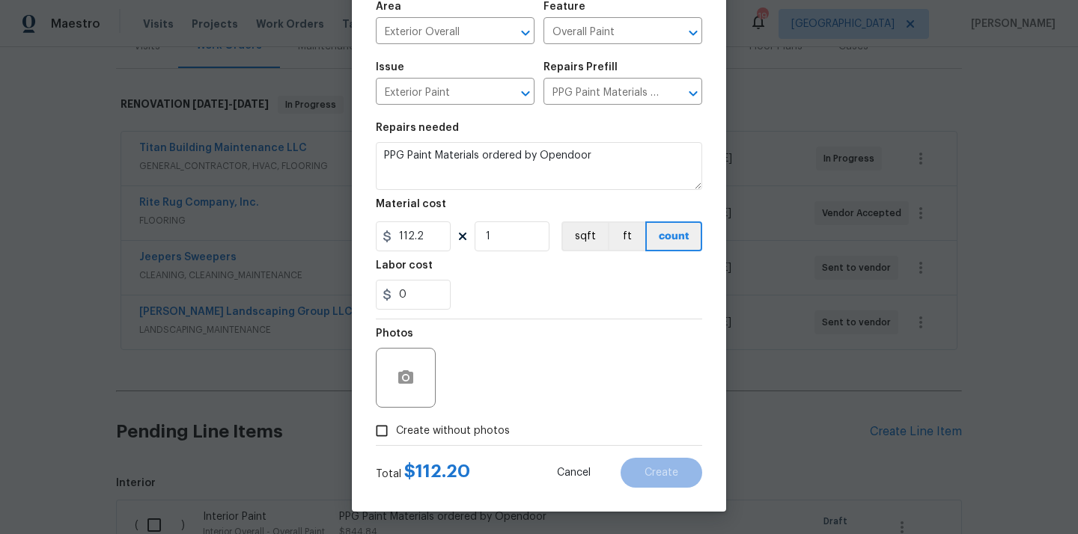
click at [470, 415] on div "Photos" at bounding box center [539, 368] width 326 height 97
click at [477, 425] on span "Create without photos" at bounding box center [453, 432] width 114 height 16
click at [396, 425] on input "Create without photos" at bounding box center [381, 431] width 28 height 28
checkbox input "true"
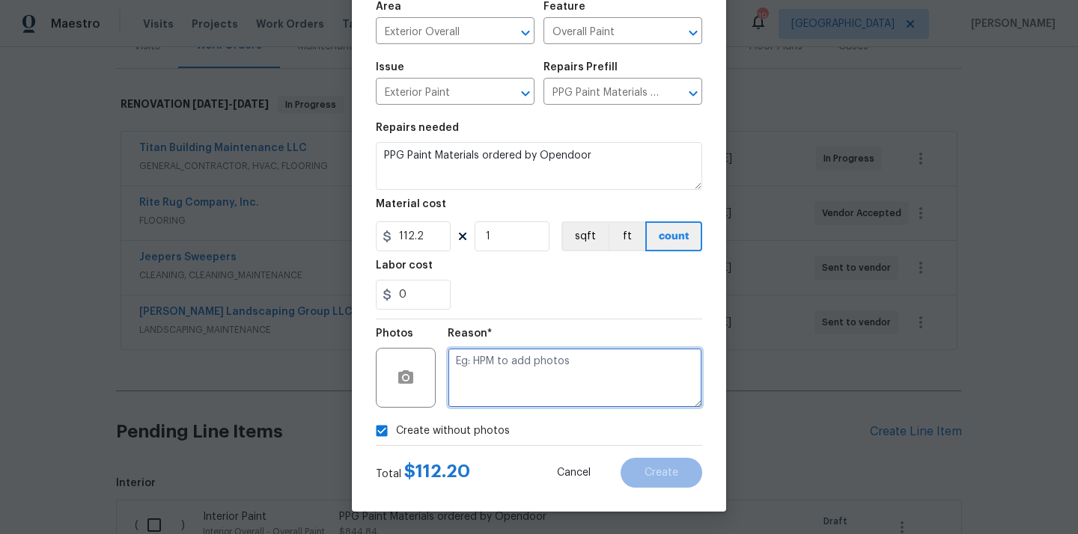
click at [515, 370] on textarea at bounding box center [575, 378] width 254 height 60
type textarea "N/A"
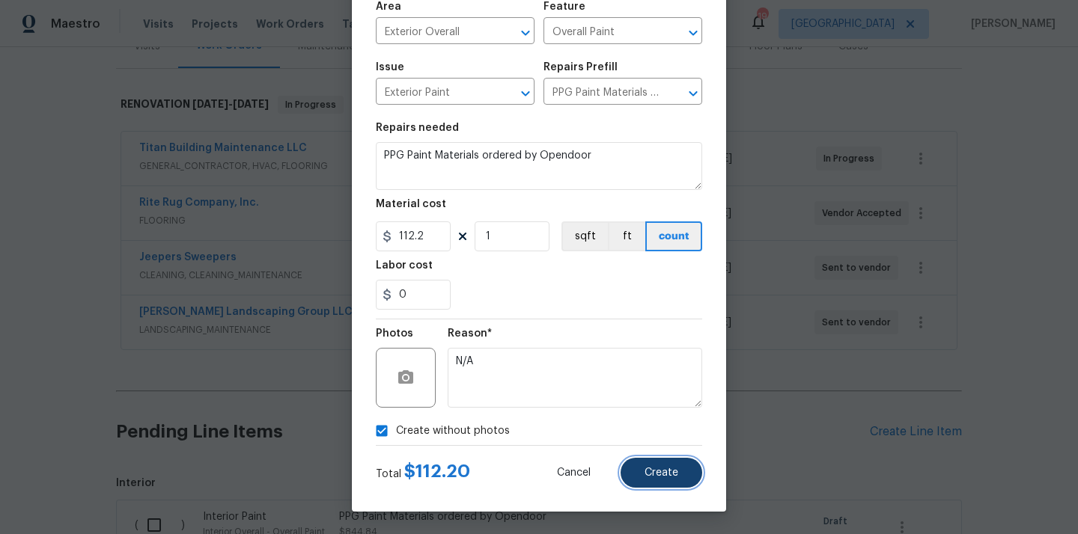
click at [647, 471] on span "Create" at bounding box center [661, 473] width 34 height 11
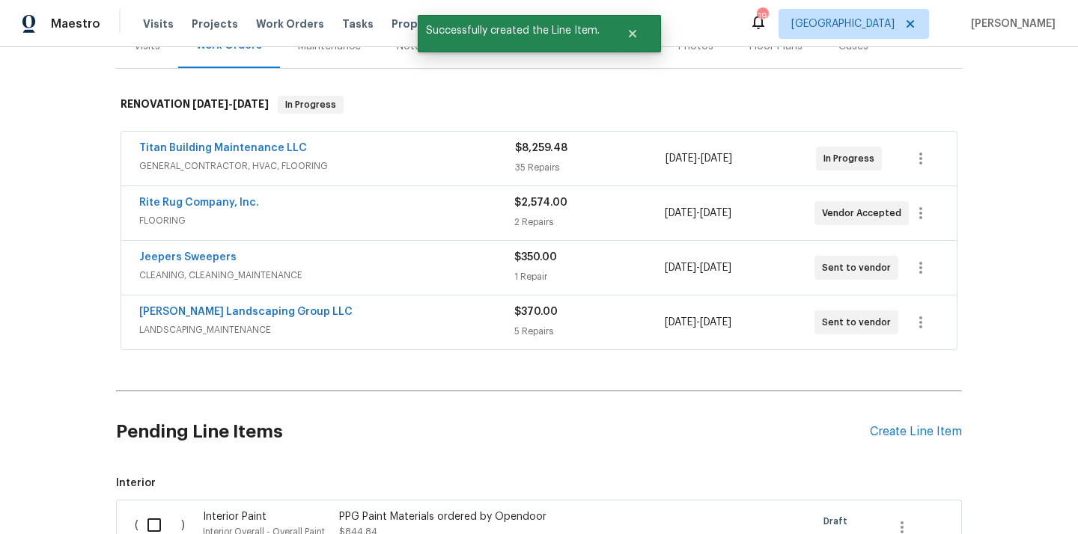
scroll to position [576, 0]
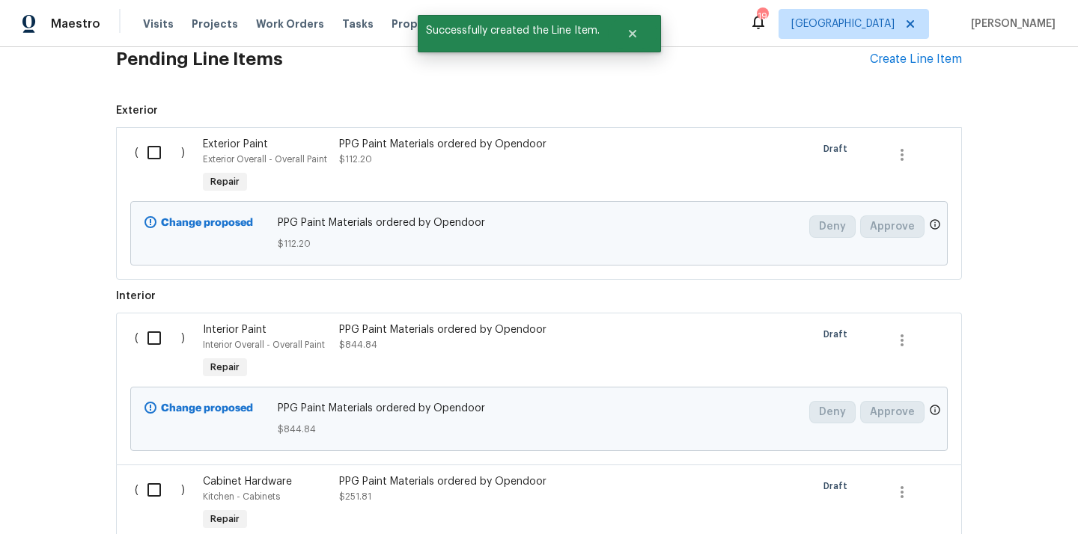
click at [154, 153] on input "checkbox" at bounding box center [159, 152] width 43 height 31
checkbox input "true"
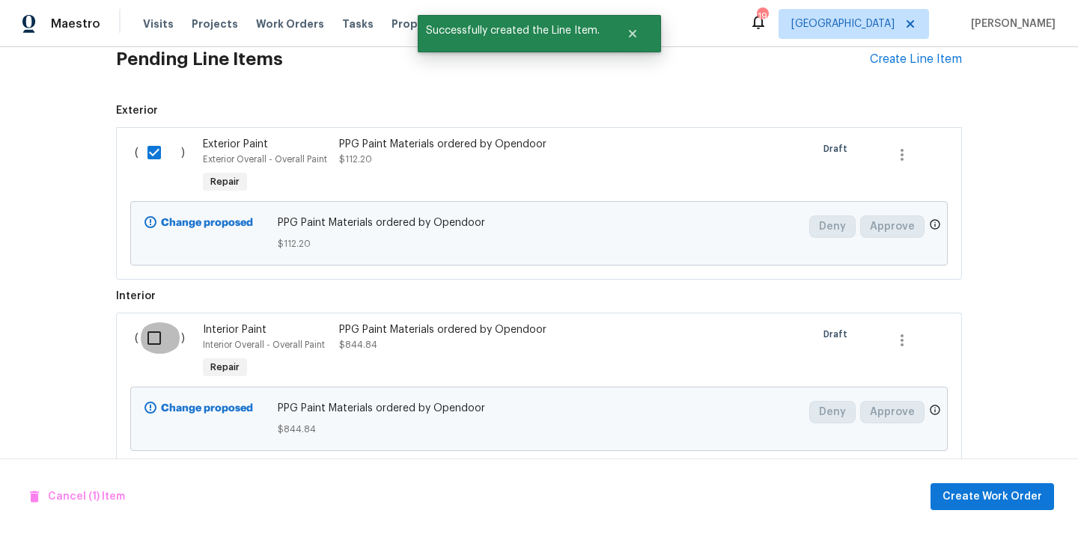
click at [152, 342] on input "checkbox" at bounding box center [159, 338] width 43 height 31
checkbox input "true"
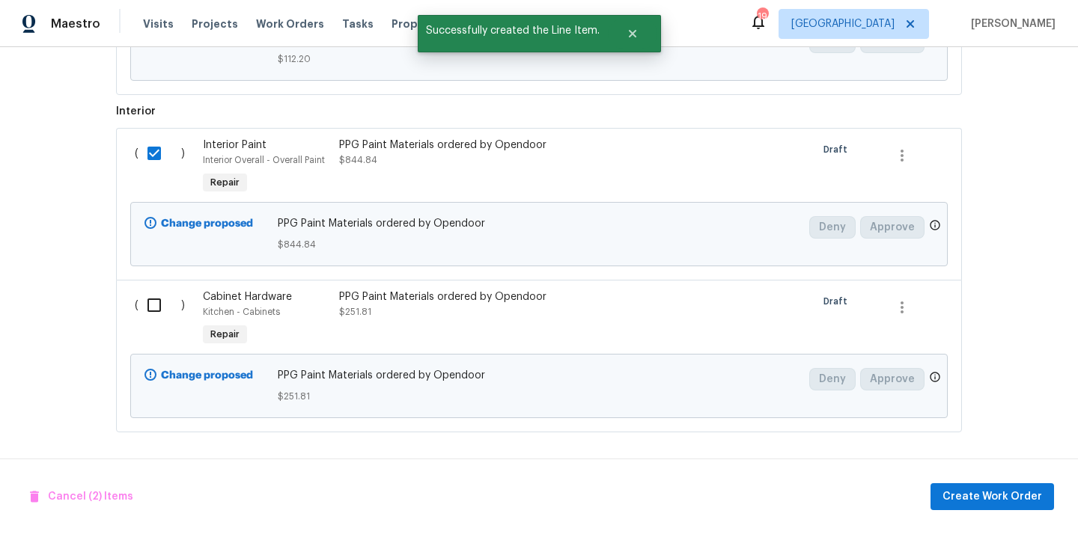
click at [159, 315] on input "checkbox" at bounding box center [159, 305] width 43 height 31
checkbox input "true"
click at [978, 488] on span "Create Work Order" at bounding box center [992, 497] width 100 height 19
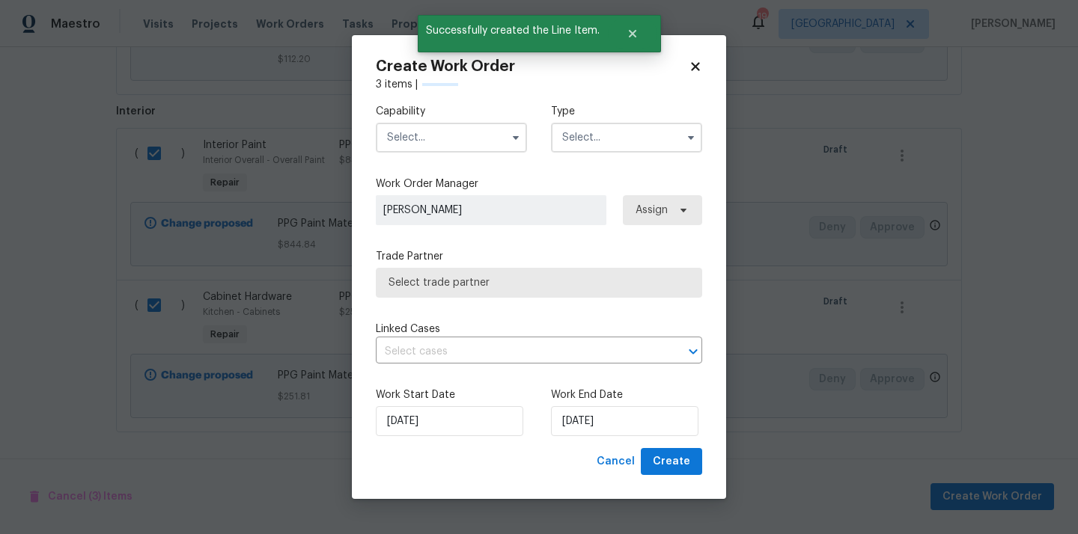
checkbox input "false"
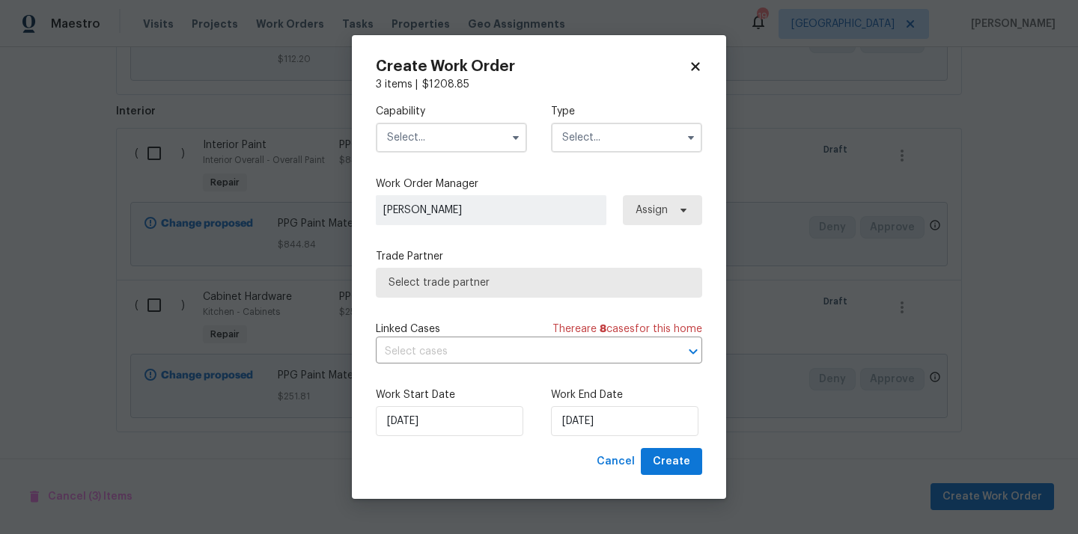
click at [509, 126] on span at bounding box center [515, 137] width 22 height 22
click at [484, 132] on input "text" at bounding box center [451, 138] width 151 height 30
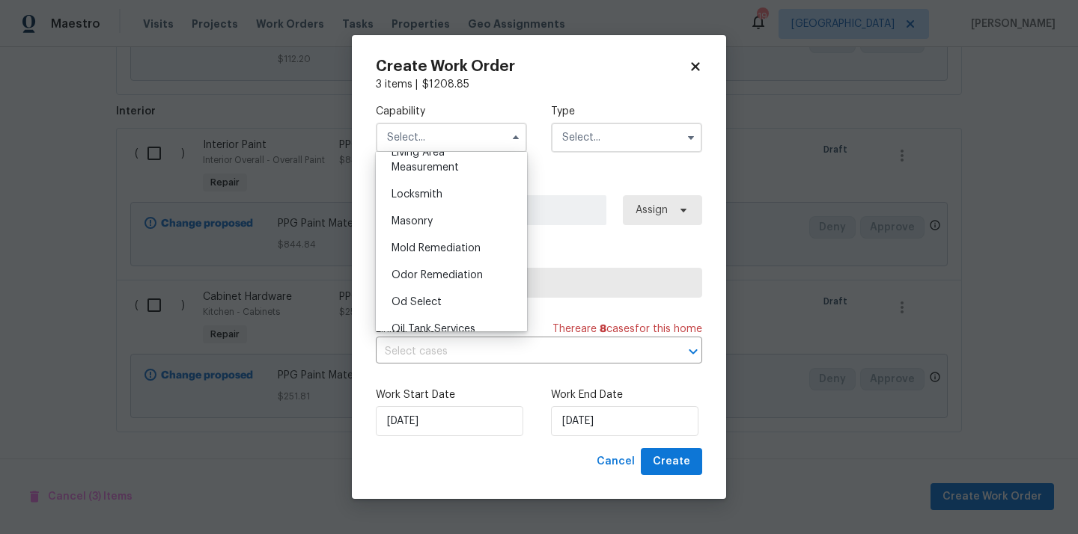
scroll to position [1105, 0]
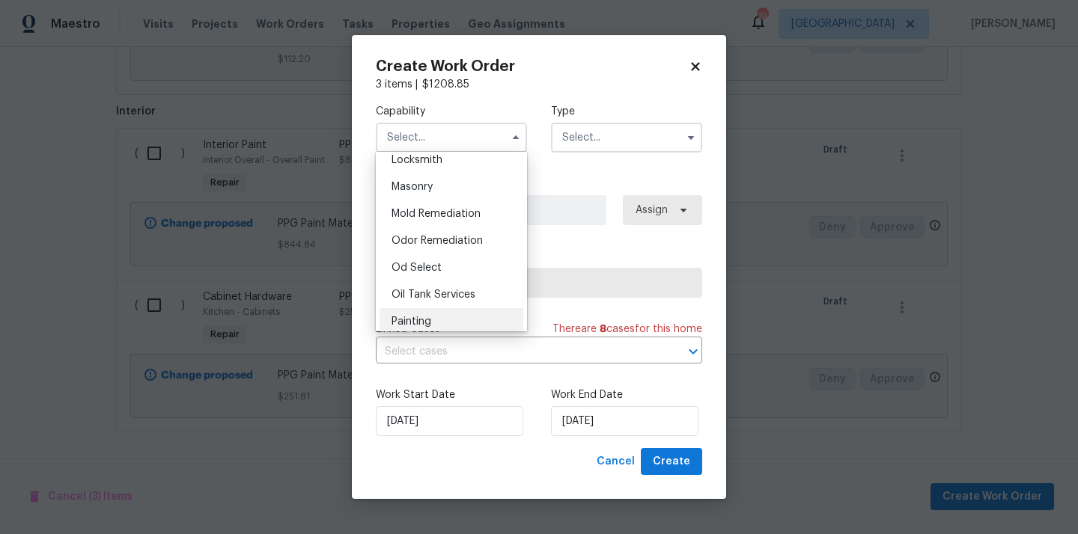
click at [466, 311] on div "Painting" at bounding box center [451, 321] width 144 height 27
type input "Painting"
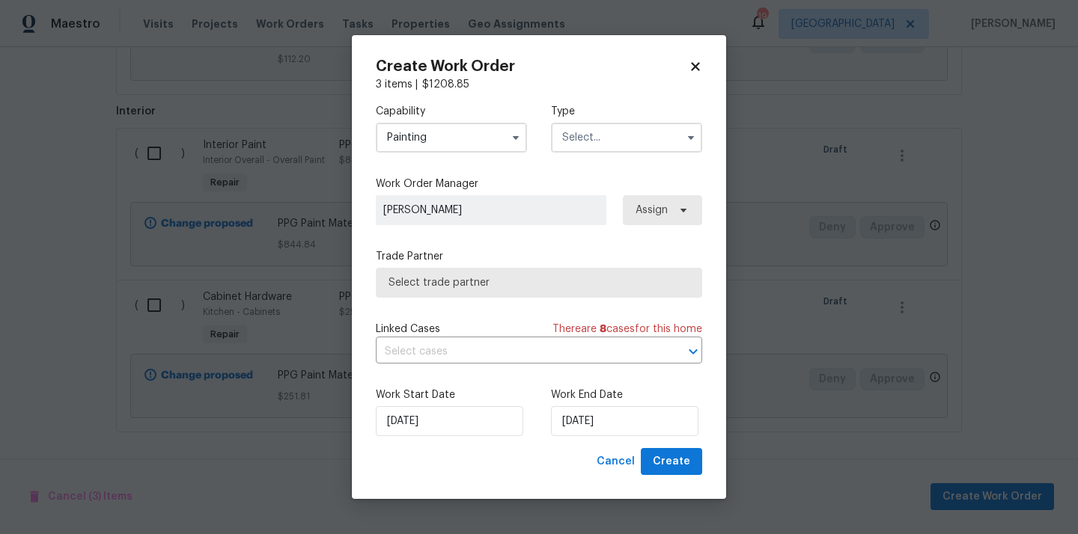
click at [597, 129] on input "text" at bounding box center [626, 138] width 151 height 30
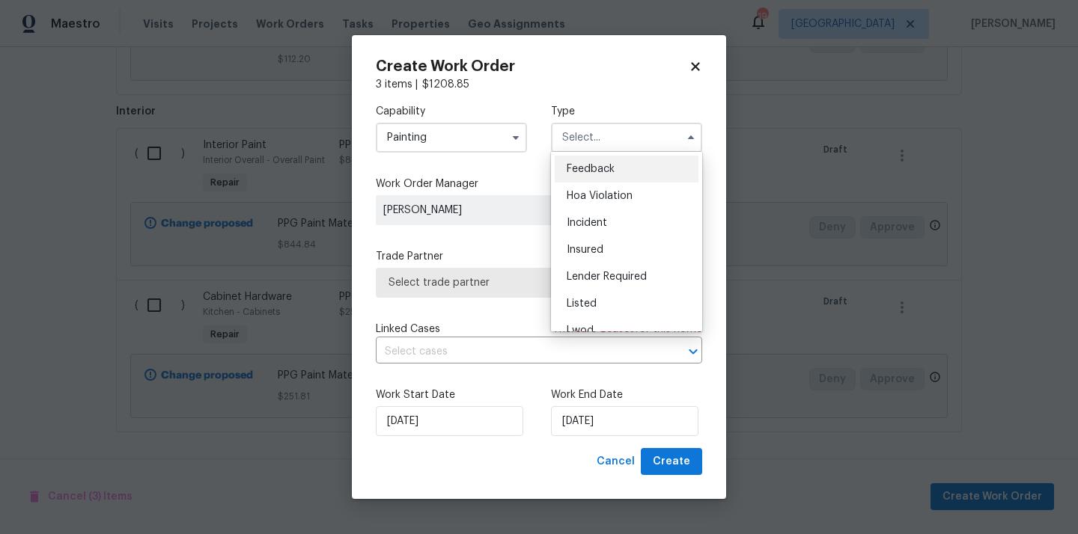
scroll to position [178, 0]
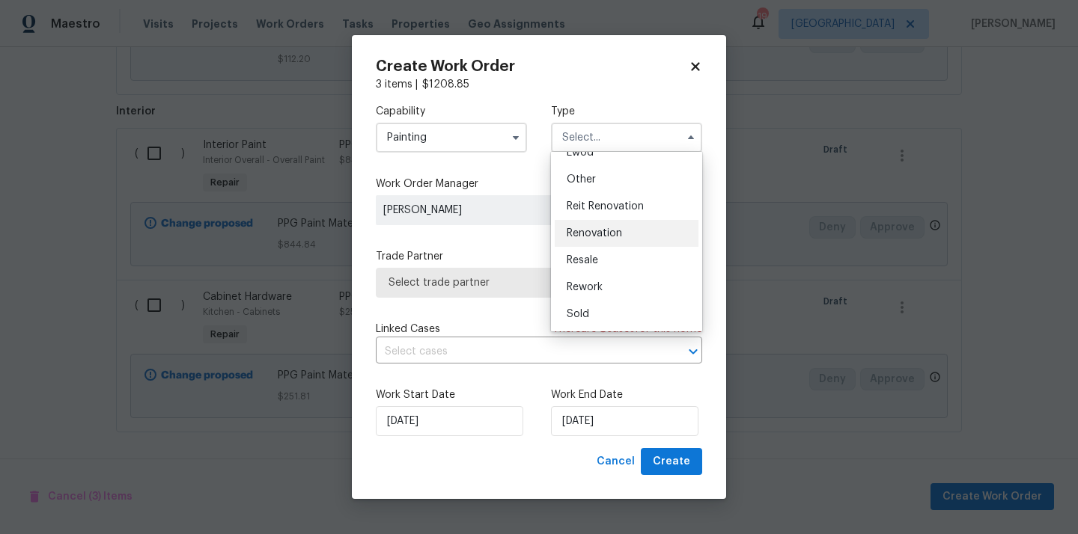
click at [623, 232] on div "Renovation" at bounding box center [627, 233] width 144 height 27
type input "Renovation"
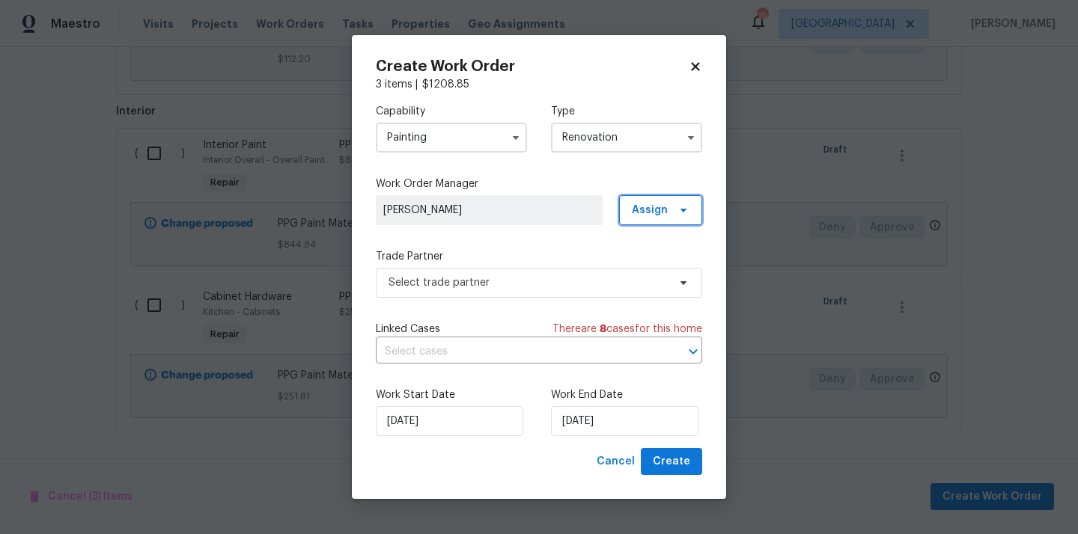
click at [643, 210] on span "Assign" at bounding box center [650, 210] width 36 height 15
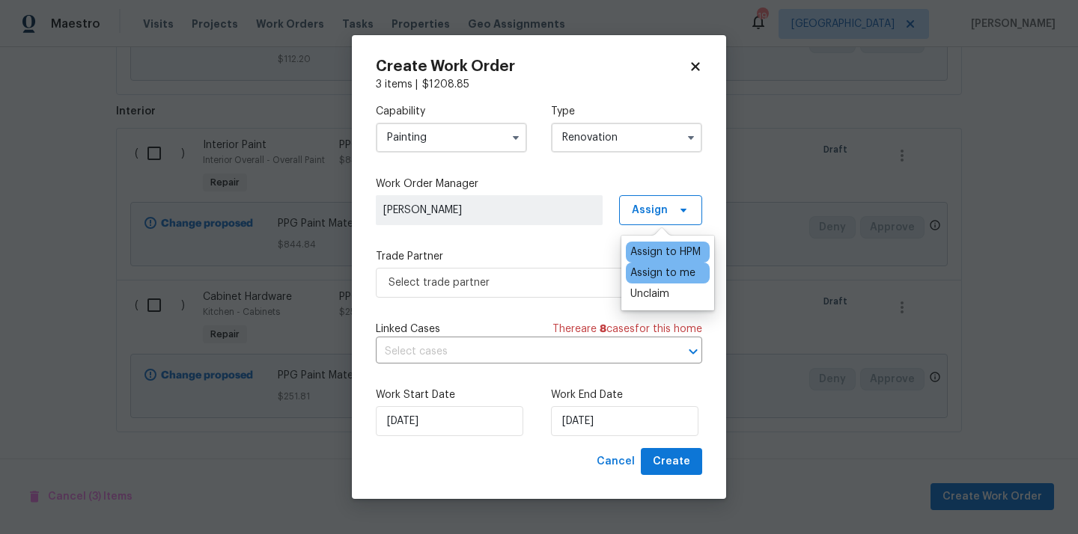
click at [647, 271] on div "Assign to me" at bounding box center [662, 273] width 65 height 15
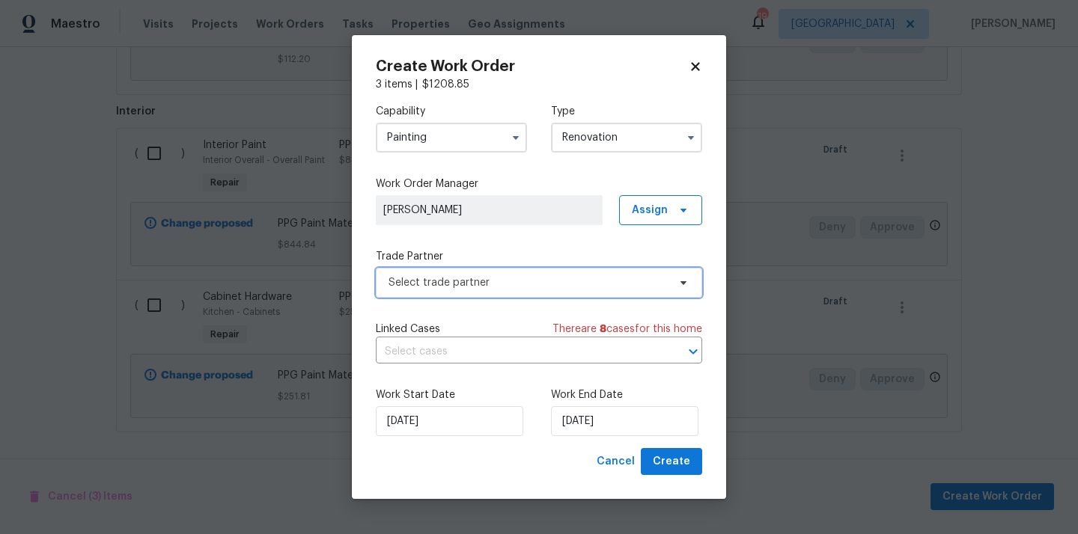
click at [531, 278] on span "Select trade partner" at bounding box center [527, 282] width 279 height 15
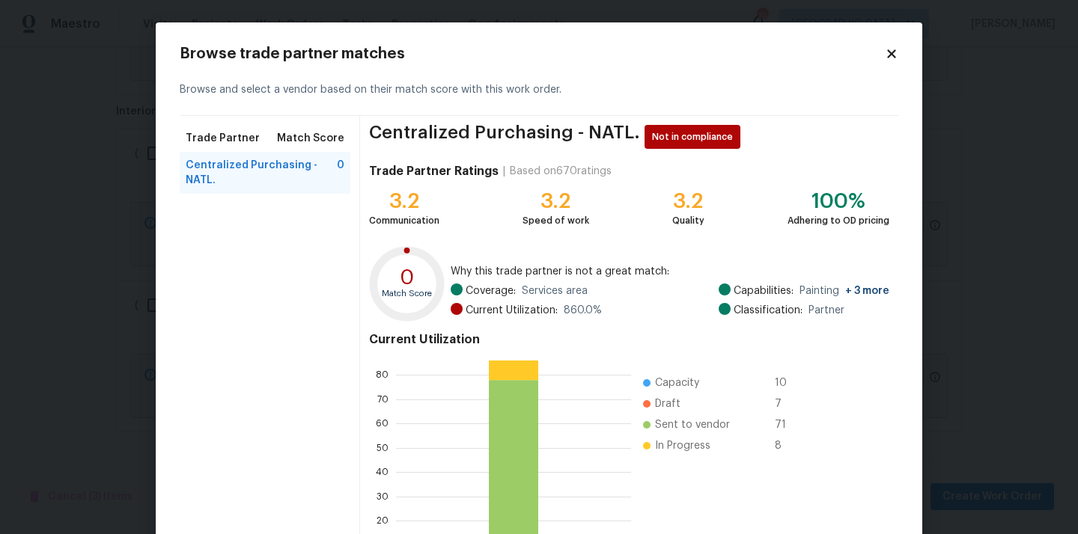
scroll to position [126, 0]
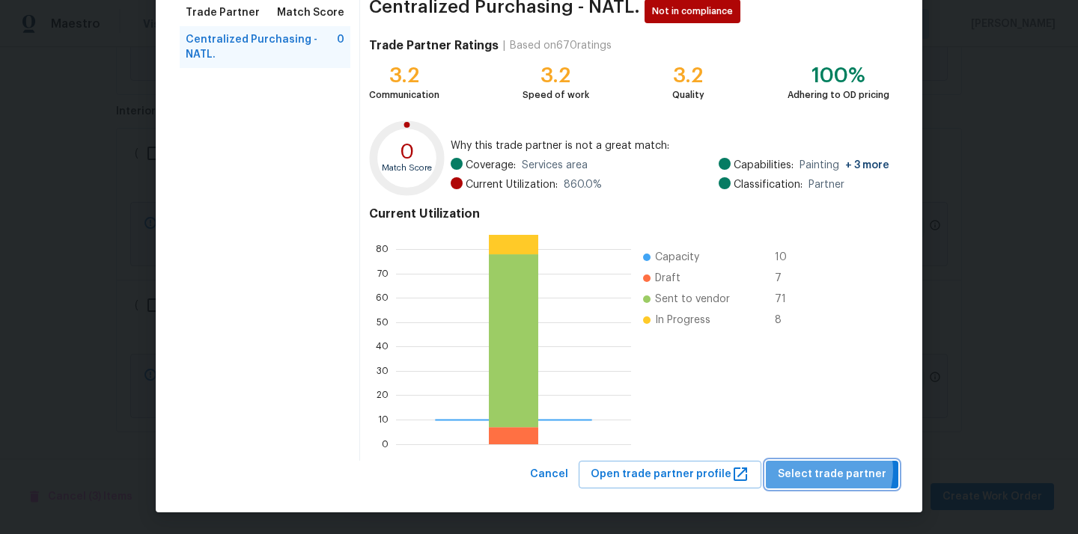
click at [829, 471] on span "Select trade partner" at bounding box center [832, 475] width 109 height 19
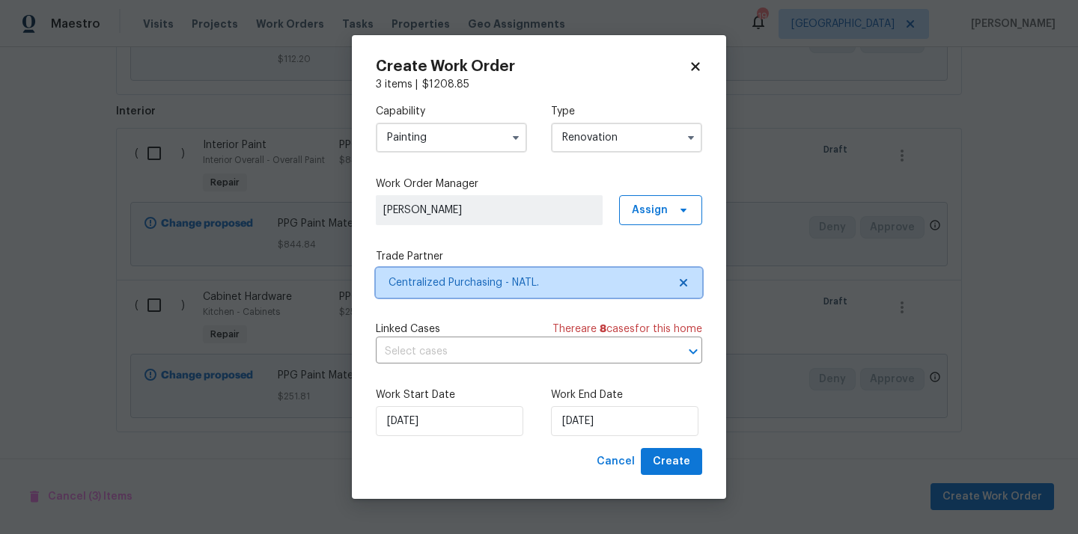
scroll to position [0, 0]
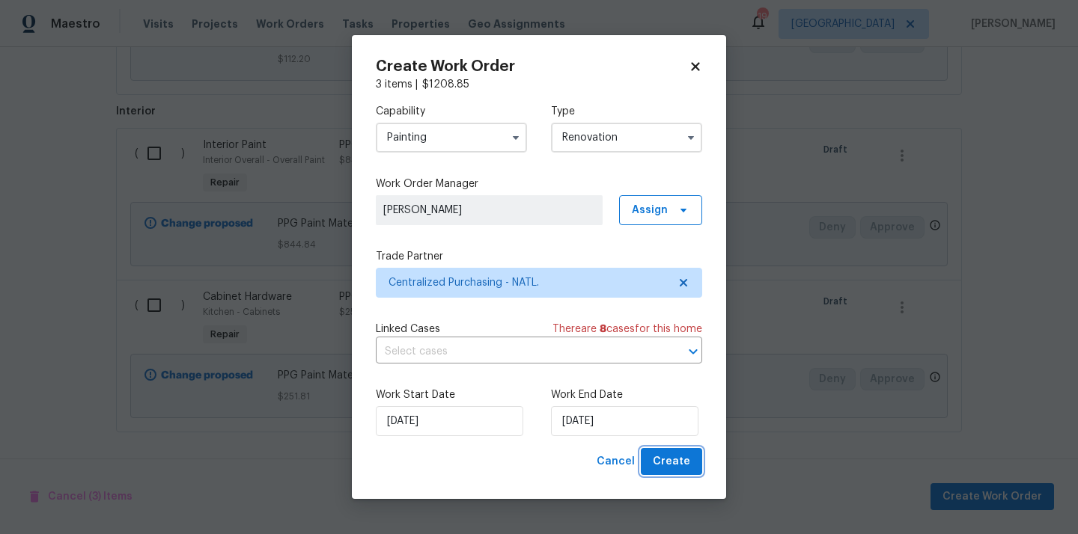
click at [652, 460] on button "Create" at bounding box center [671, 462] width 61 height 28
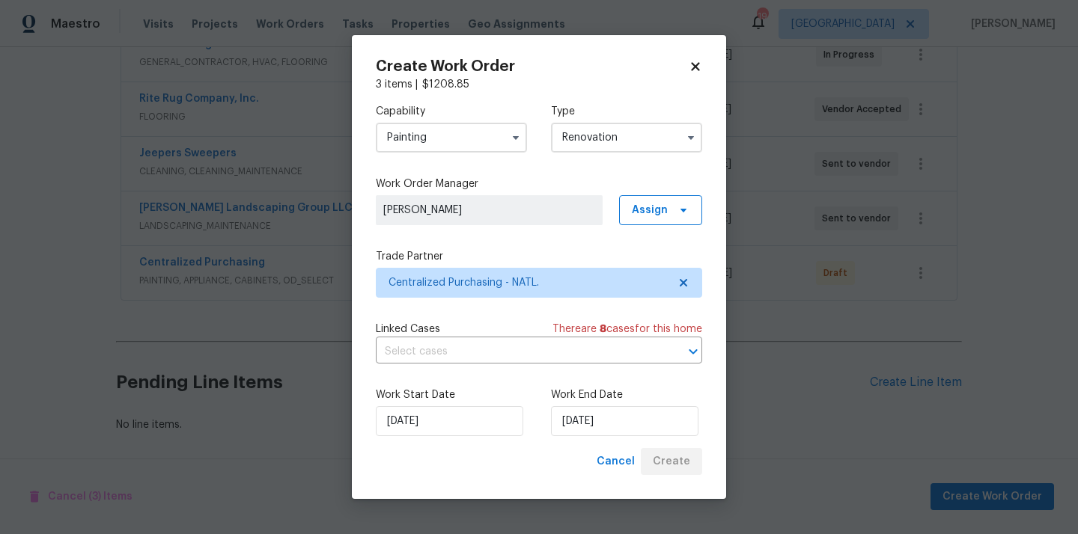
scroll to position [307, 0]
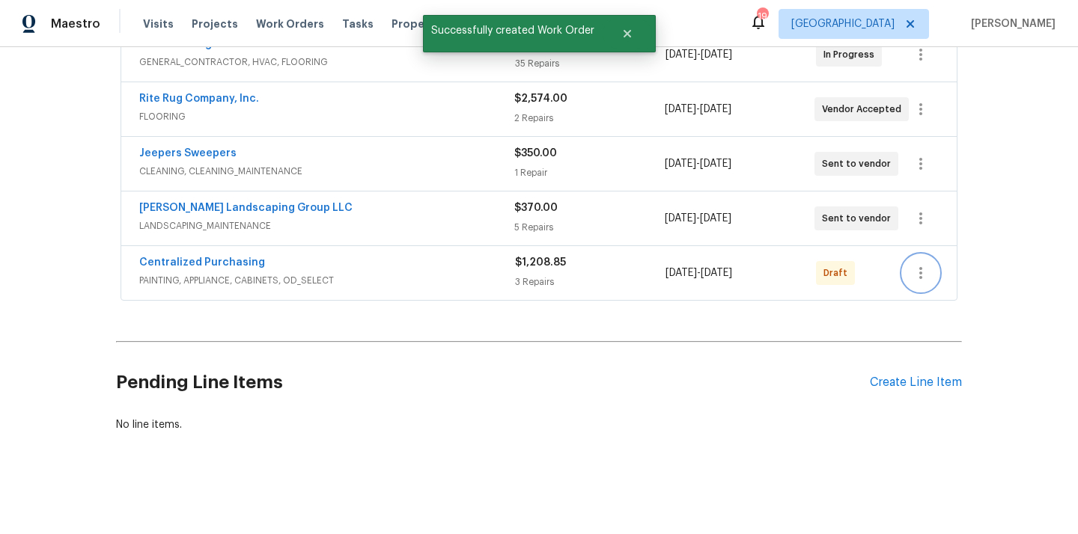
click at [929, 266] on button "button" at bounding box center [921, 273] width 36 height 36
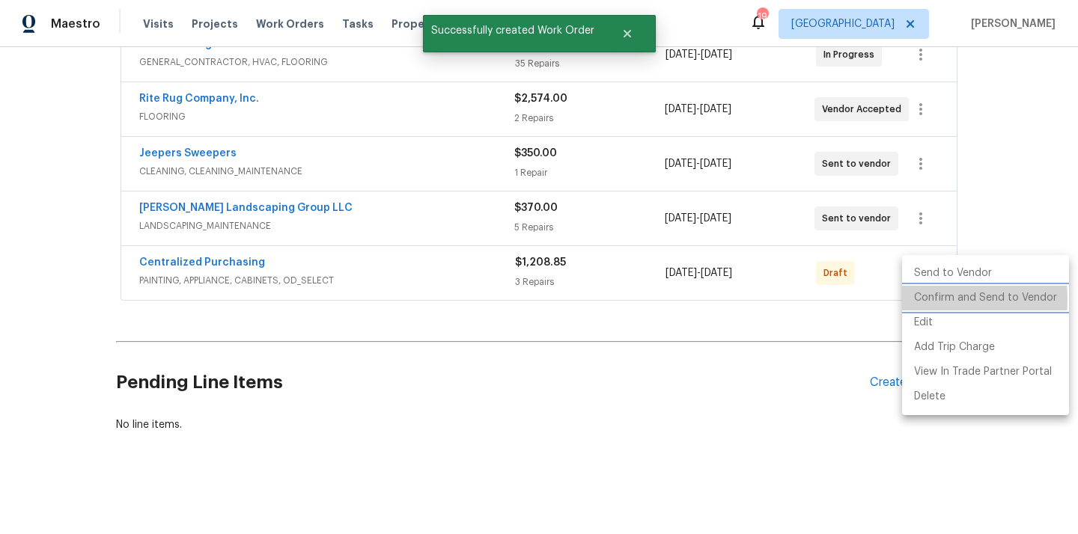
click at [926, 299] on li "Confirm and Send to Vendor" at bounding box center [985, 298] width 167 height 25
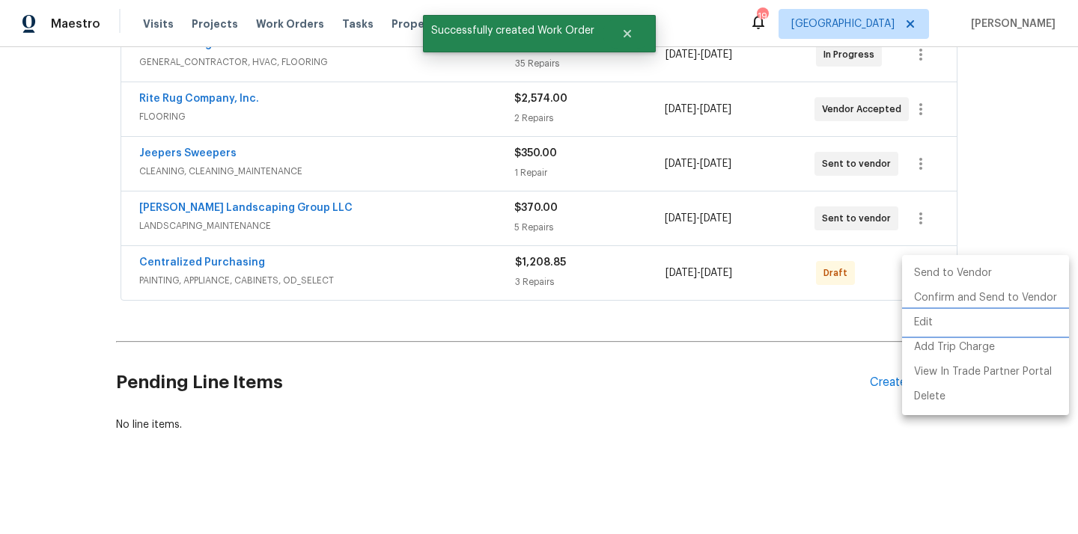
click at [350, 260] on div at bounding box center [539, 267] width 1078 height 534
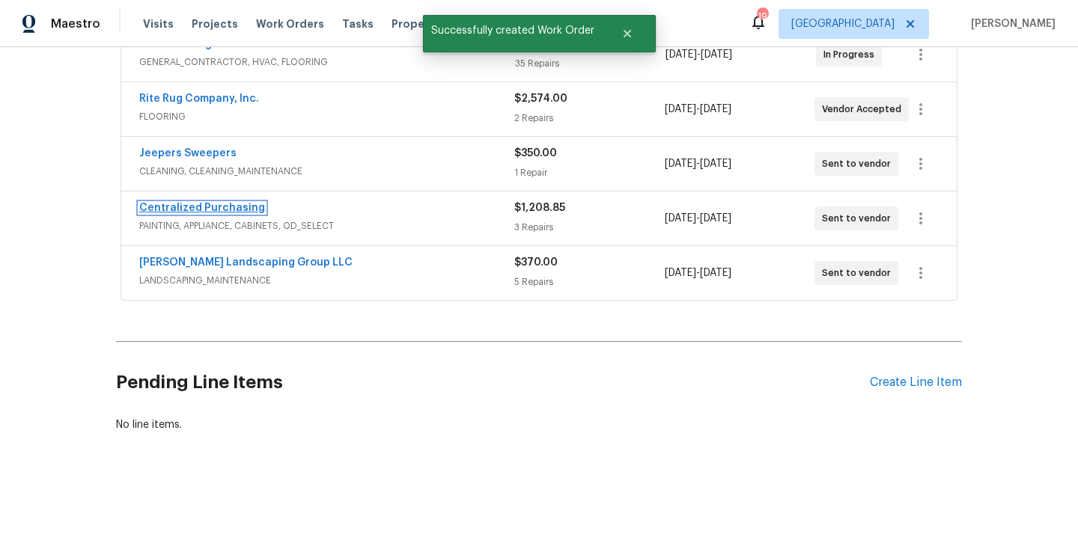
click at [228, 209] on link "Centralized Purchasing" at bounding box center [202, 208] width 126 height 10
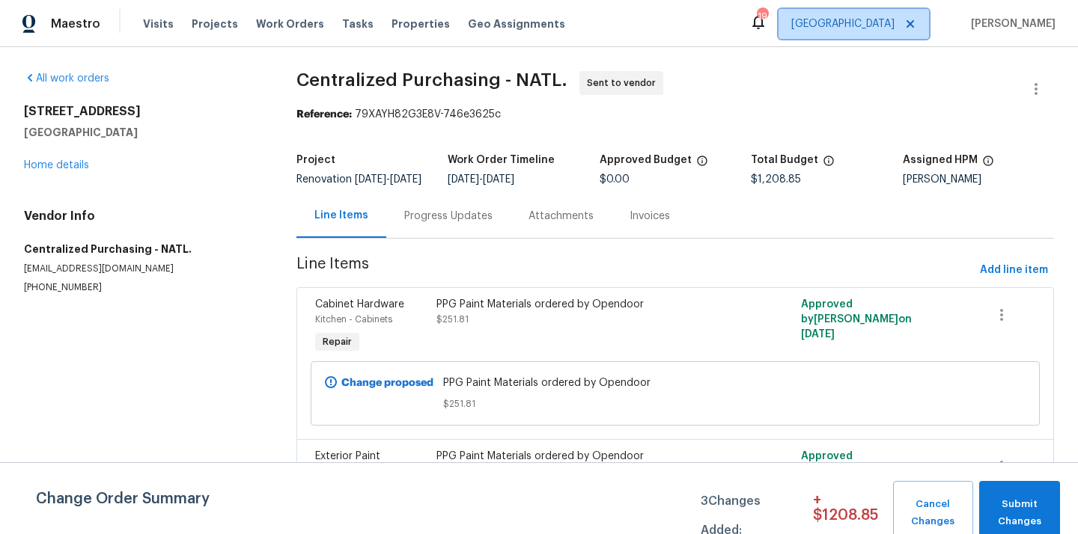
click at [874, 23] on span "[GEOGRAPHIC_DATA]" at bounding box center [842, 23] width 103 height 15
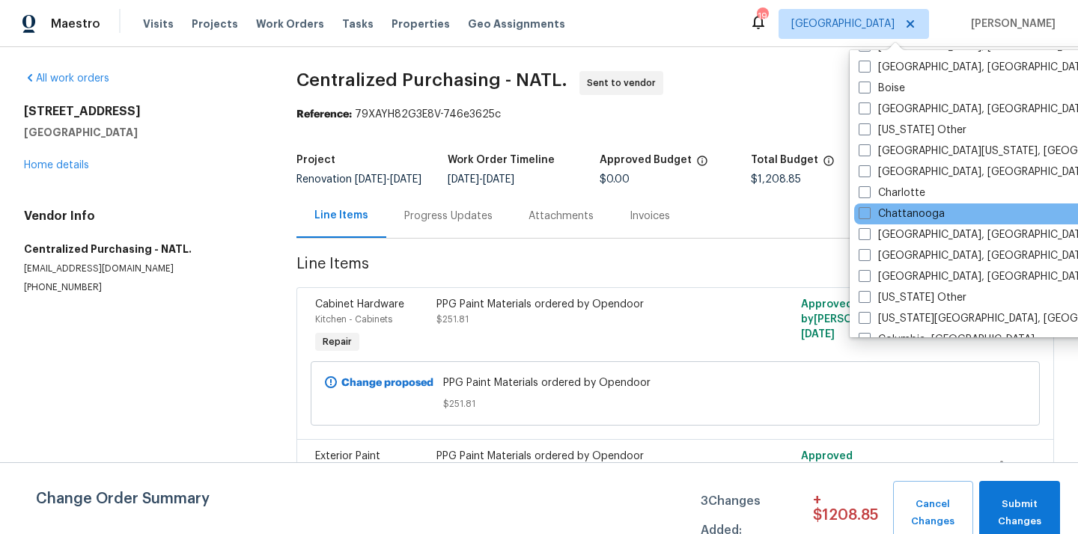
scroll to position [213, 0]
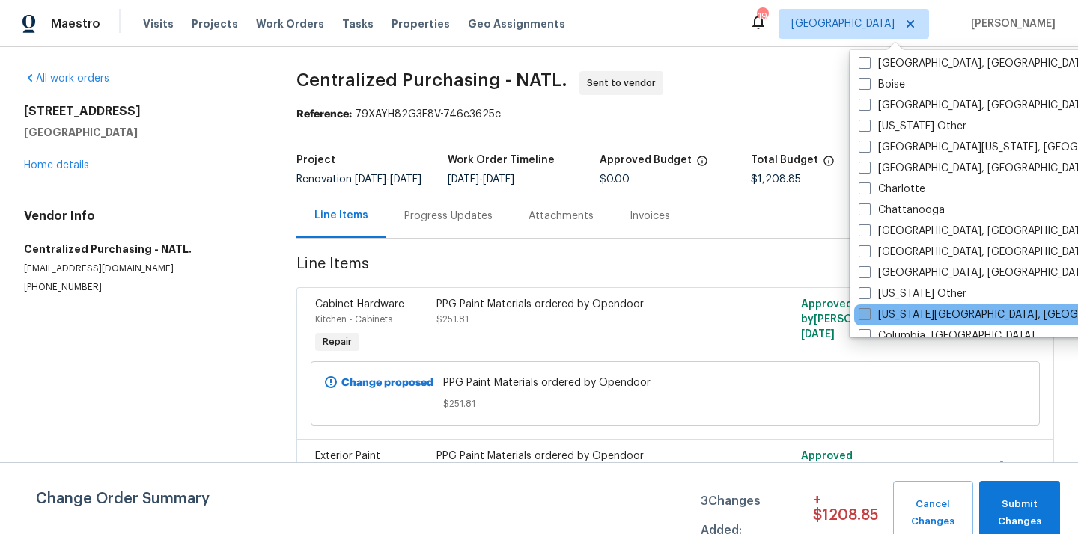
click at [922, 316] on label "[US_STATE][GEOGRAPHIC_DATA], [GEOGRAPHIC_DATA]" at bounding box center [1002, 315] width 288 height 15
click at [868, 316] on input "[US_STATE][GEOGRAPHIC_DATA], [GEOGRAPHIC_DATA]" at bounding box center [863, 313] width 10 height 10
checkbox input "true"
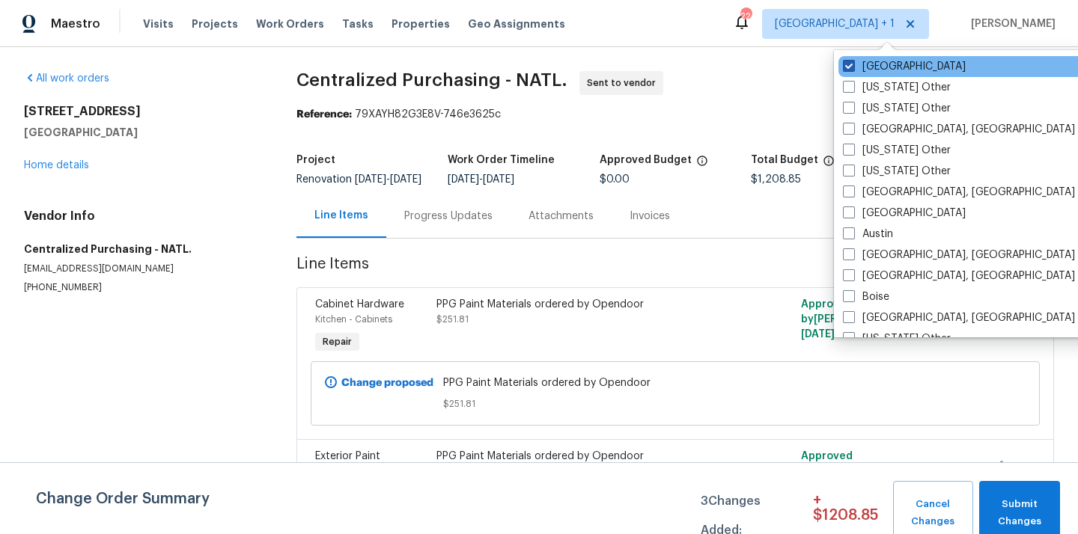
click at [870, 62] on label "[GEOGRAPHIC_DATA]" at bounding box center [904, 66] width 123 height 15
click at [852, 62] on input "[GEOGRAPHIC_DATA]" at bounding box center [848, 64] width 10 height 10
checkbox input "false"
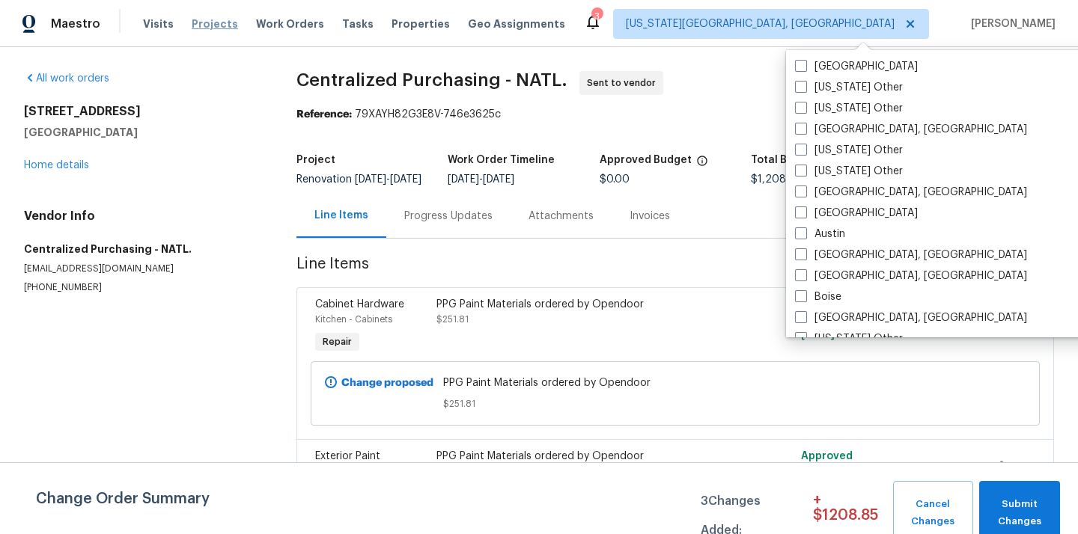
click at [192, 24] on span "Projects" at bounding box center [215, 23] width 46 height 15
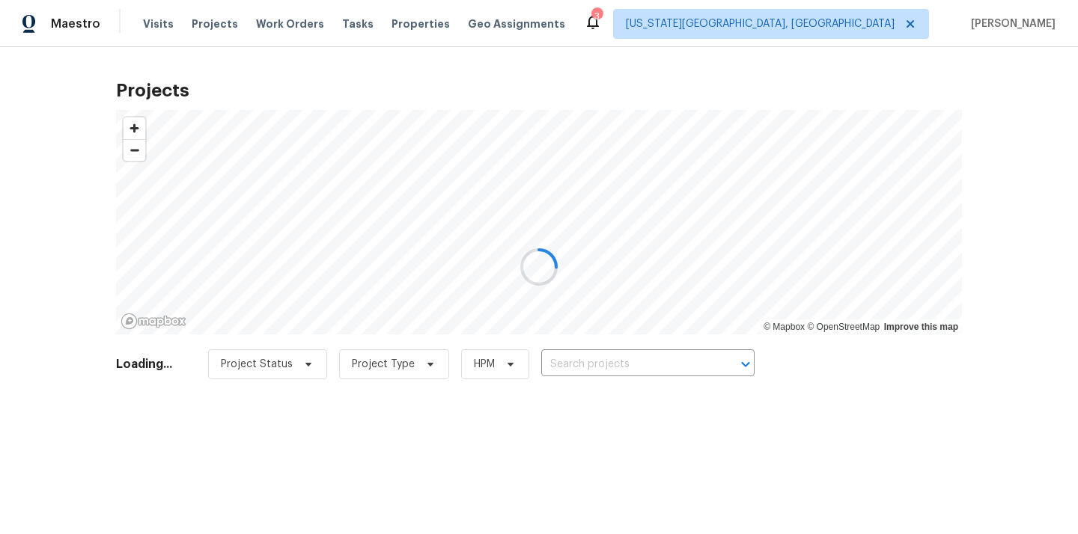
click at [638, 373] on div at bounding box center [539, 267] width 1078 height 534
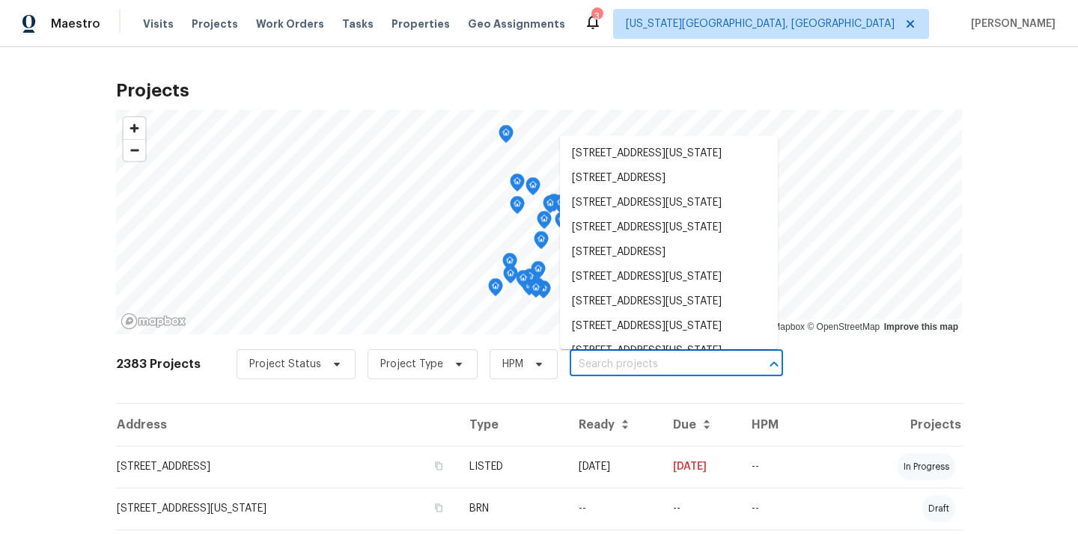
click at [638, 369] on input "text" at bounding box center [655, 364] width 171 height 23
paste input "[STREET_ADDRESS][US_STATE]"
type input "[STREET_ADDRESS][US_STATE]"
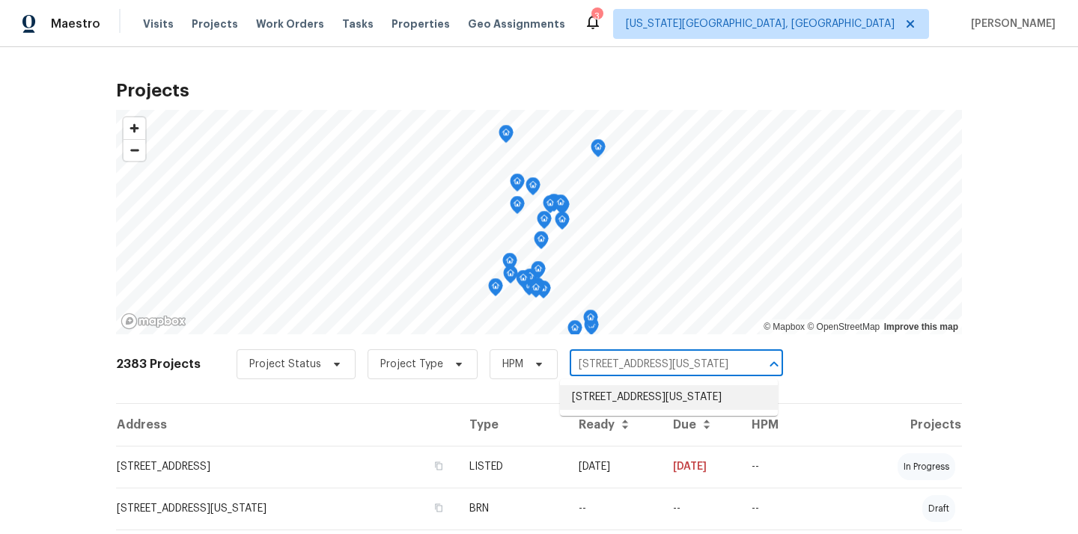
click at [631, 392] on li "[STREET_ADDRESS][US_STATE]" at bounding box center [669, 397] width 218 height 25
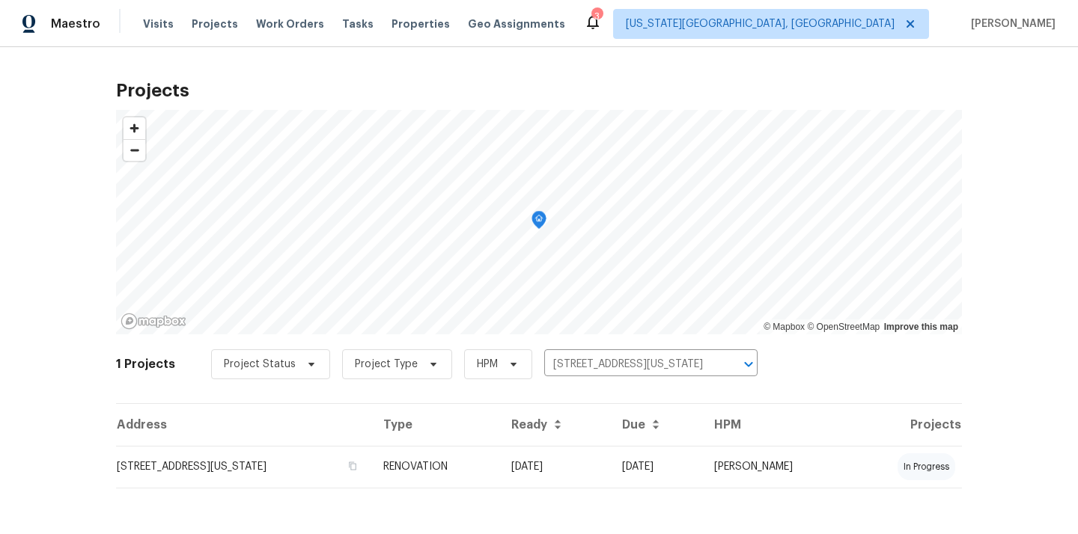
click at [292, 471] on td "[STREET_ADDRESS][US_STATE]" at bounding box center [243, 467] width 255 height 42
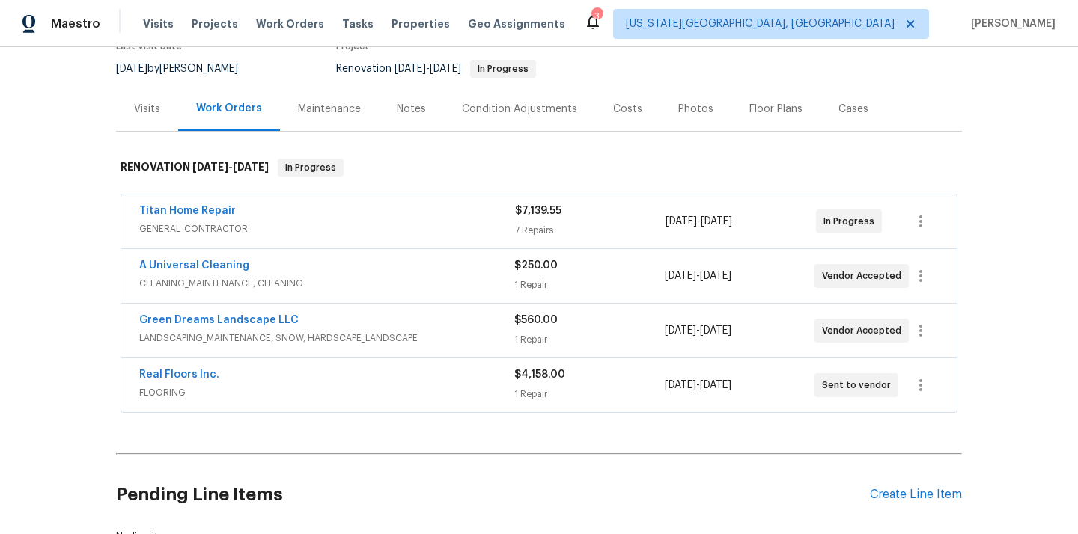
scroll to position [199, 0]
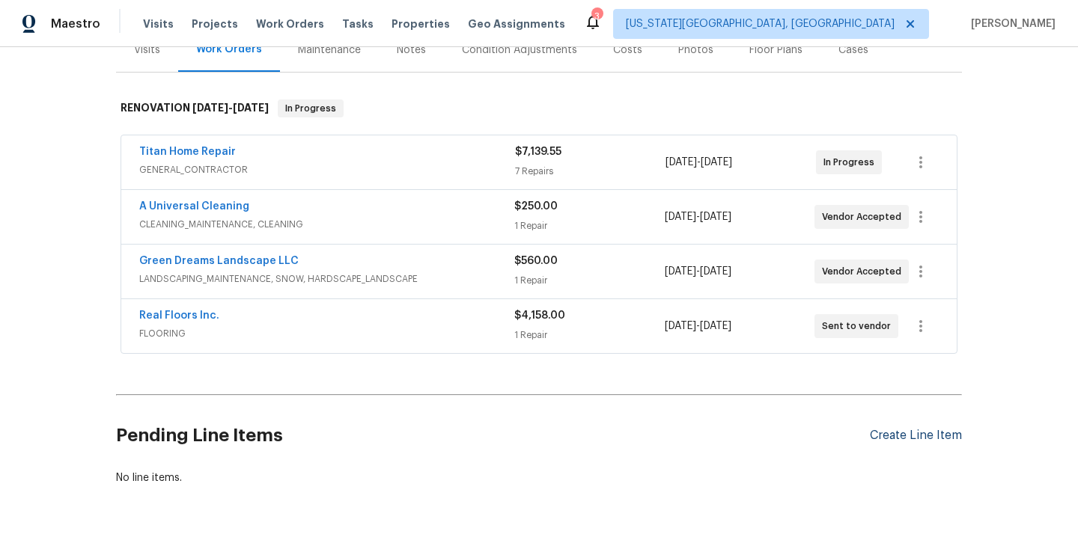
click at [908, 439] on div "Create Line Item" at bounding box center [916, 436] width 92 height 14
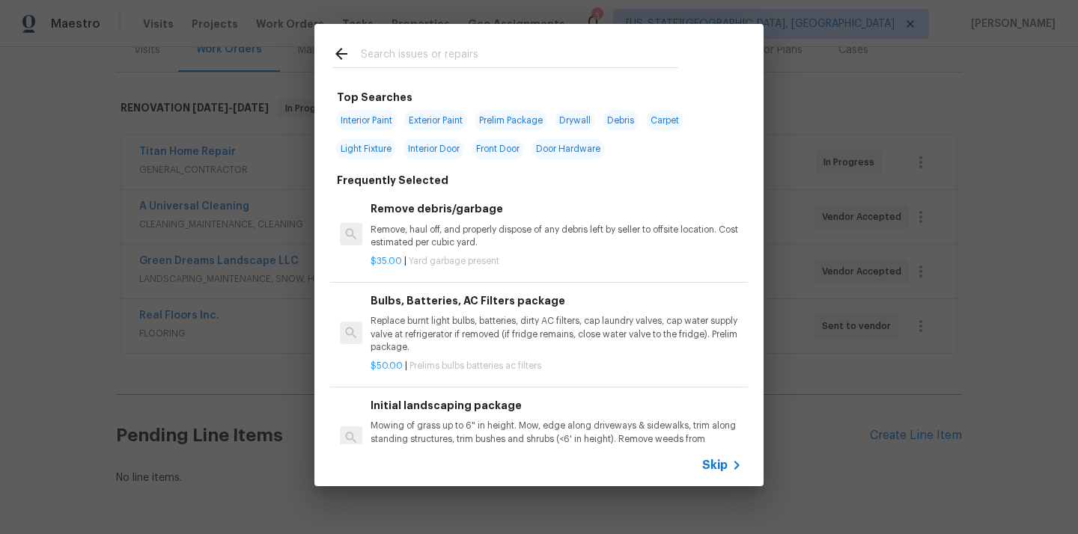
click at [557, 55] on input "text" at bounding box center [519, 56] width 317 height 22
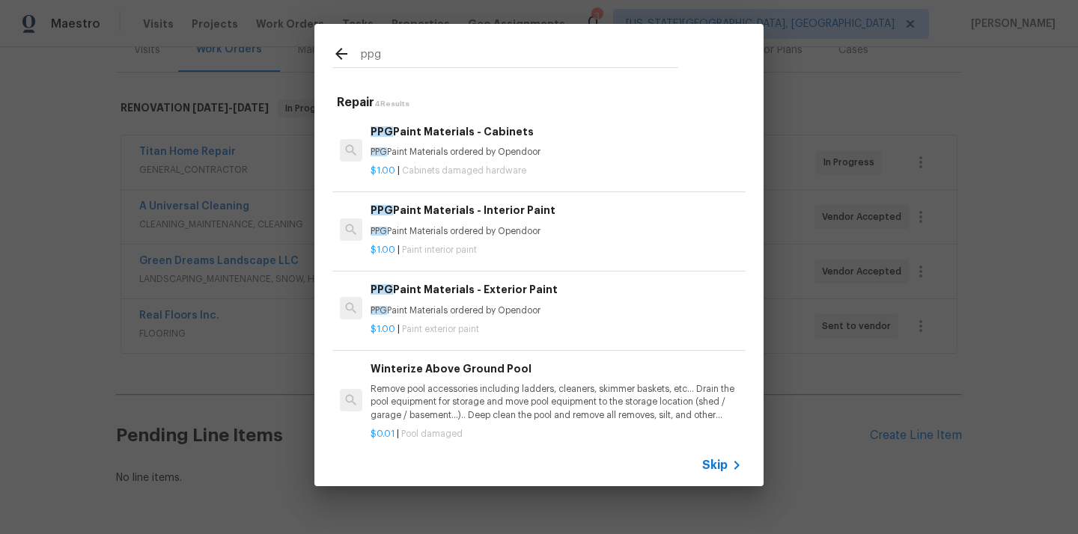
type input "ppg"
click at [496, 222] on div "PPG Paint Materials - Interior Paint PPG Paint Materials ordered by Opendoor" at bounding box center [555, 220] width 371 height 36
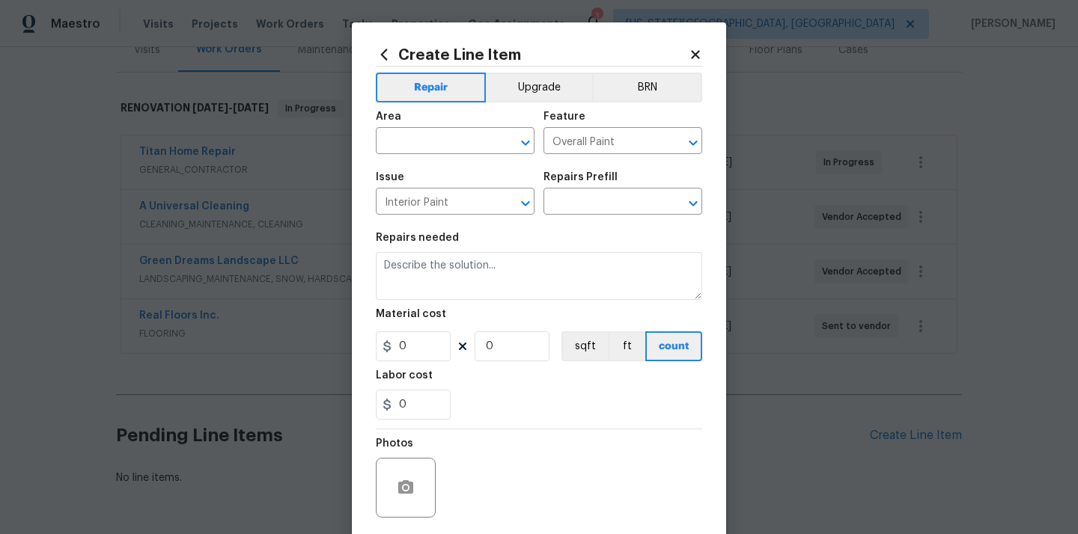
type input "PPG Paint Materials - Interior Paint $1.00"
type textarea "PPG Paint Materials ordered by Opendoor"
type input "1"
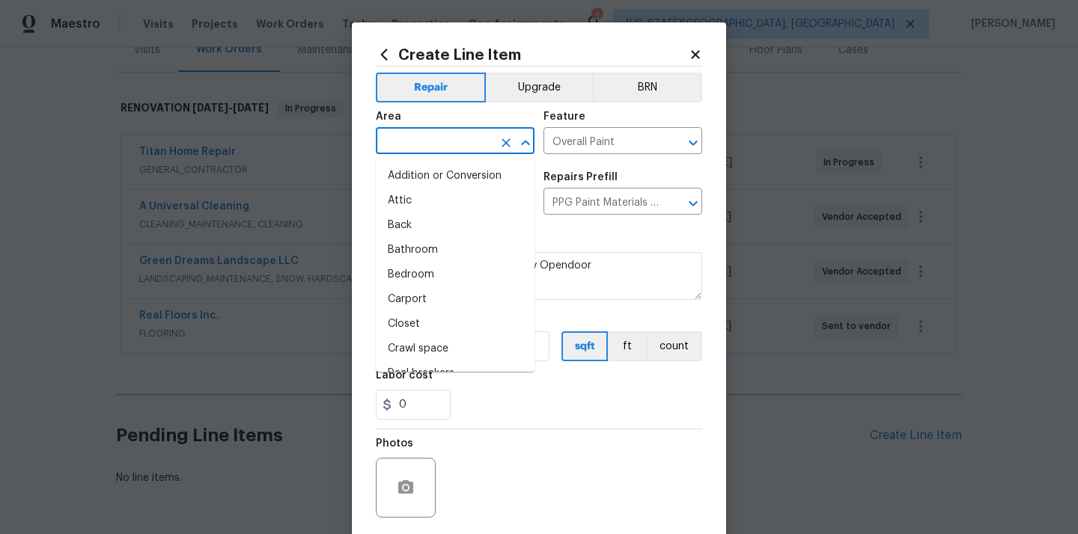
click at [459, 148] on input "text" at bounding box center [434, 142] width 117 height 23
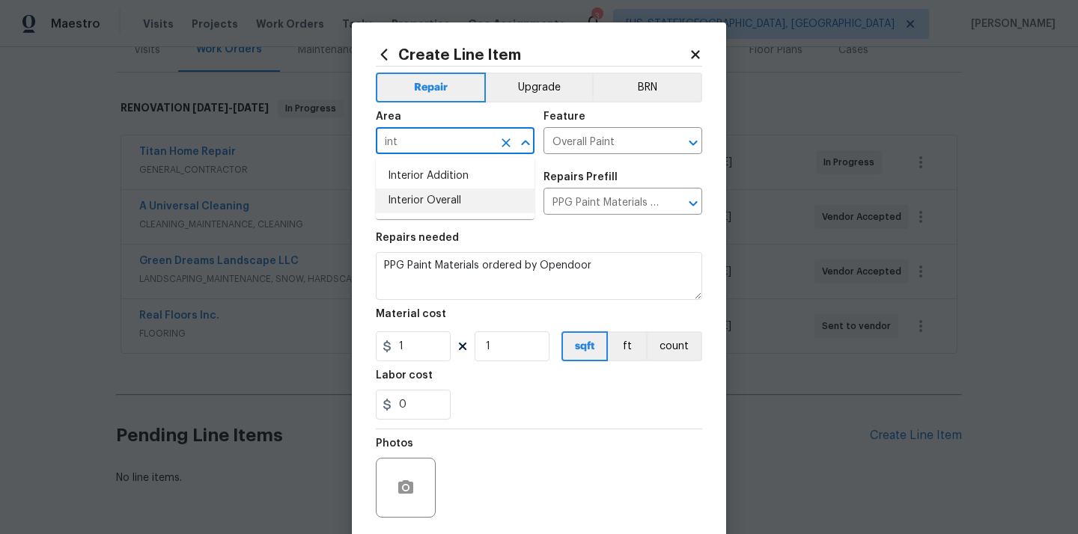
click at [450, 191] on li "Interior Overall" at bounding box center [455, 201] width 159 height 25
type input "Interior Overall"
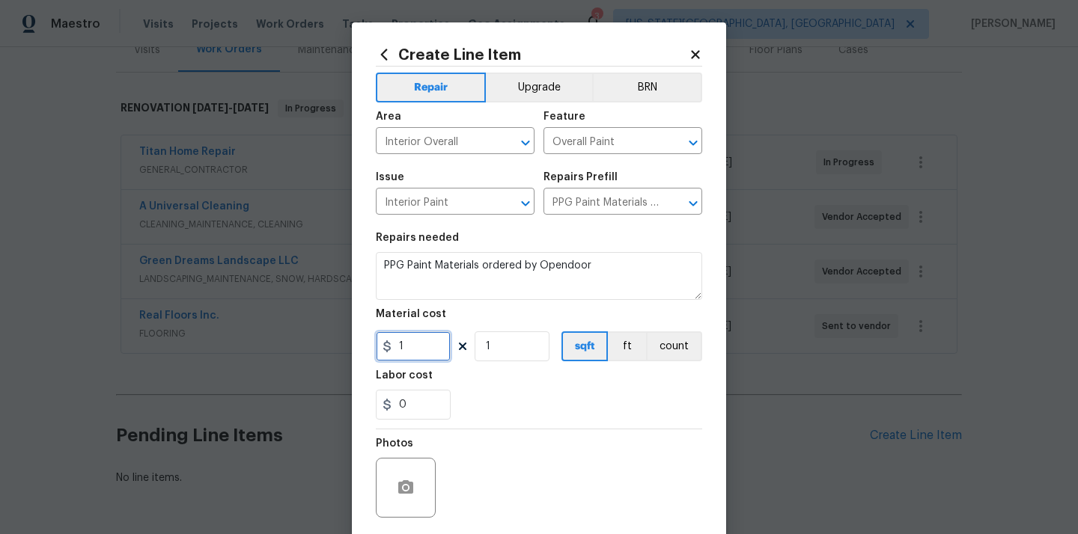
drag, startPoint x: 414, startPoint y: 353, endPoint x: 357, endPoint y: 350, distance: 57.0
click at [357, 350] on div "Create Line Item Repair Upgrade BRN Area Interior Overall ​ Feature Overall Pai…" at bounding box center [539, 321] width 374 height 599
paste input "201.84"
type input "1201.84"
click at [475, 390] on div "0" at bounding box center [539, 405] width 326 height 30
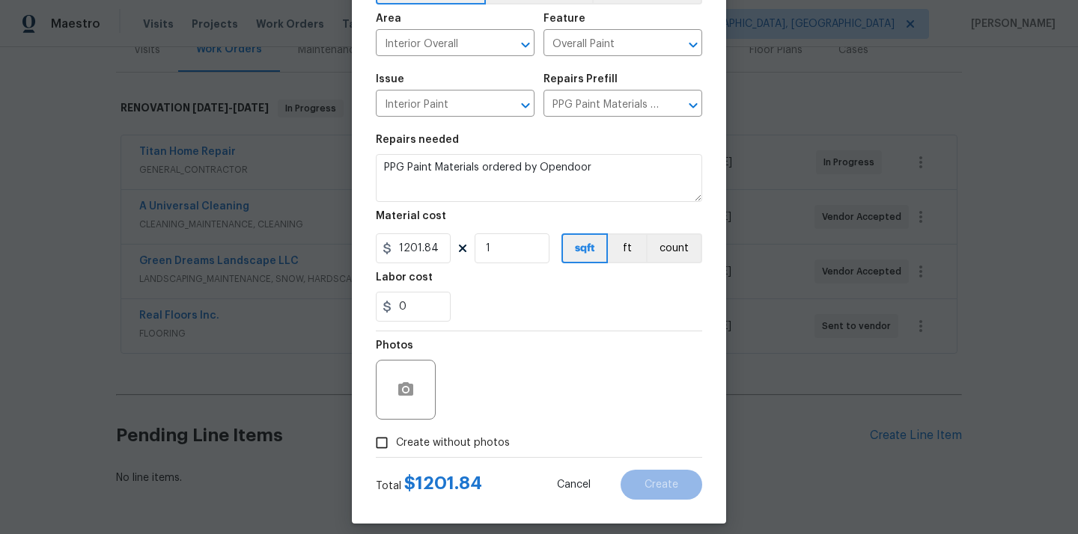
scroll to position [111, 0]
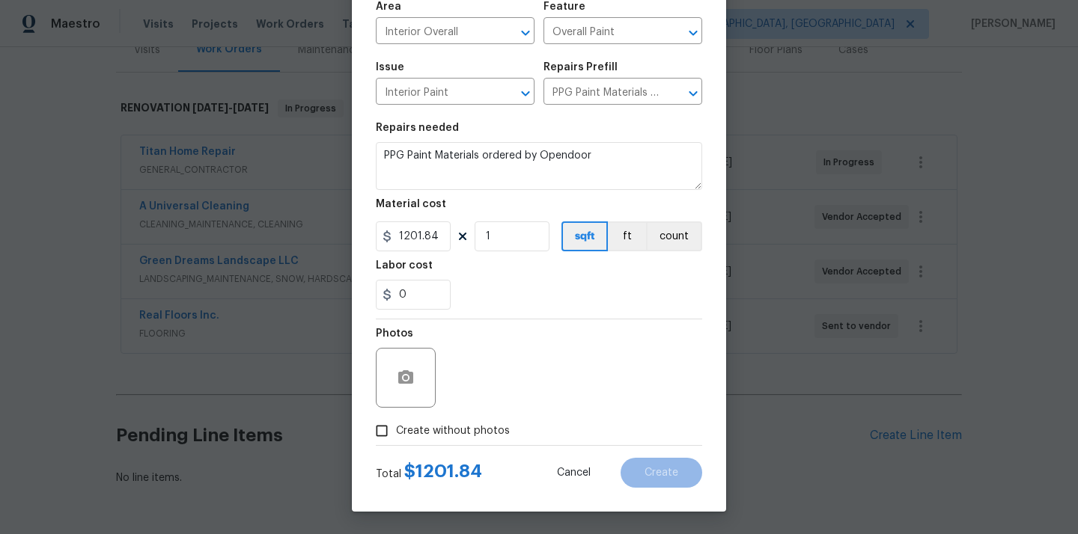
click at [466, 442] on label "Create without photos" at bounding box center [438, 431] width 142 height 28
click at [396, 442] on input "Create without photos" at bounding box center [381, 431] width 28 height 28
checkbox input "true"
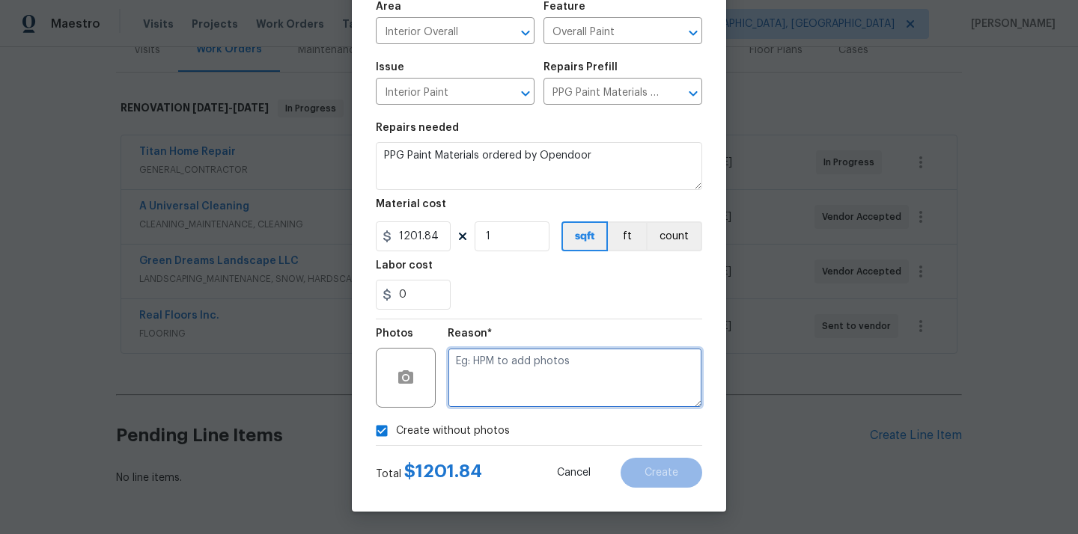
click at [488, 385] on textarea at bounding box center [575, 378] width 254 height 60
type textarea "N/A"
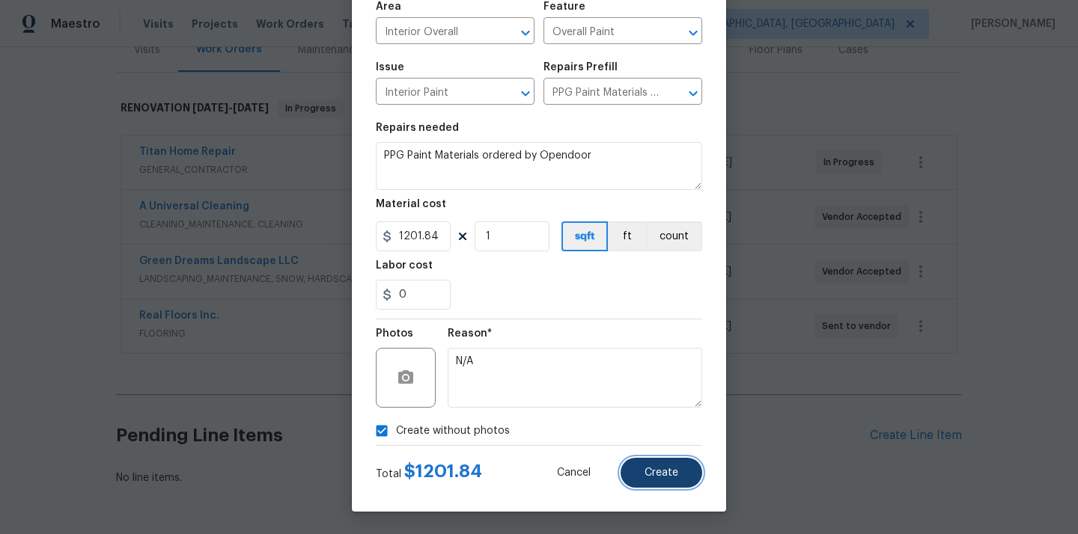
click at [641, 460] on button "Create" at bounding box center [661, 473] width 82 height 30
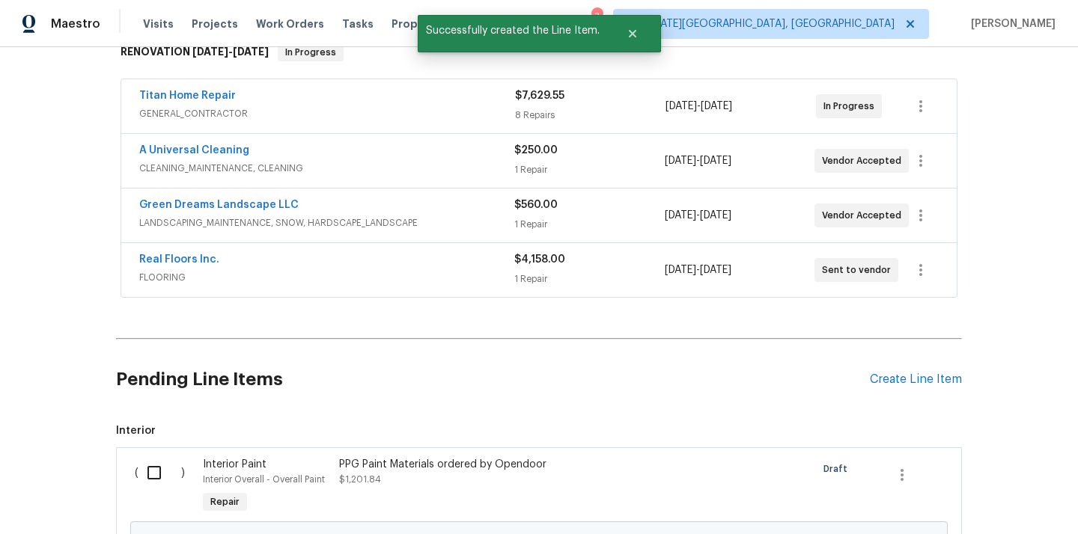
scroll to position [341, 0]
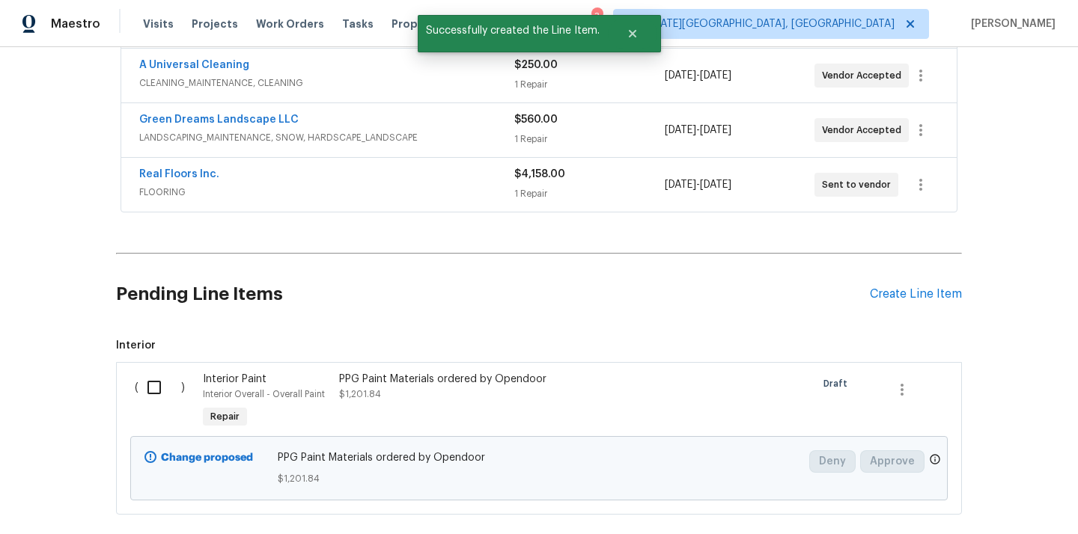
click at [159, 384] on input "checkbox" at bounding box center [159, 387] width 43 height 31
checkbox input "true"
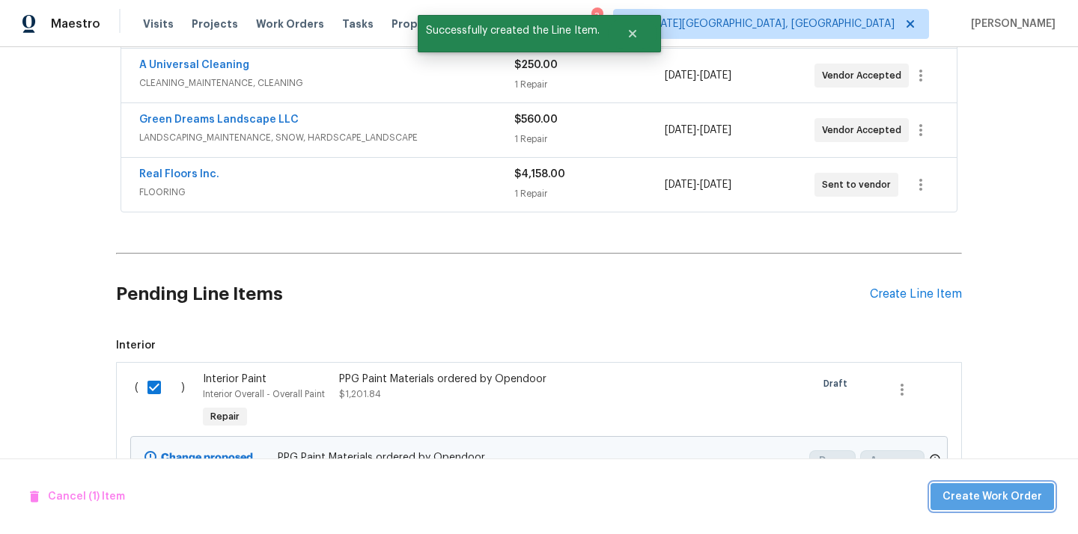
click at [1028, 490] on span "Create Work Order" at bounding box center [992, 497] width 100 height 19
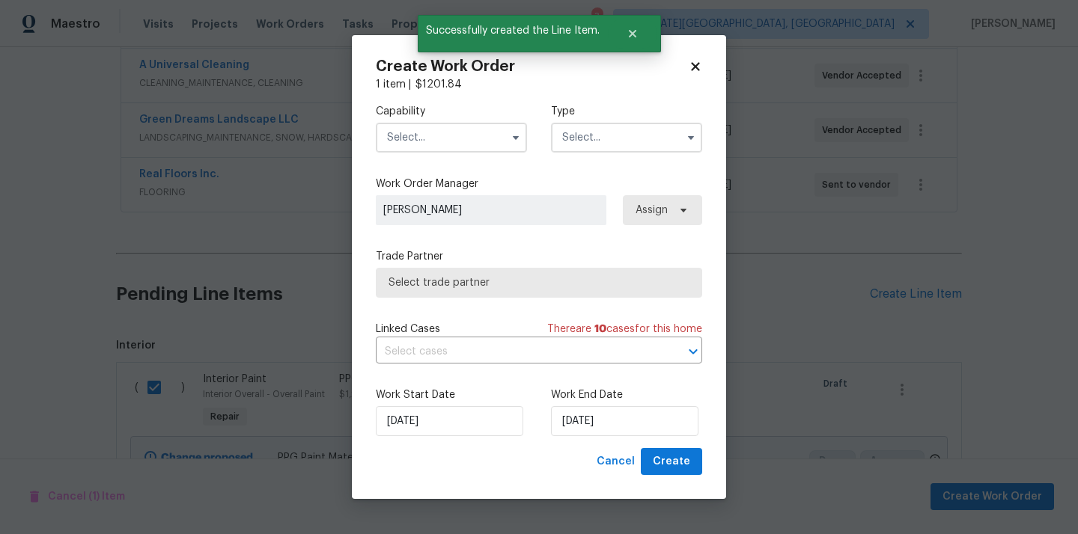
click at [469, 121] on div "Capability" at bounding box center [451, 128] width 151 height 49
click at [469, 150] on input "text" at bounding box center [451, 138] width 151 height 30
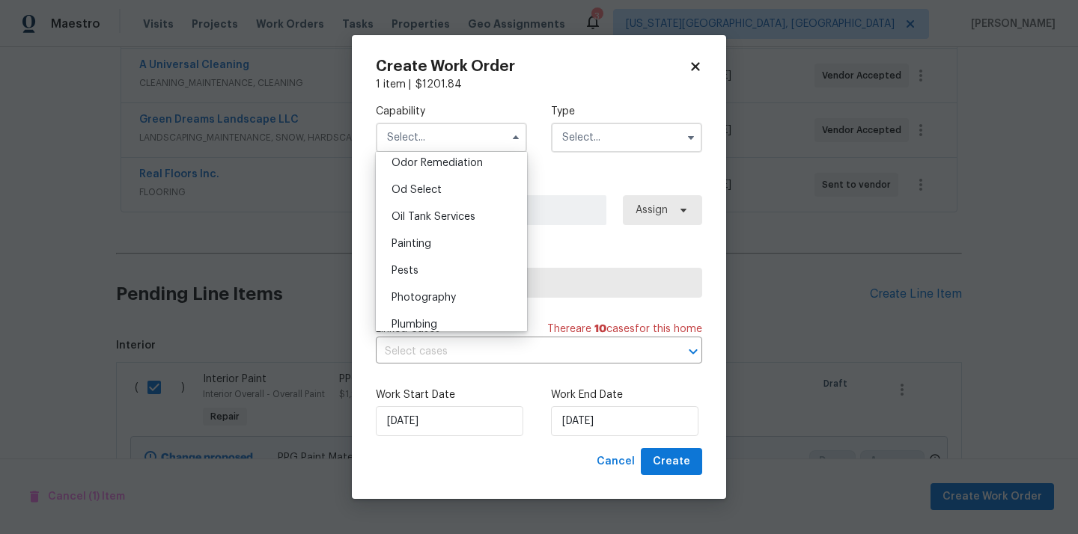
scroll to position [1184, 0]
click at [463, 236] on div "Painting" at bounding box center [451, 242] width 144 height 27
type input "Painting"
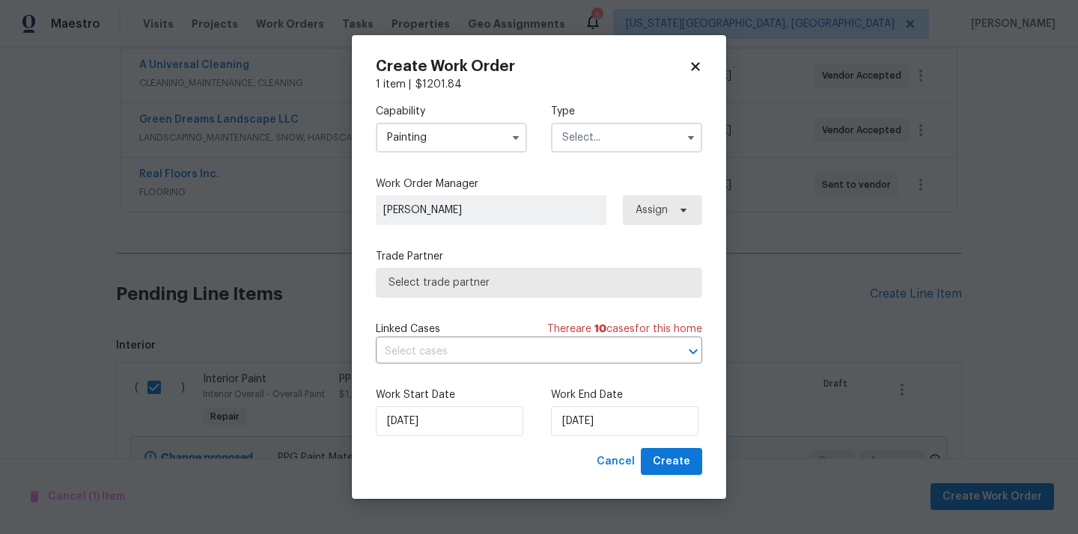
click at [611, 107] on label "Type" at bounding box center [626, 111] width 151 height 15
click at [609, 132] on input "text" at bounding box center [626, 138] width 151 height 30
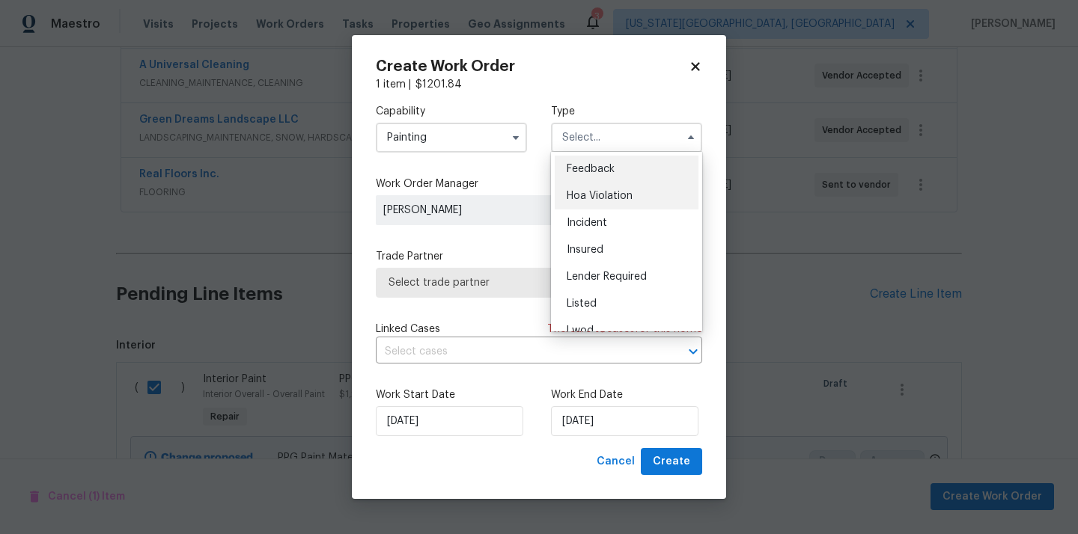
scroll to position [178, 0]
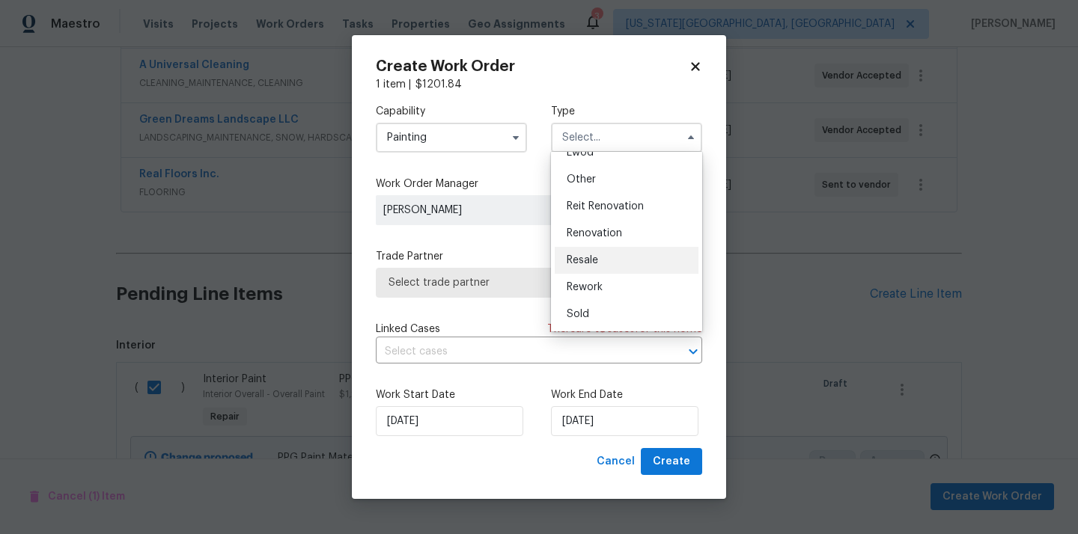
click at [617, 248] on div "Resale" at bounding box center [627, 260] width 144 height 27
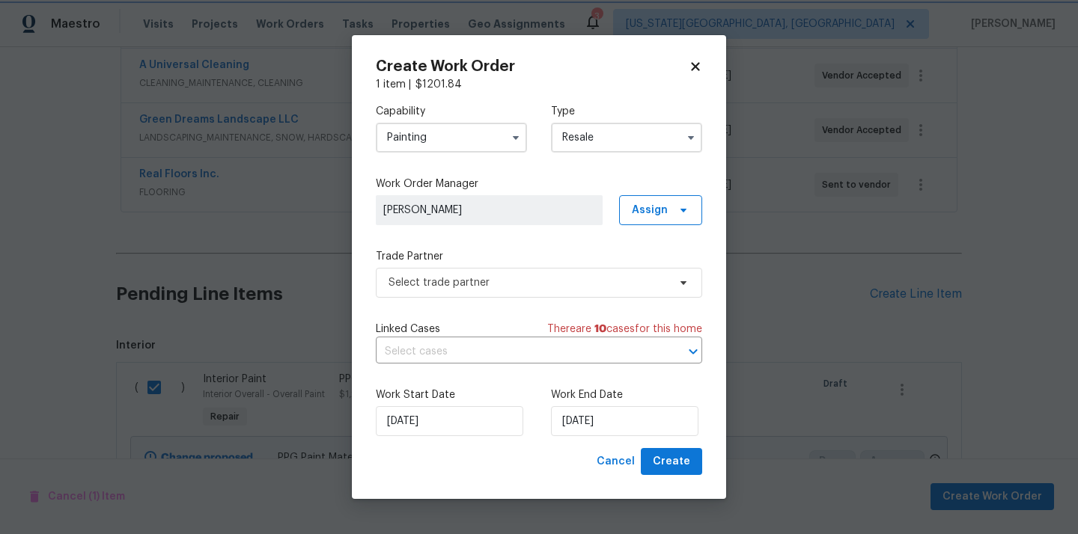
scroll to position [0, 0]
click at [623, 129] on input "Resale" at bounding box center [626, 138] width 151 height 30
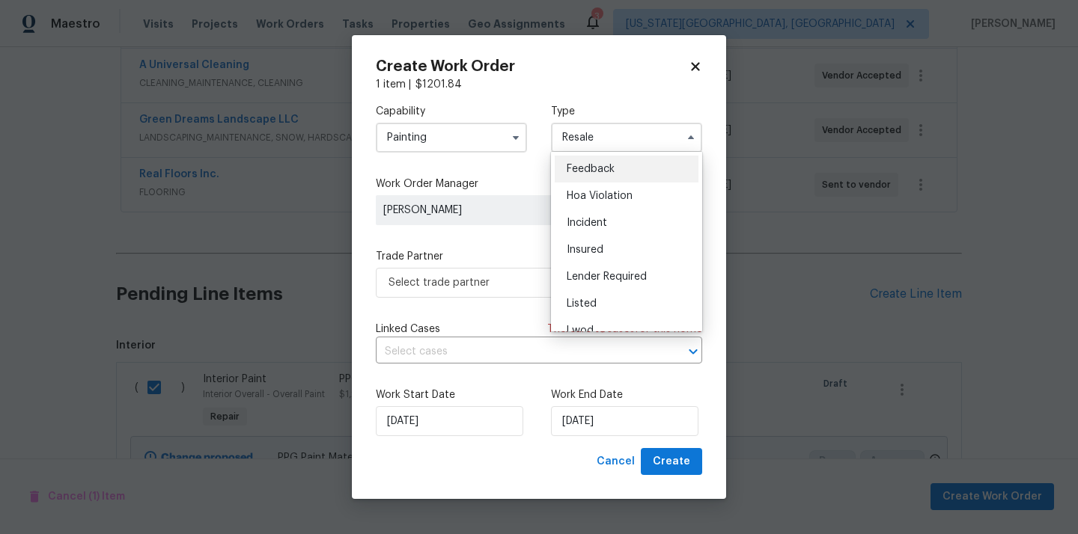
scroll to position [178, 0]
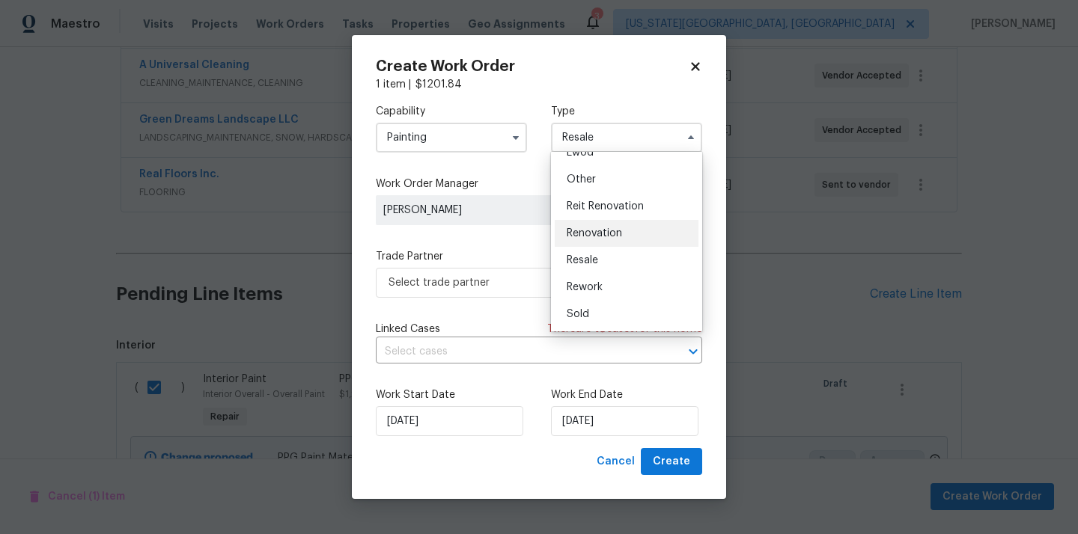
click at [623, 239] on div "Renovation" at bounding box center [627, 233] width 144 height 27
type input "Renovation"
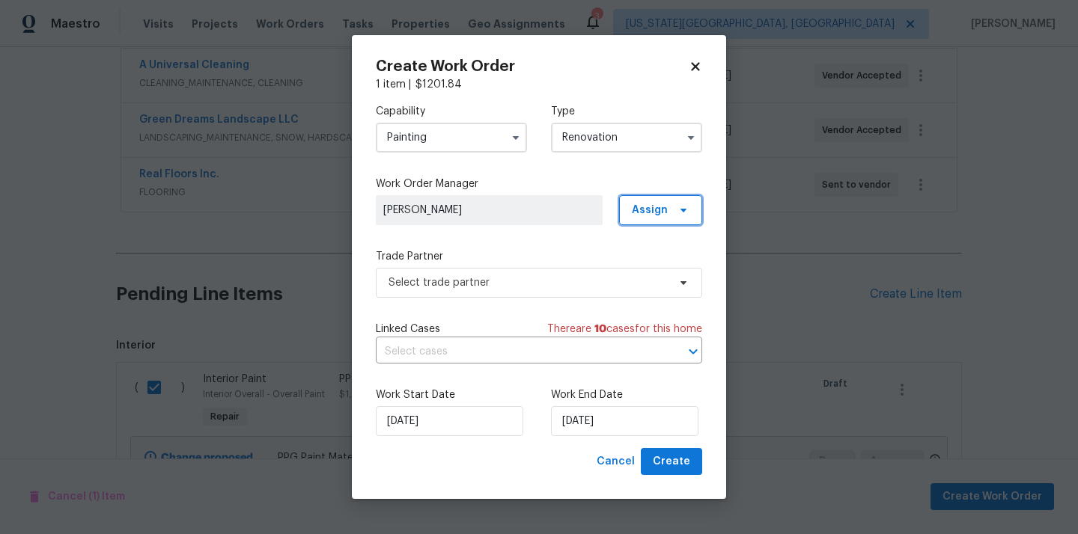
click at [656, 218] on span "Assign" at bounding box center [660, 210] width 83 height 30
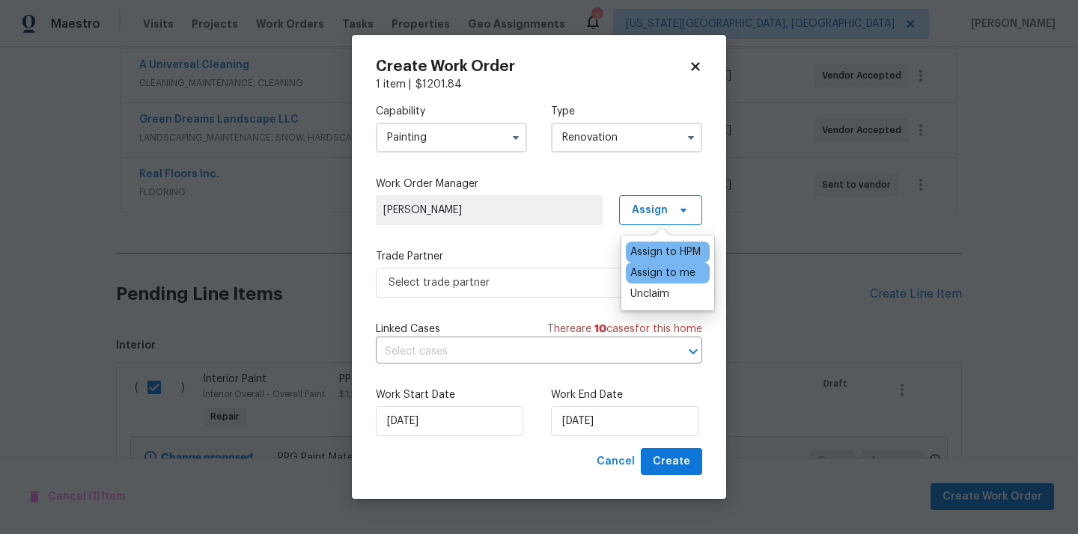
click at [653, 274] on div "Assign to me" at bounding box center [662, 273] width 65 height 15
click at [550, 276] on span "Select trade partner" at bounding box center [527, 282] width 279 height 15
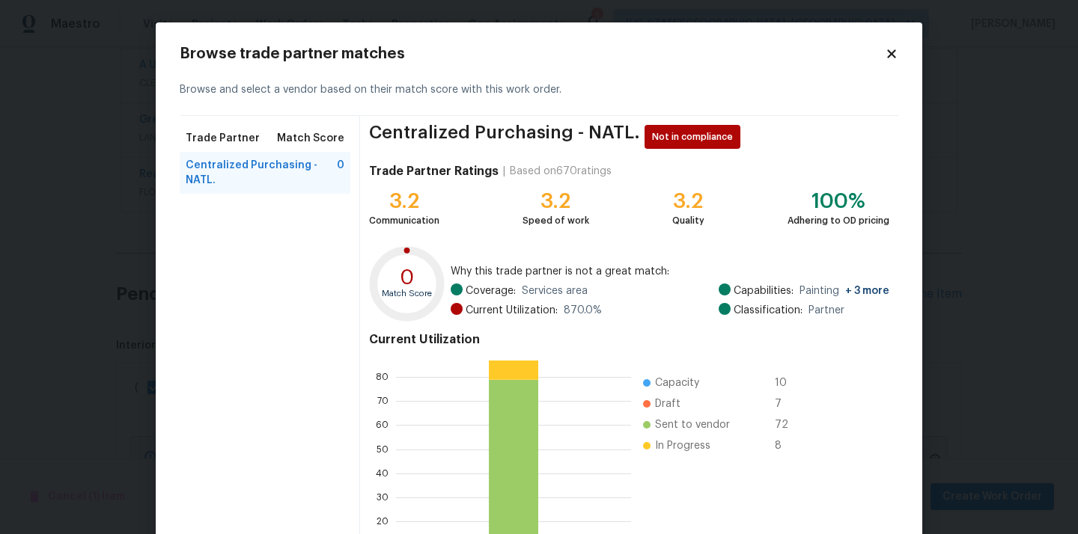
scroll to position [126, 0]
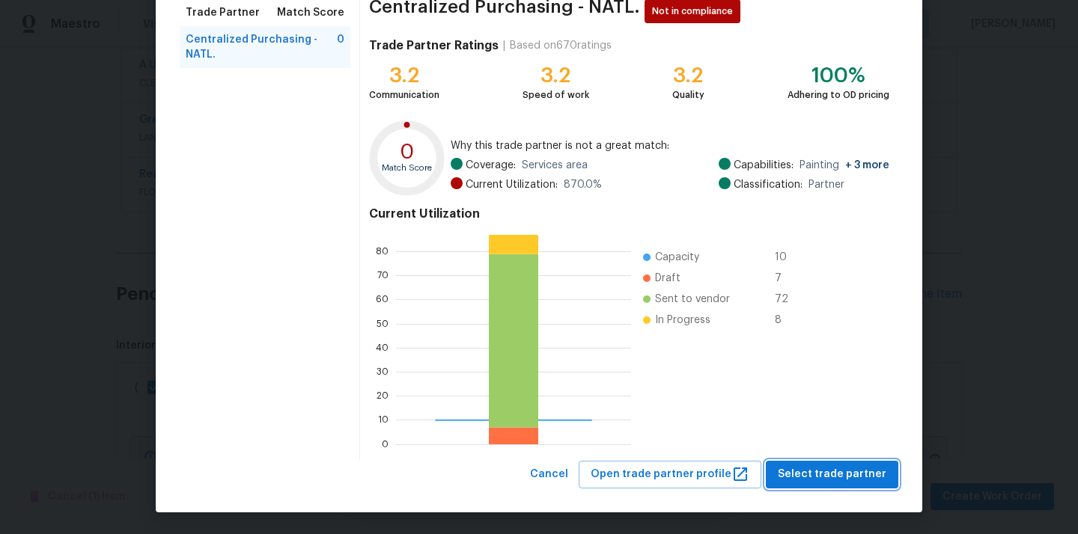
click at [794, 467] on span "Select trade partner" at bounding box center [832, 475] width 109 height 19
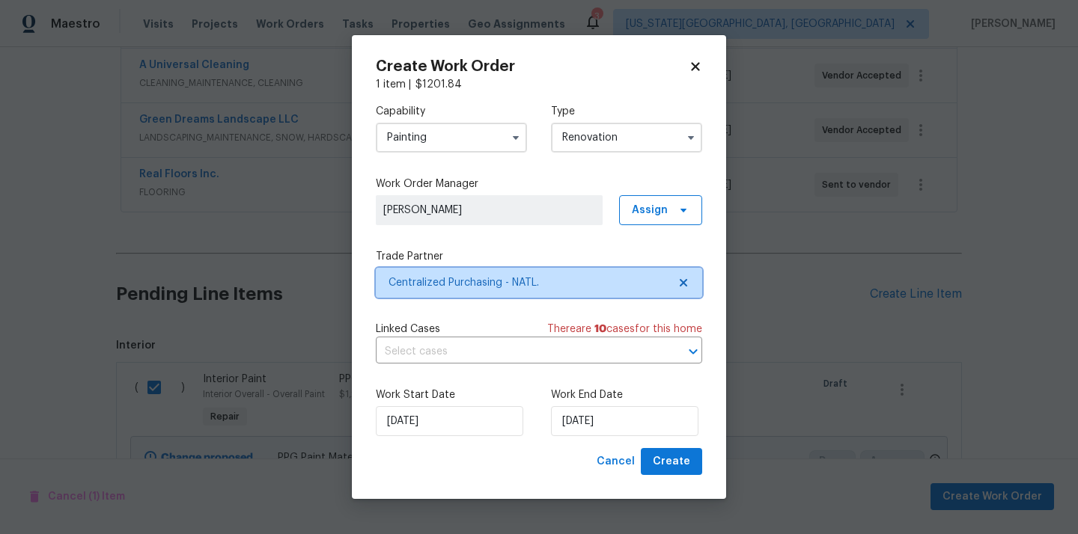
scroll to position [0, 0]
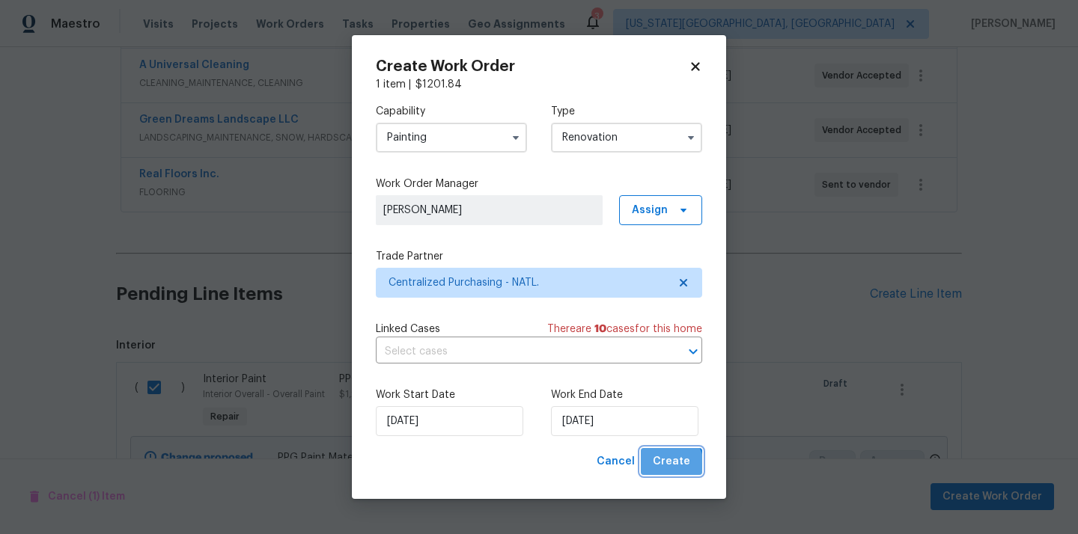
click at [663, 469] on span "Create" at bounding box center [671, 462] width 37 height 19
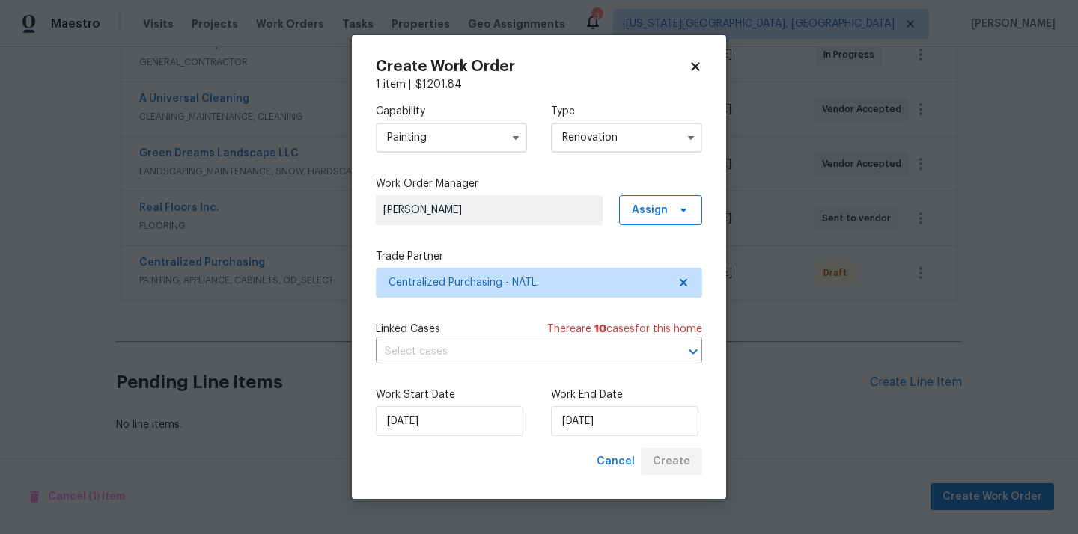
scroll to position [307, 0]
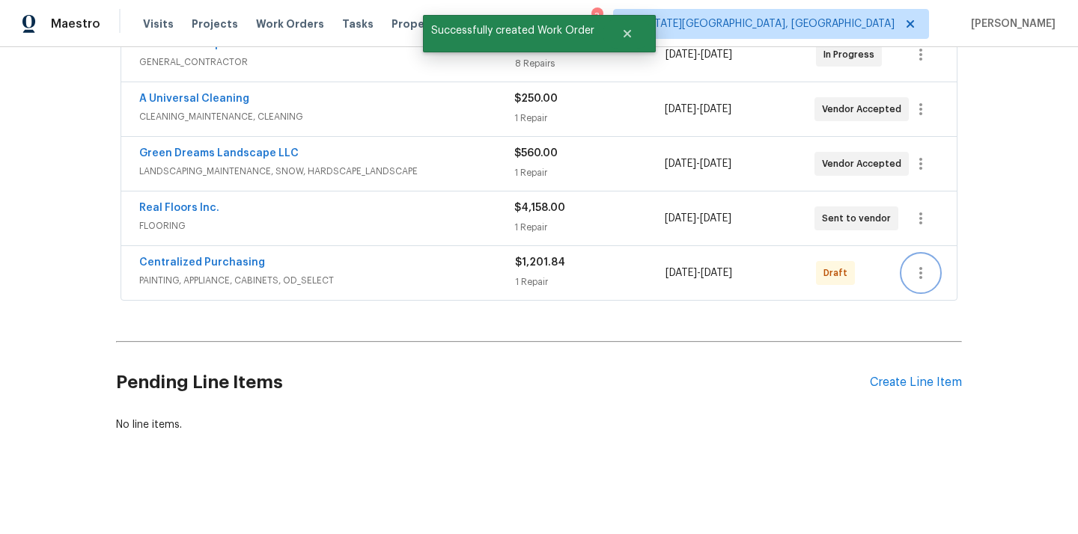
click at [924, 269] on icon "button" at bounding box center [921, 273] width 18 height 18
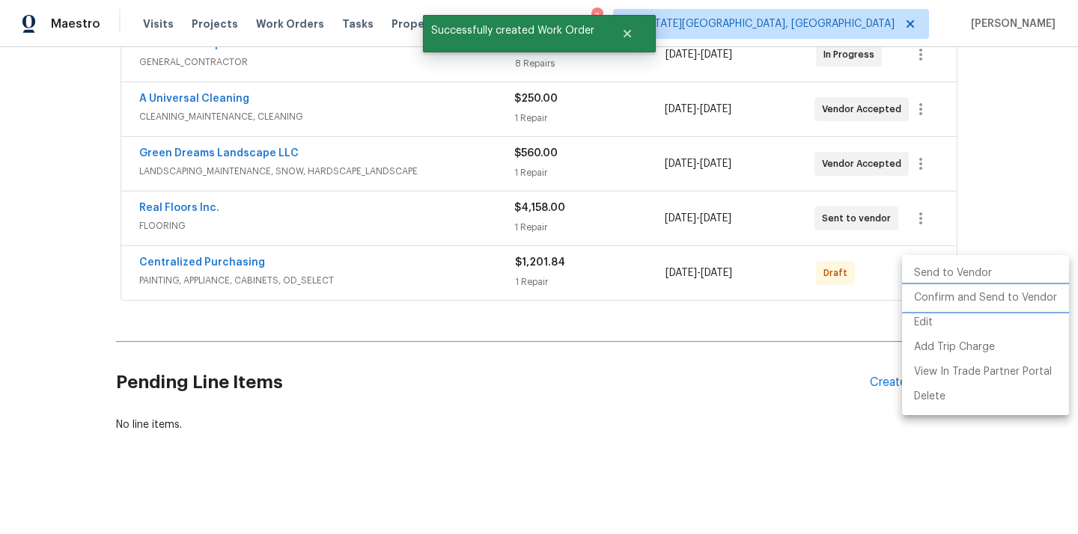
click at [931, 299] on li "Confirm and Send to Vendor" at bounding box center [985, 298] width 167 height 25
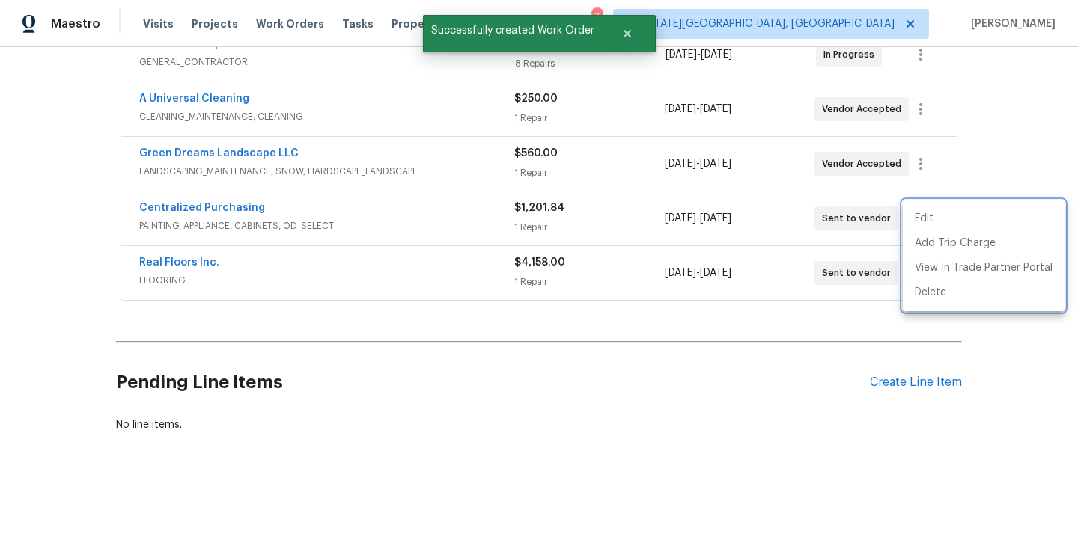
click at [230, 203] on div at bounding box center [539, 267] width 1078 height 534
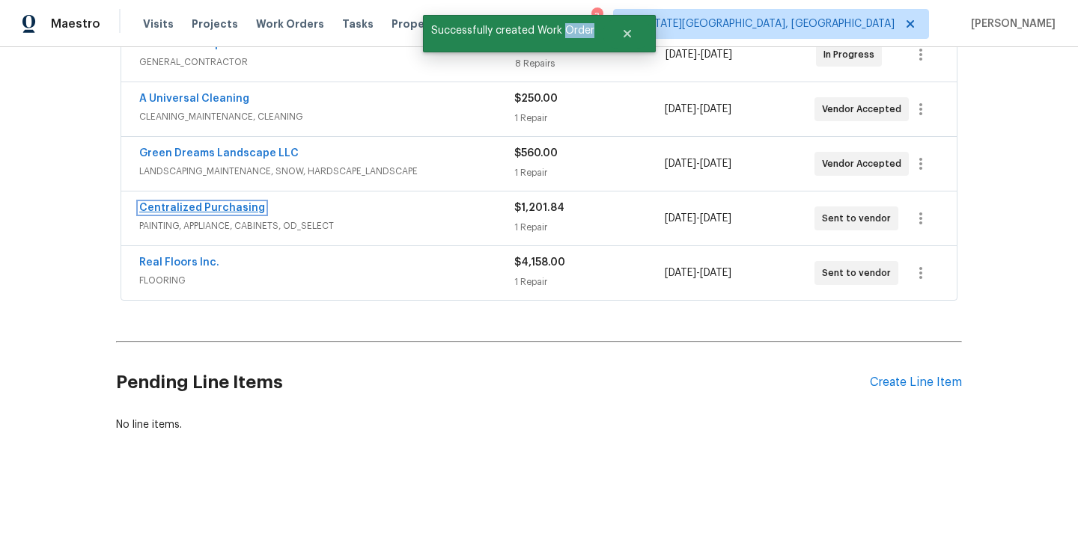
click at [230, 204] on link "Centralized Purchasing" at bounding box center [202, 208] width 126 height 10
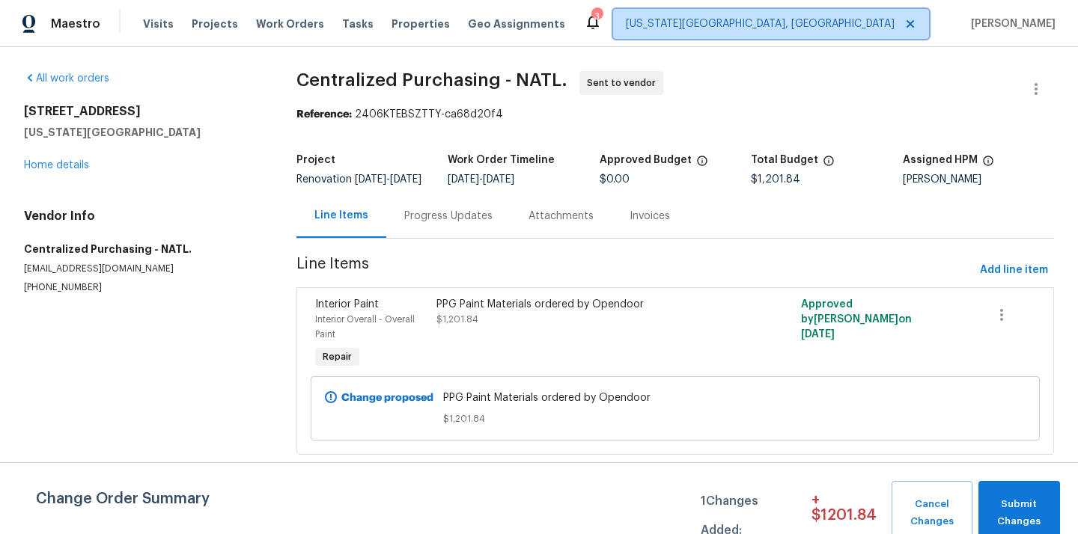
click at [879, 31] on span "[US_STATE][GEOGRAPHIC_DATA], [GEOGRAPHIC_DATA]" at bounding box center [760, 23] width 269 height 15
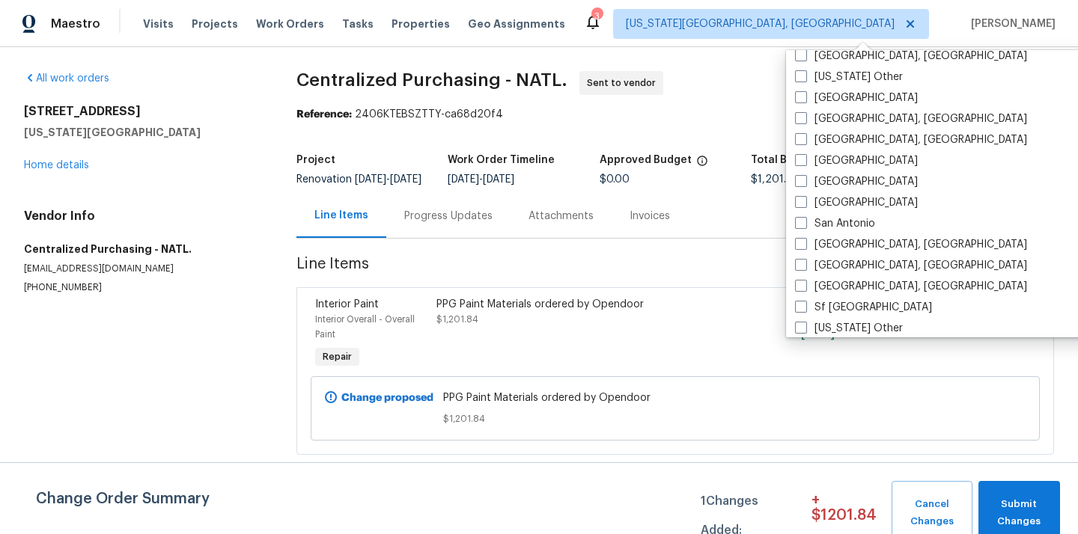
scroll to position [1851, 0]
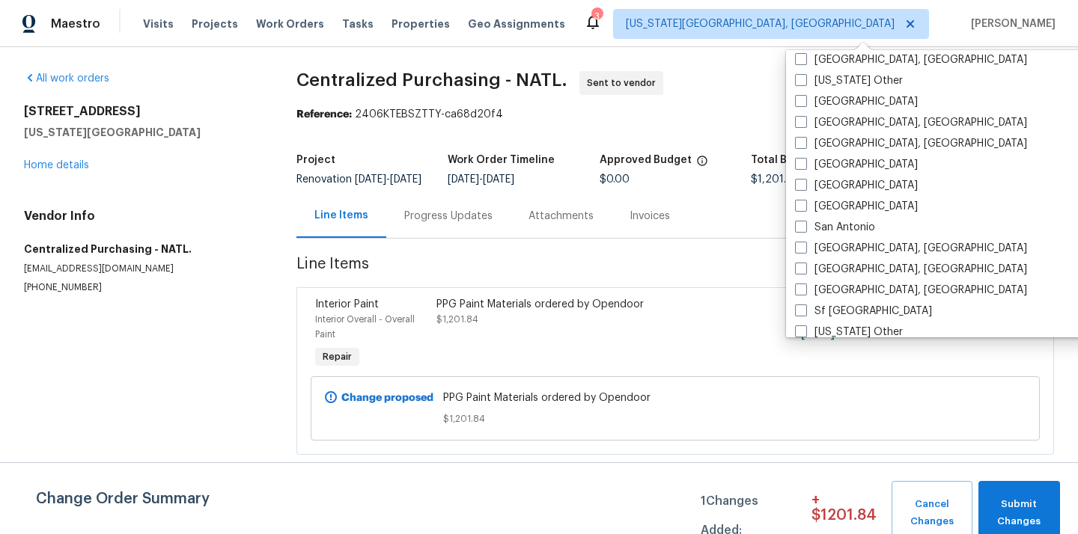
click at [882, 180] on div "[GEOGRAPHIC_DATA]" at bounding box center [941, 185] width 302 height 21
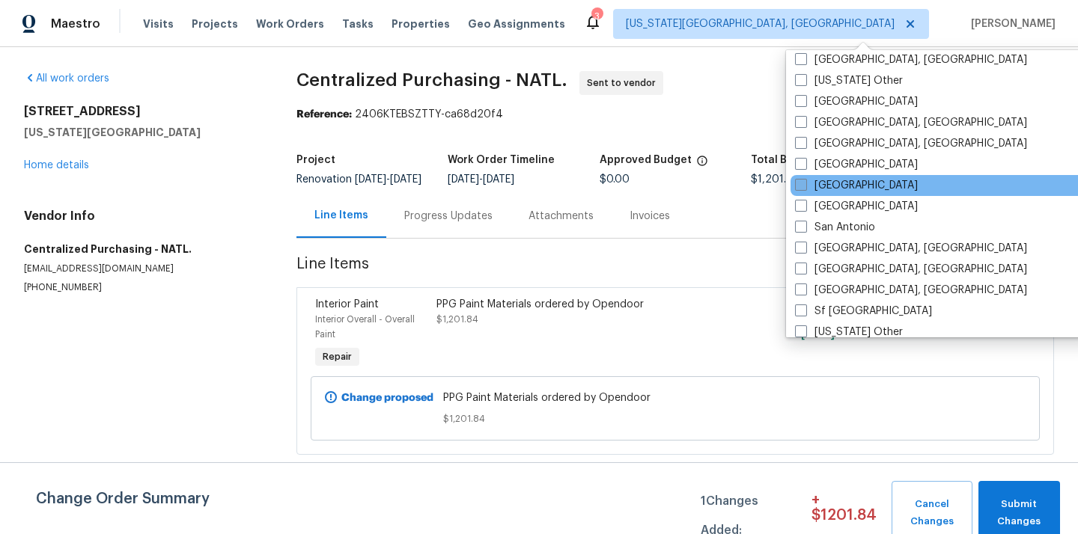
click at [858, 186] on label "[GEOGRAPHIC_DATA]" at bounding box center [856, 185] width 123 height 15
click at [805, 186] on input "[GEOGRAPHIC_DATA]" at bounding box center [800, 183] width 10 height 10
checkbox input "true"
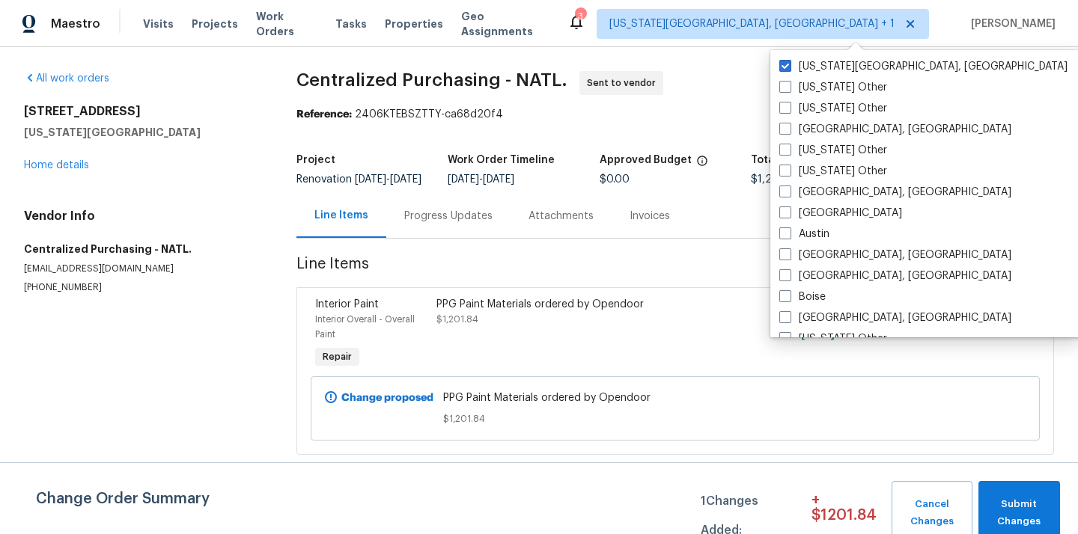
click at [826, 75] on div "[US_STATE][GEOGRAPHIC_DATA], [GEOGRAPHIC_DATA]" at bounding box center [926, 66] width 302 height 21
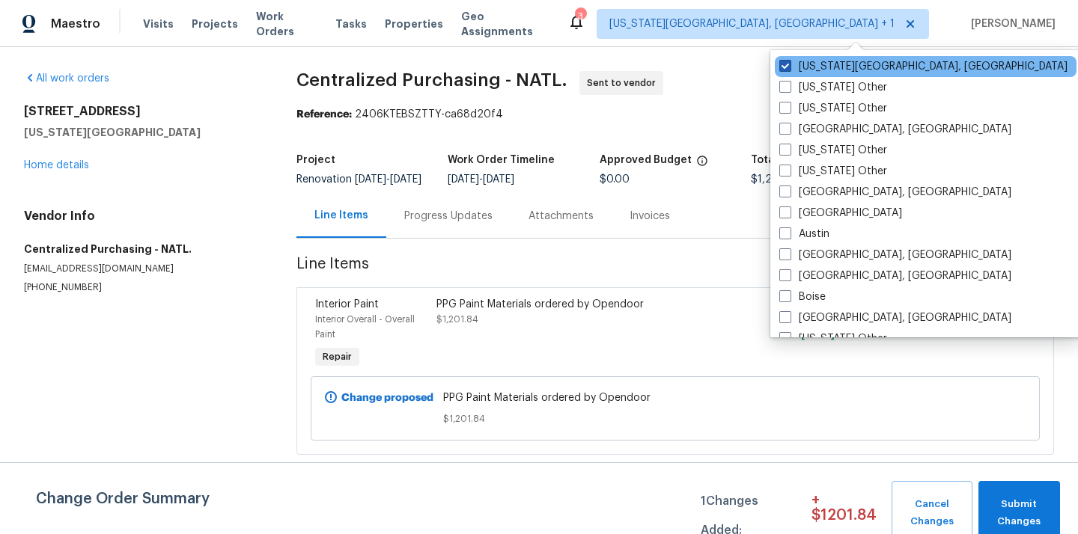
click at [825, 73] on label "[US_STATE][GEOGRAPHIC_DATA], [GEOGRAPHIC_DATA]" at bounding box center [923, 66] width 288 height 15
click at [789, 69] on input "[US_STATE][GEOGRAPHIC_DATA], [GEOGRAPHIC_DATA]" at bounding box center [784, 64] width 10 height 10
checkbox input "false"
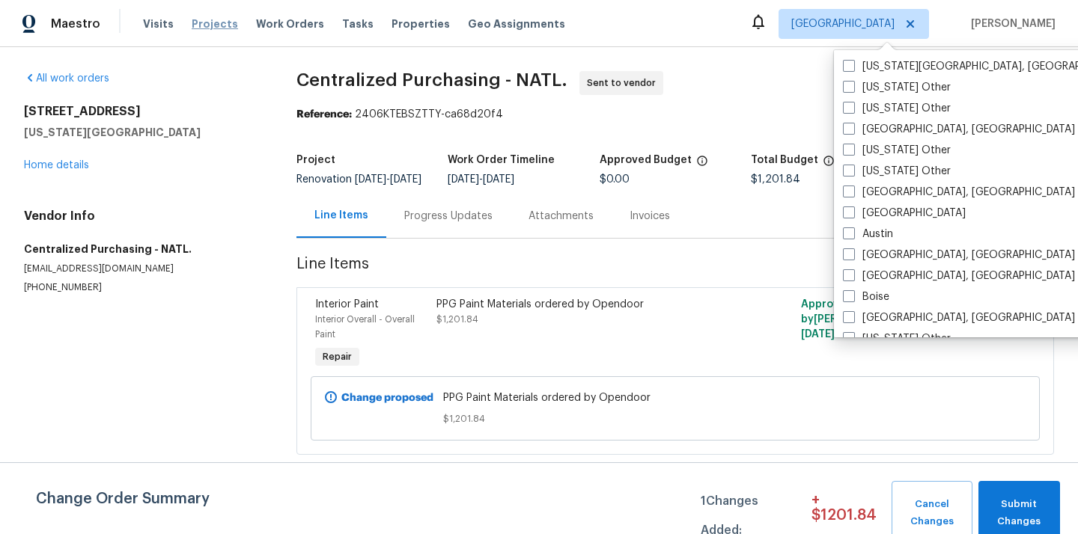
click at [207, 25] on span "Projects" at bounding box center [215, 23] width 46 height 15
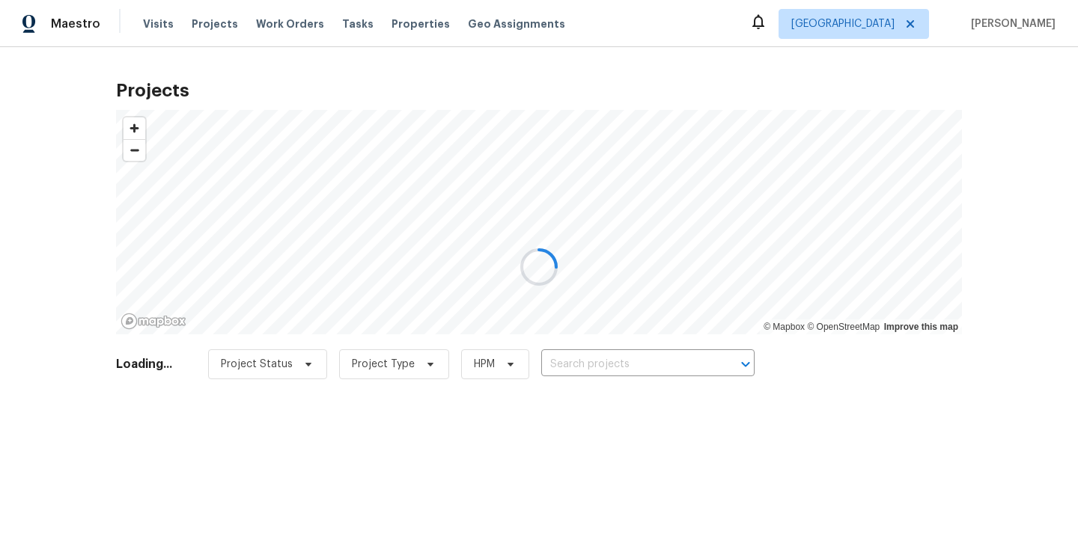
click at [653, 368] on div at bounding box center [539, 267] width 1078 height 534
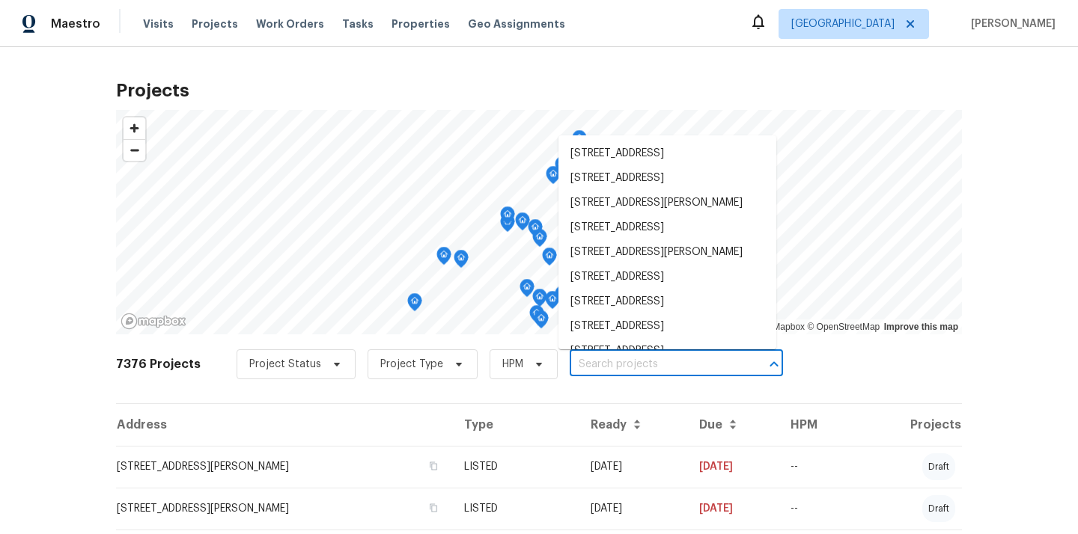
click at [653, 368] on input "text" at bounding box center [655, 364] width 171 height 23
paste input "[STREET_ADDRESS][PERSON_NAME]"
type input "[STREET_ADDRESS][PERSON_NAME]"
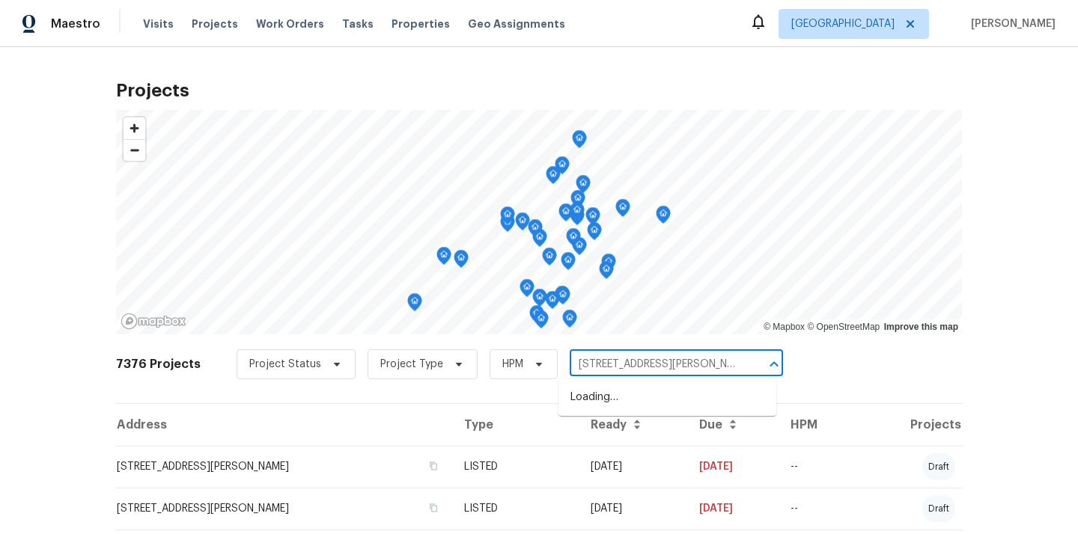
scroll to position [0, 52]
click at [657, 406] on li "[STREET_ADDRESS][PERSON_NAME]" at bounding box center [667, 397] width 218 height 25
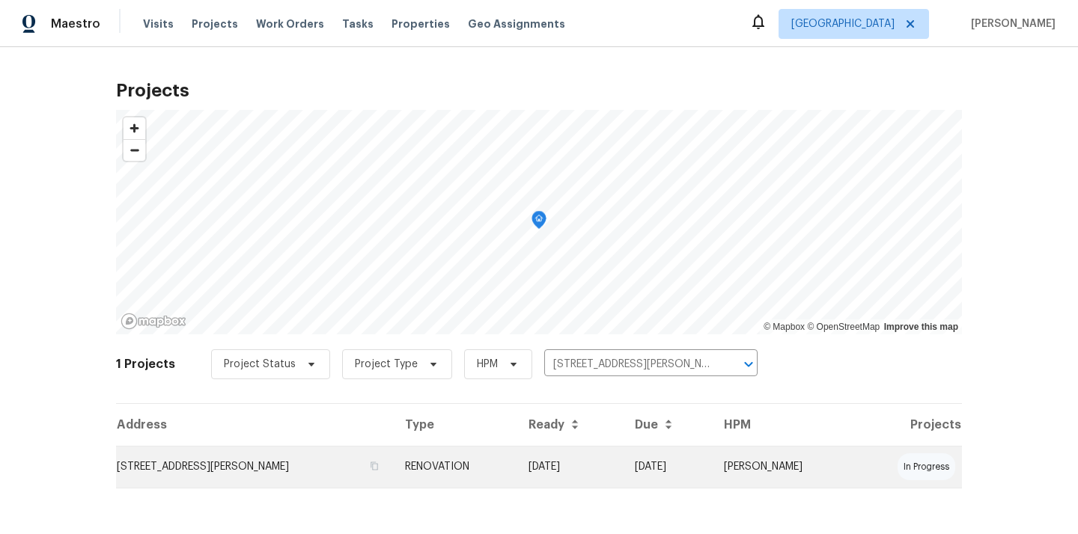
click at [516, 463] on td "RENOVATION" at bounding box center [454, 467] width 123 height 42
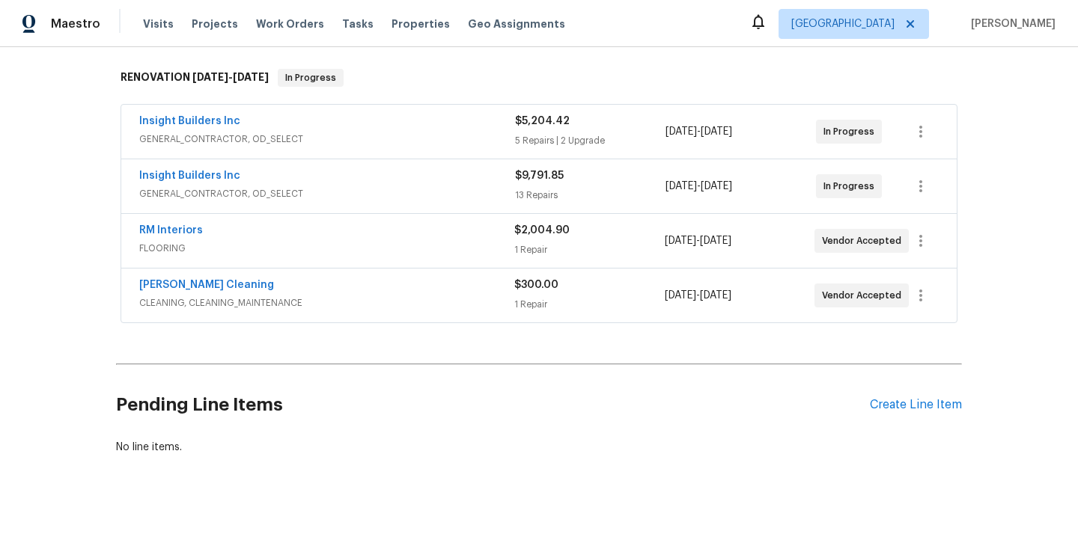
scroll to position [252, 0]
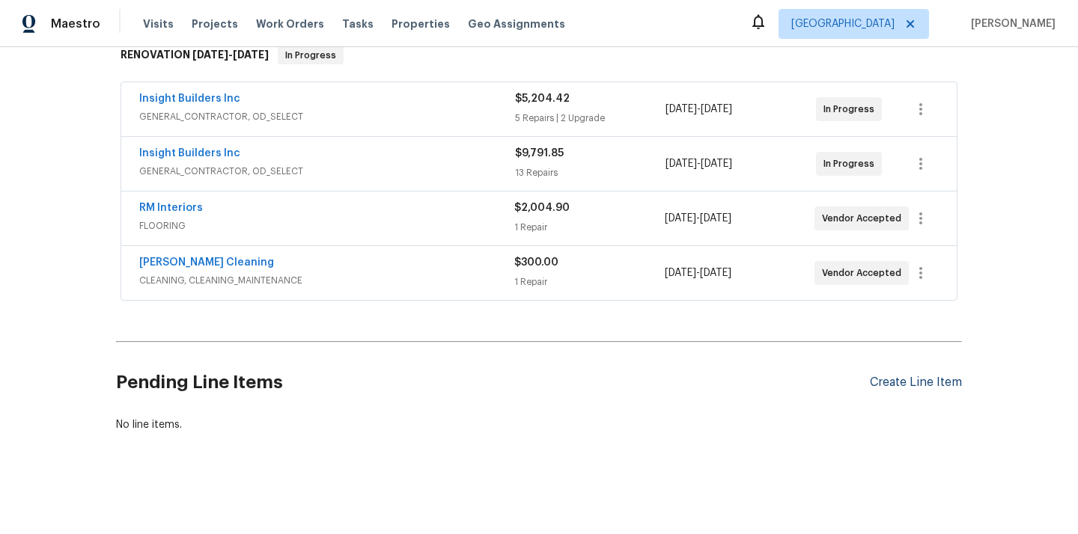
click at [881, 379] on div "Create Line Item" at bounding box center [916, 383] width 92 height 14
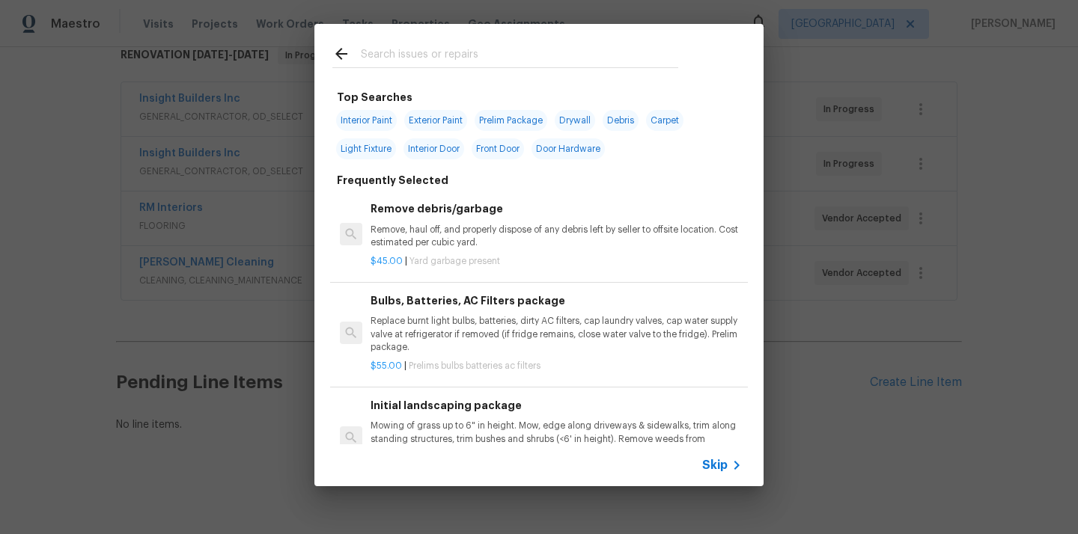
click at [531, 46] on input "text" at bounding box center [519, 56] width 317 height 22
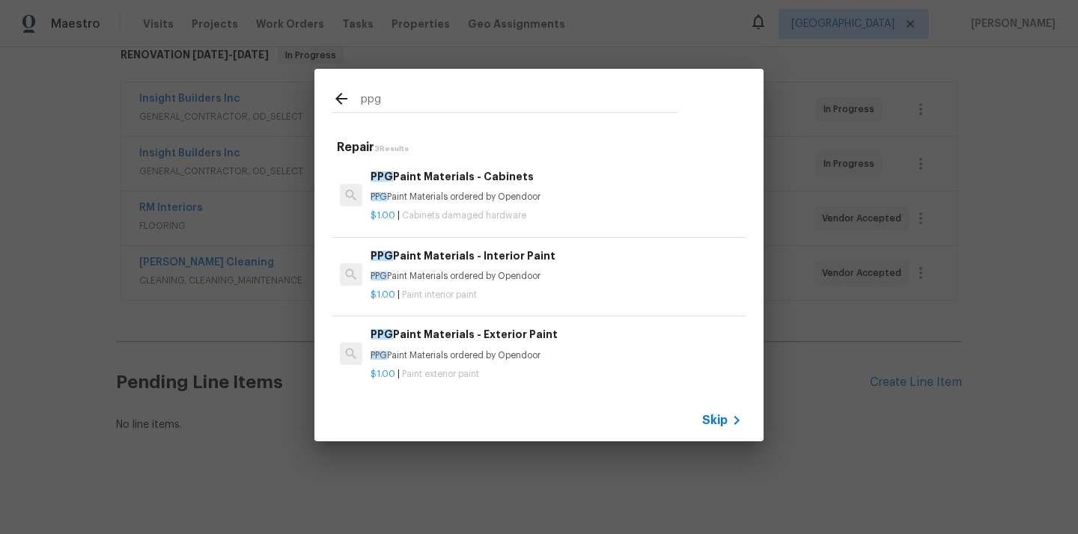
type input "ppg"
click at [461, 275] on p "PPG Paint Materials ordered by Opendoor" at bounding box center [555, 276] width 371 height 13
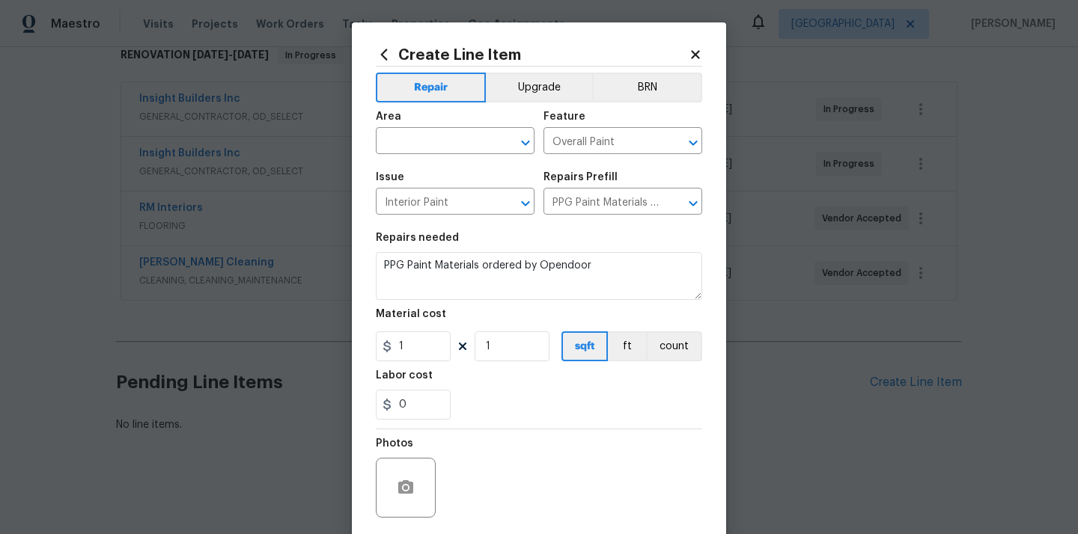
click at [473, 155] on span "Area ​" at bounding box center [455, 133] width 159 height 61
click at [470, 145] on input "text" at bounding box center [434, 142] width 117 height 23
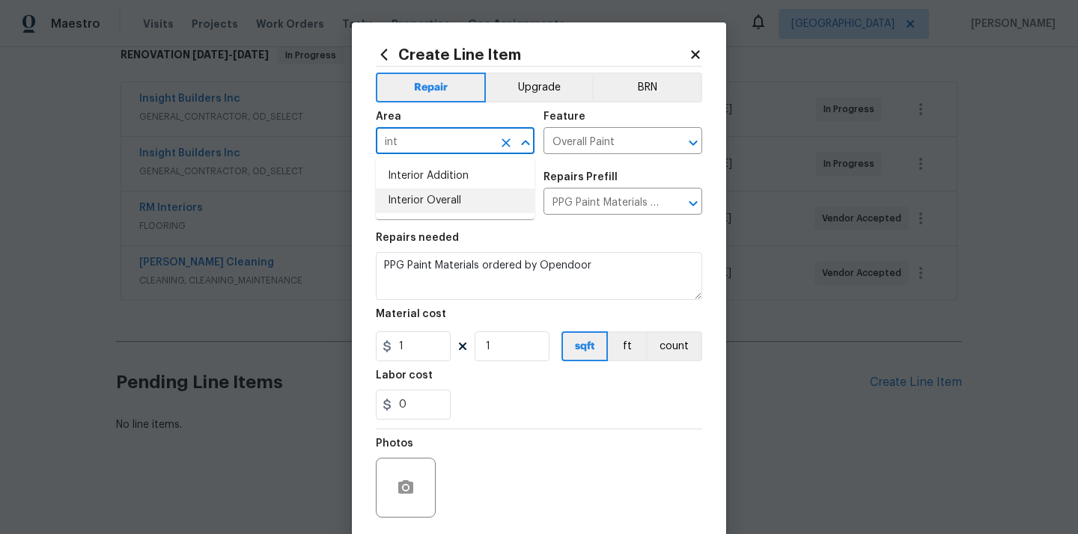
click at [473, 196] on li "Interior Overall" at bounding box center [455, 201] width 159 height 25
type input "Interior Overall"
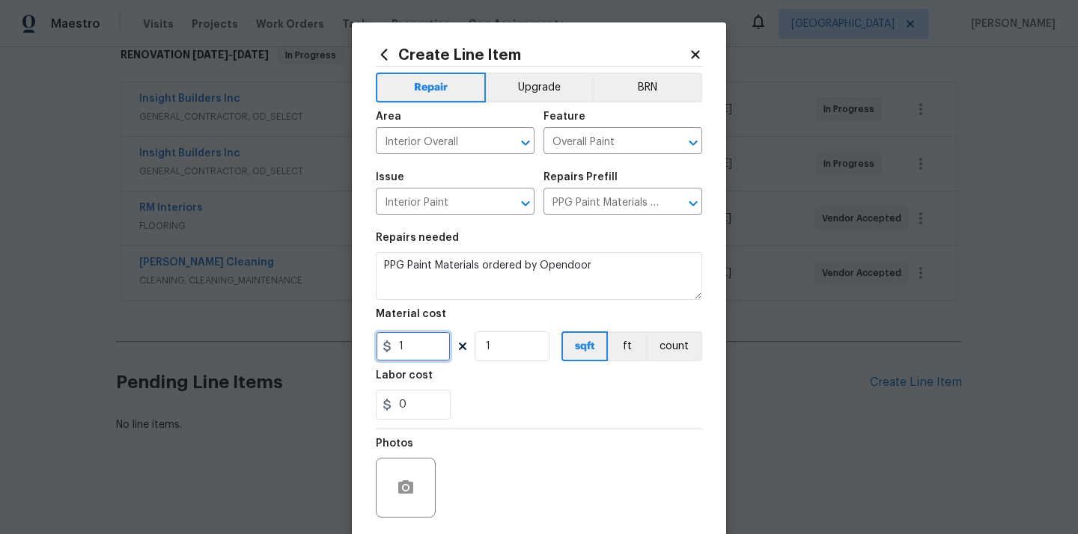
drag, startPoint x: 417, startPoint y: 351, endPoint x: 371, endPoint y: 347, distance: 45.9
click at [372, 347] on div "Create Line Item Repair Upgrade BRN Area Interior Overall ​ Feature Overall Pai…" at bounding box center [539, 321] width 374 height 599
paste input "510"
type input "510"
click at [494, 381] on div "Labor cost" at bounding box center [539, 379] width 326 height 19
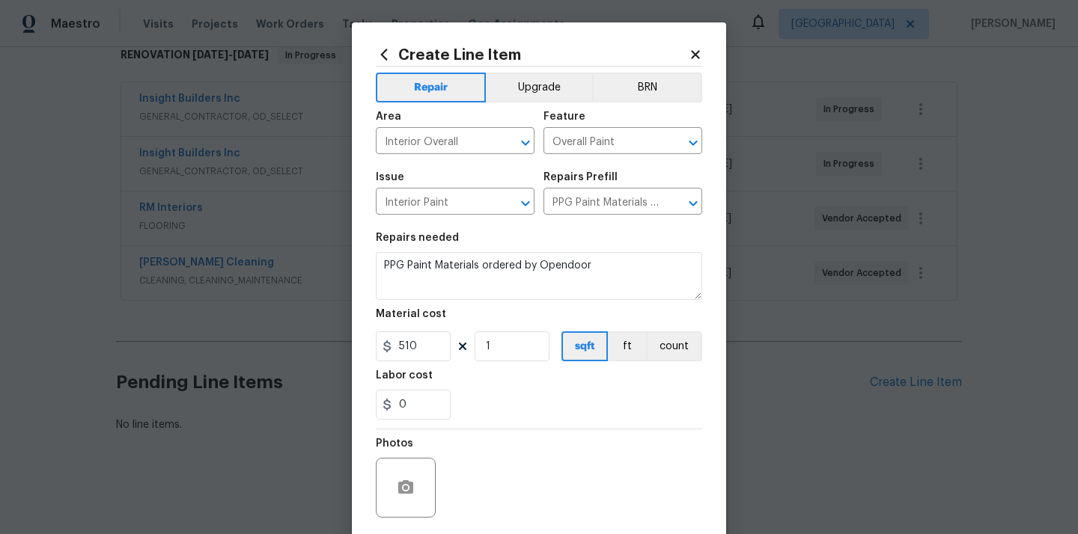
scroll to position [111, 0]
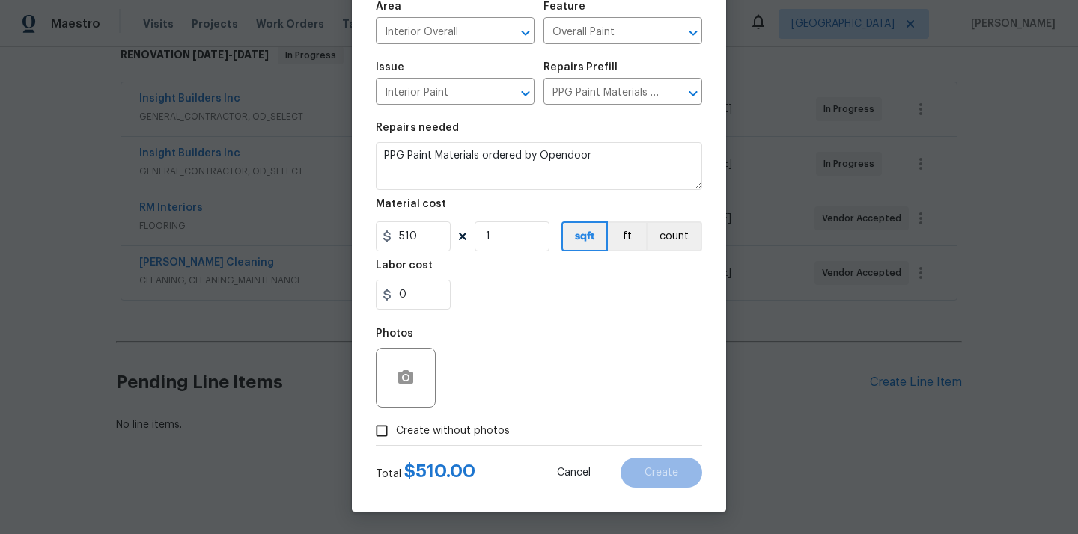
click at [474, 424] on span "Create without photos" at bounding box center [453, 432] width 114 height 16
click at [396, 423] on input "Create without photos" at bounding box center [381, 431] width 28 height 28
checkbox input "true"
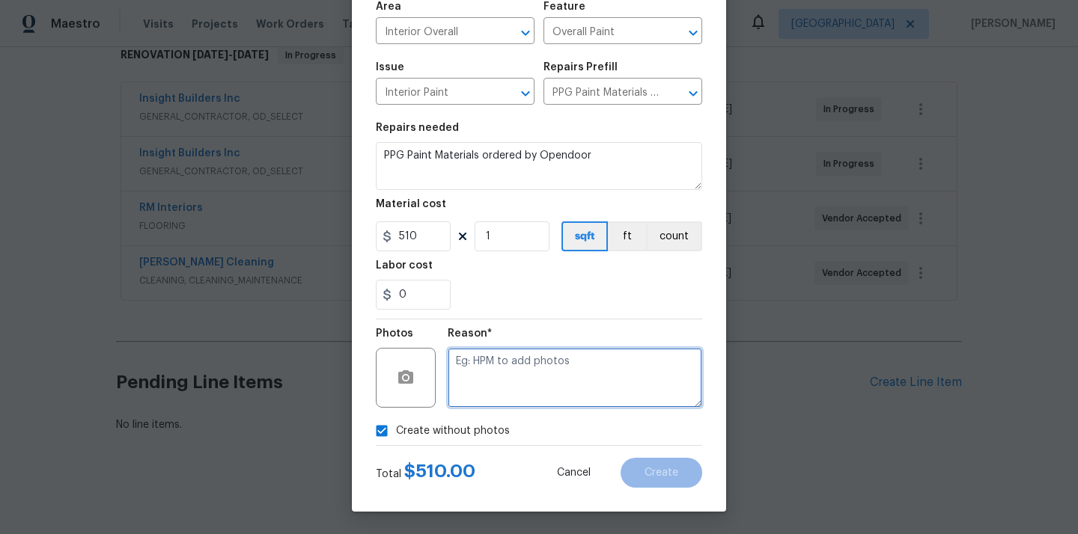
click at [498, 382] on textarea at bounding box center [575, 378] width 254 height 60
type textarea "N/A"
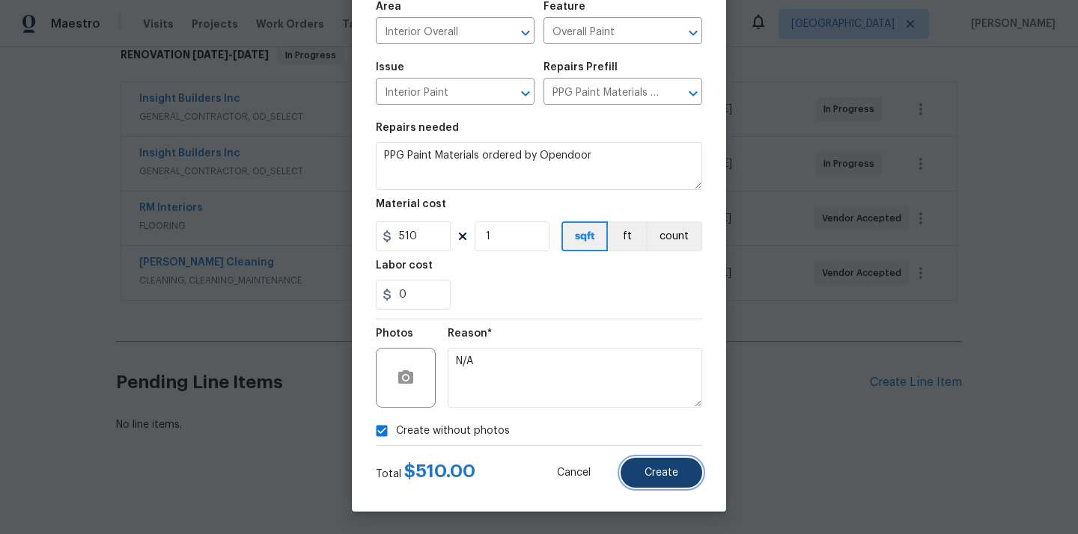
click at [653, 476] on span "Create" at bounding box center [661, 473] width 34 height 11
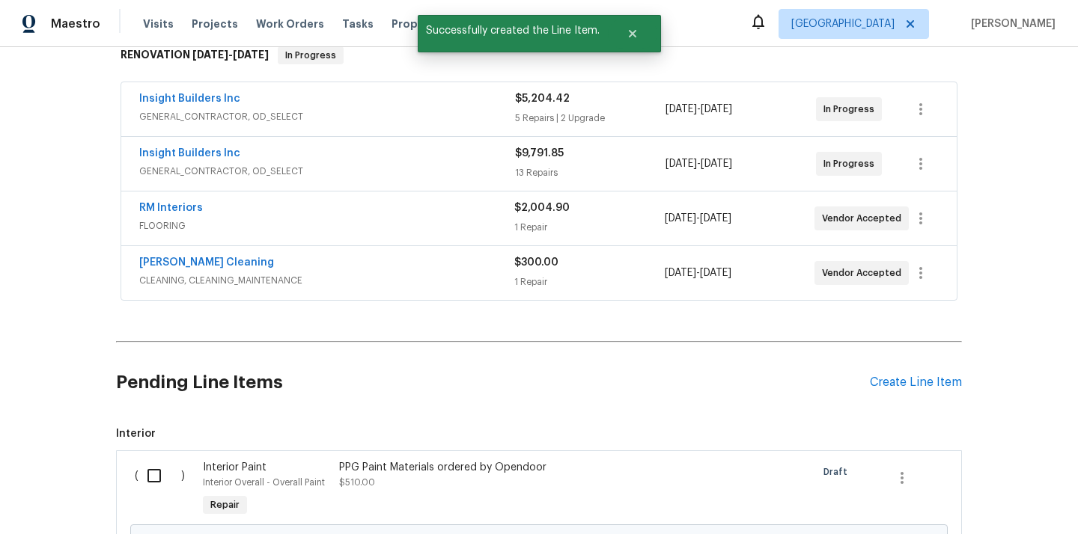
scroll to position [413, 0]
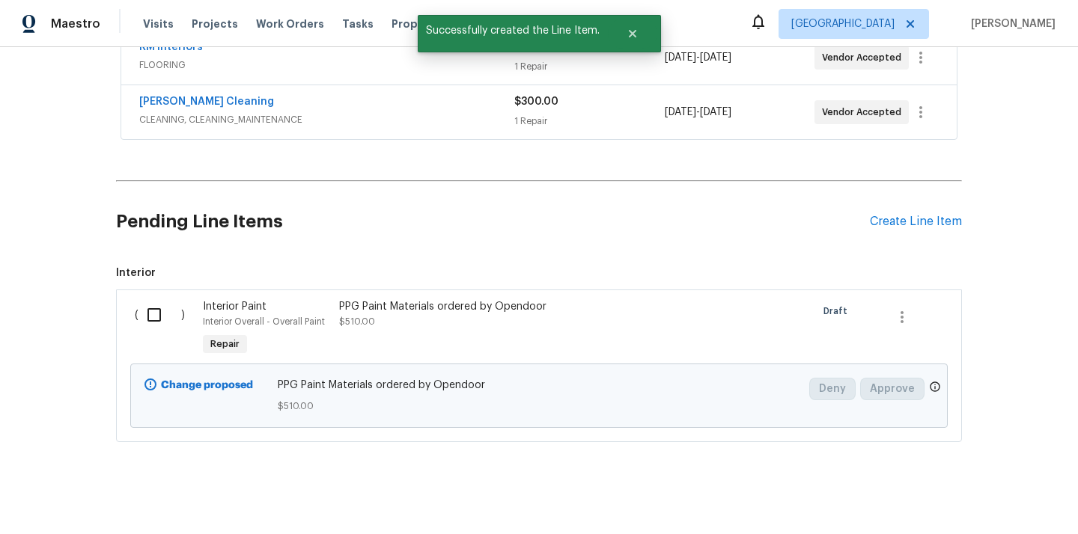
click at [156, 315] on input "checkbox" at bounding box center [159, 314] width 43 height 31
checkbox input "true"
click at [1001, 501] on span "Create Work Order" at bounding box center [992, 497] width 100 height 19
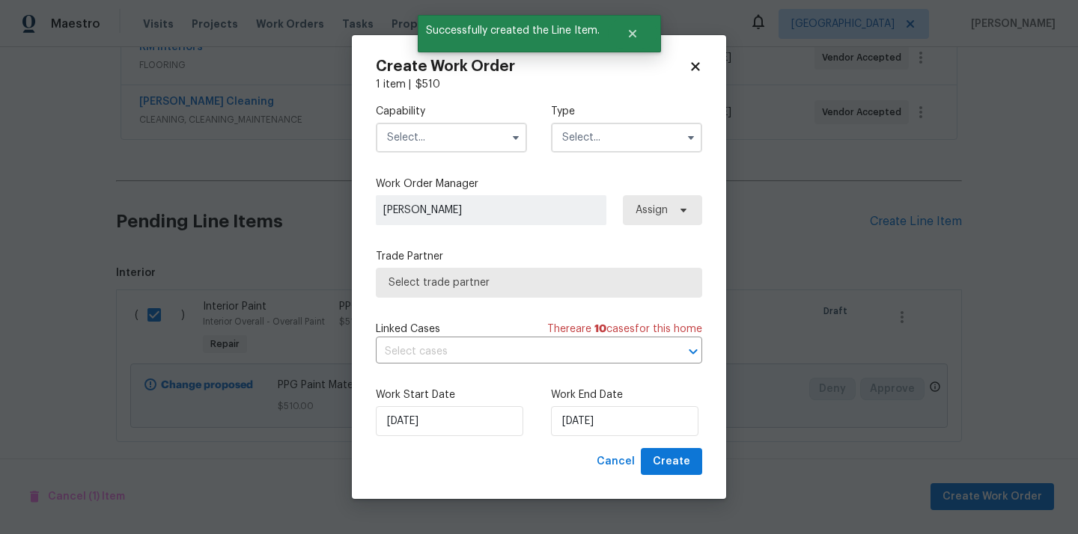
click at [434, 141] on input "text" at bounding box center [451, 138] width 151 height 30
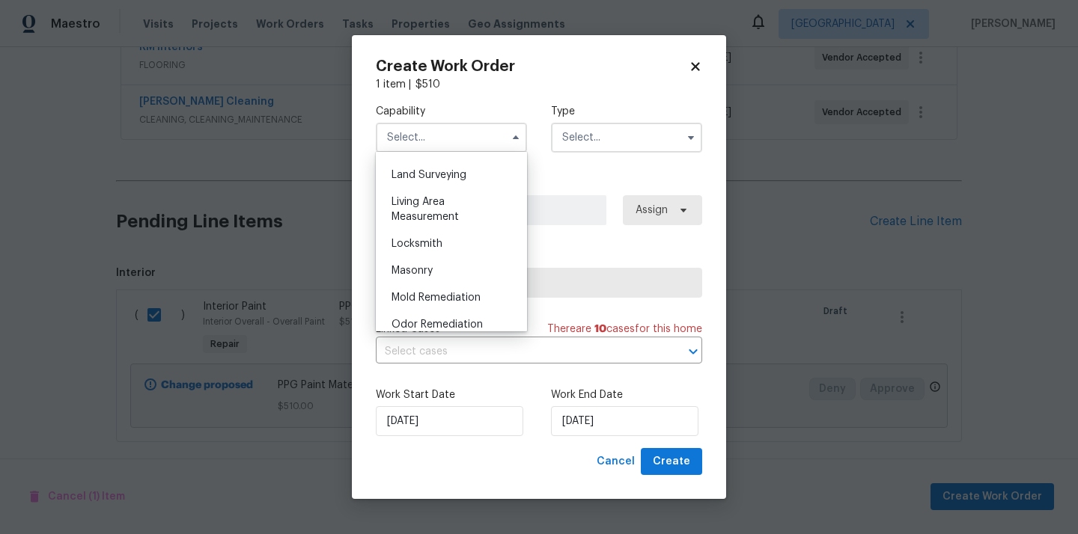
scroll to position [1108, 0]
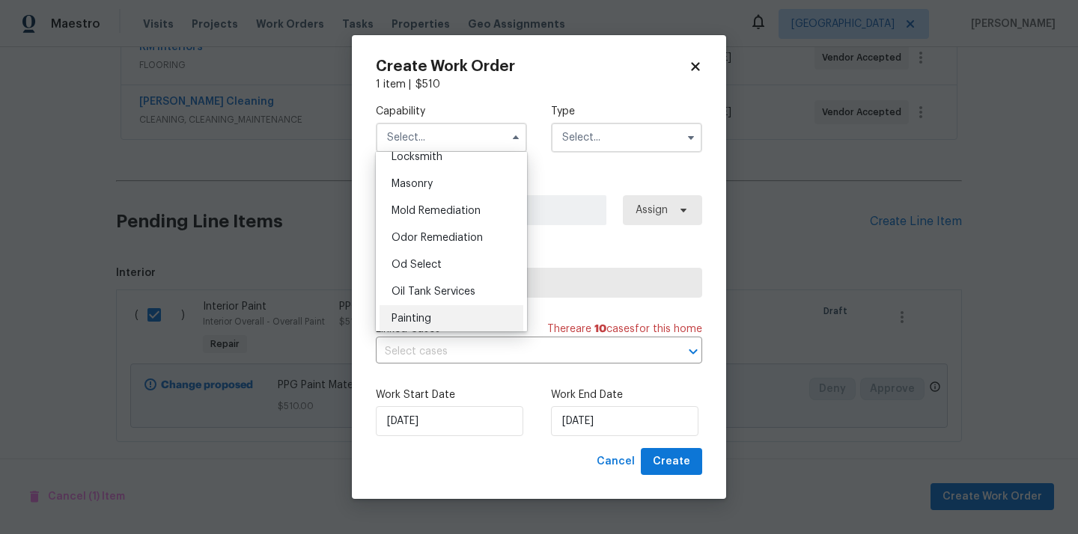
click at [454, 319] on div "Painting" at bounding box center [451, 318] width 144 height 27
type input "Painting"
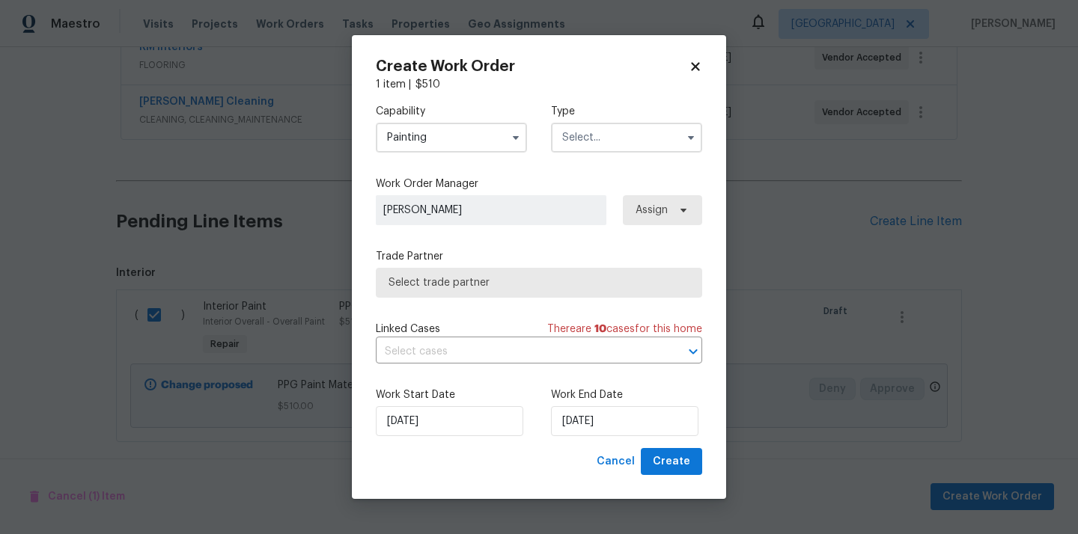
click at [609, 132] on input "text" at bounding box center [626, 138] width 151 height 30
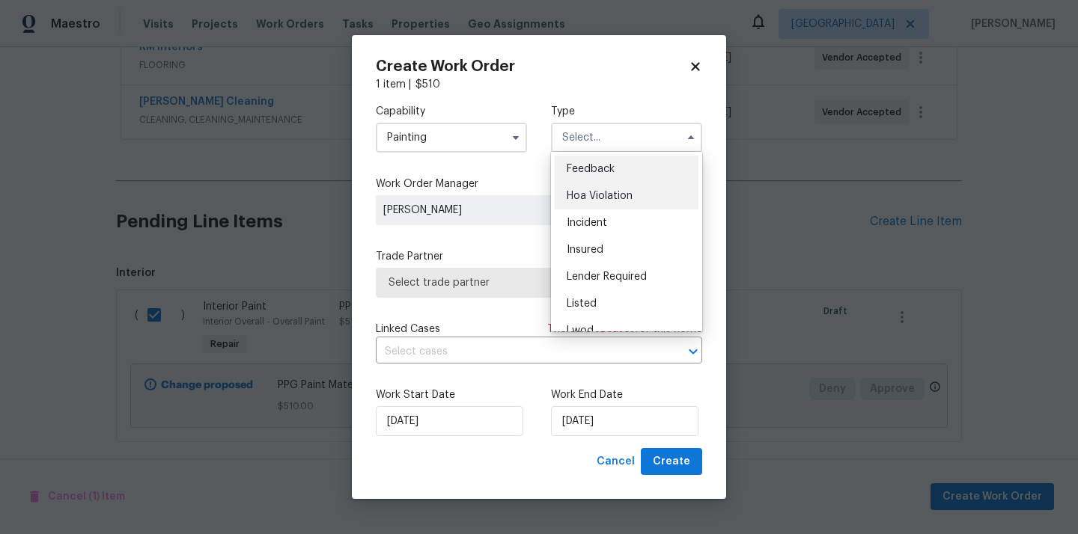
scroll to position [178, 0]
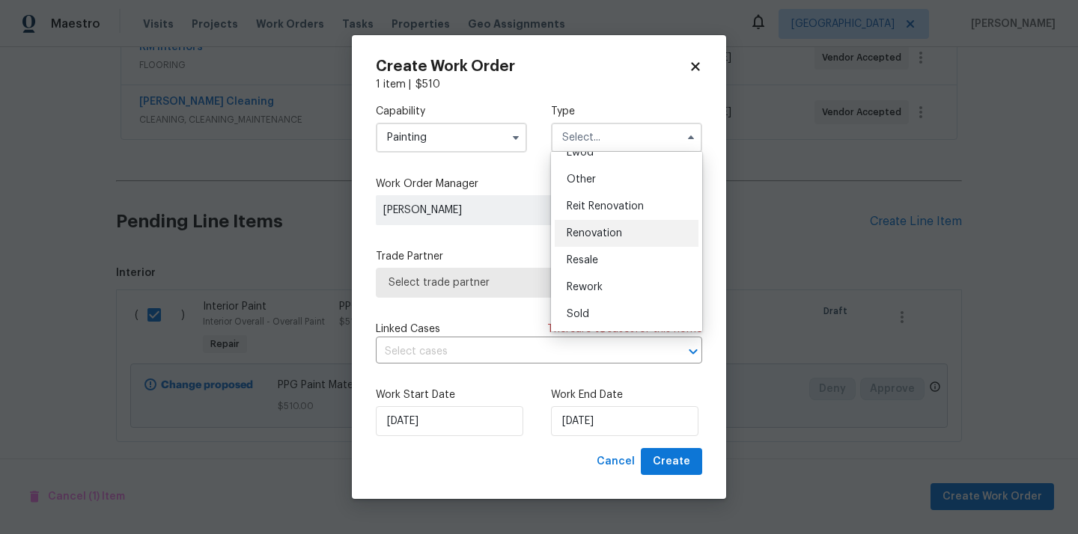
click at [614, 236] on span "Renovation" at bounding box center [594, 233] width 55 height 10
type input "Renovation"
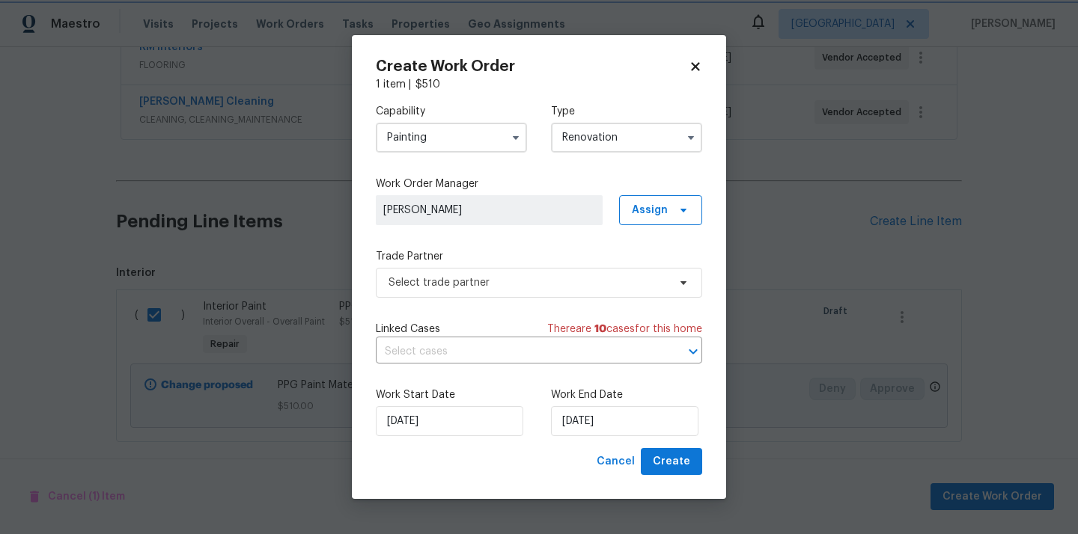
scroll to position [0, 0]
click at [644, 216] on span "Assign" at bounding box center [650, 210] width 36 height 15
click at [637, 269] on div "Assign to me" at bounding box center [662, 273] width 65 height 15
click at [534, 284] on span "Select trade partner" at bounding box center [527, 282] width 279 height 15
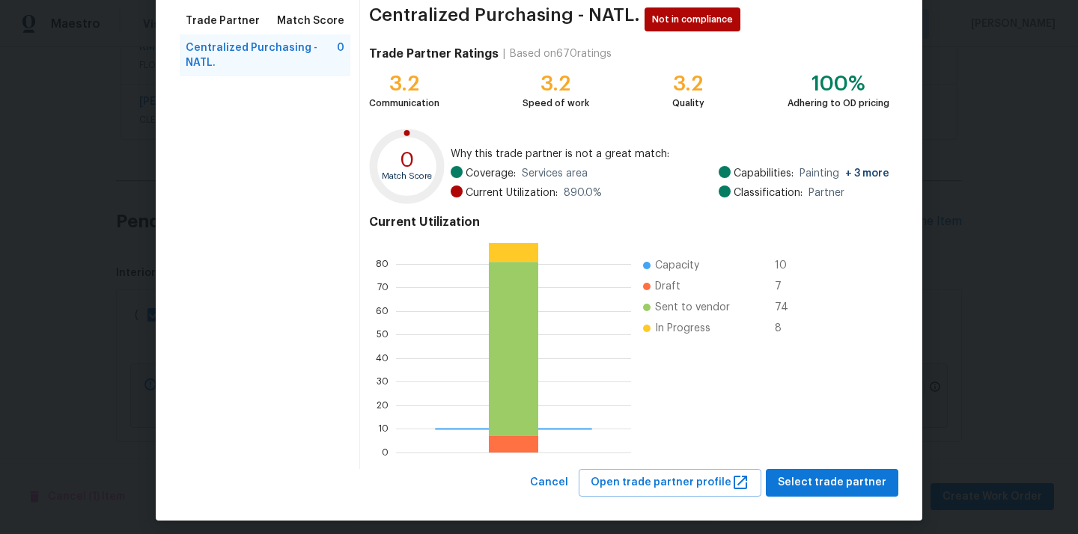
scroll to position [126, 0]
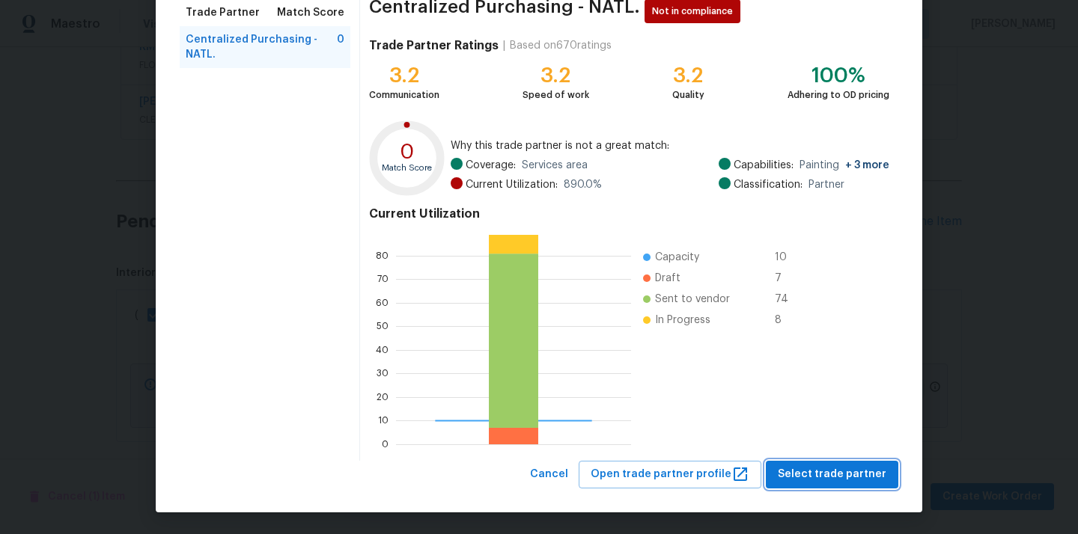
click at [815, 477] on span "Select trade partner" at bounding box center [832, 475] width 109 height 19
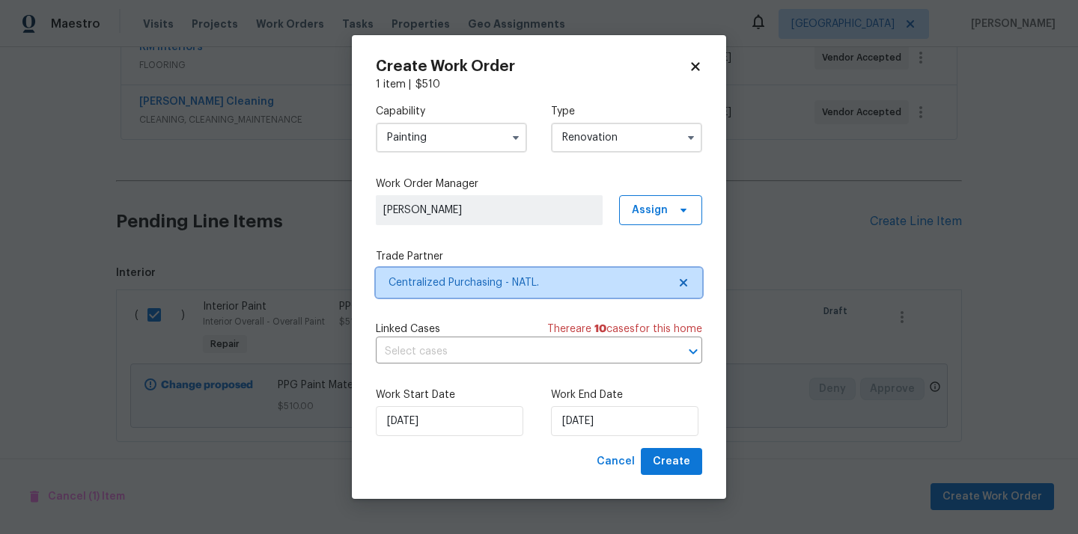
scroll to position [0, 0]
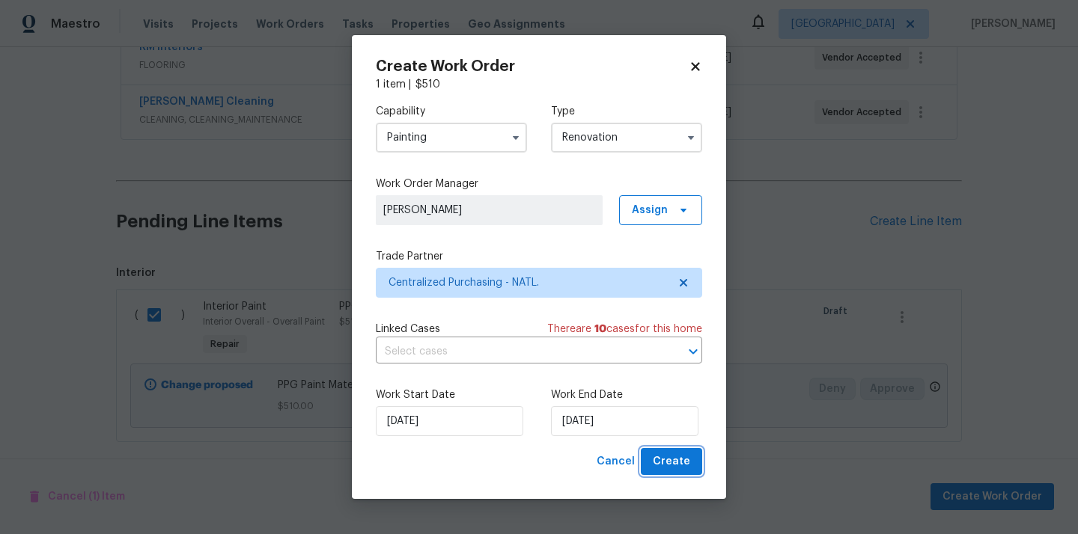
click at [673, 468] on span "Create" at bounding box center [671, 462] width 37 height 19
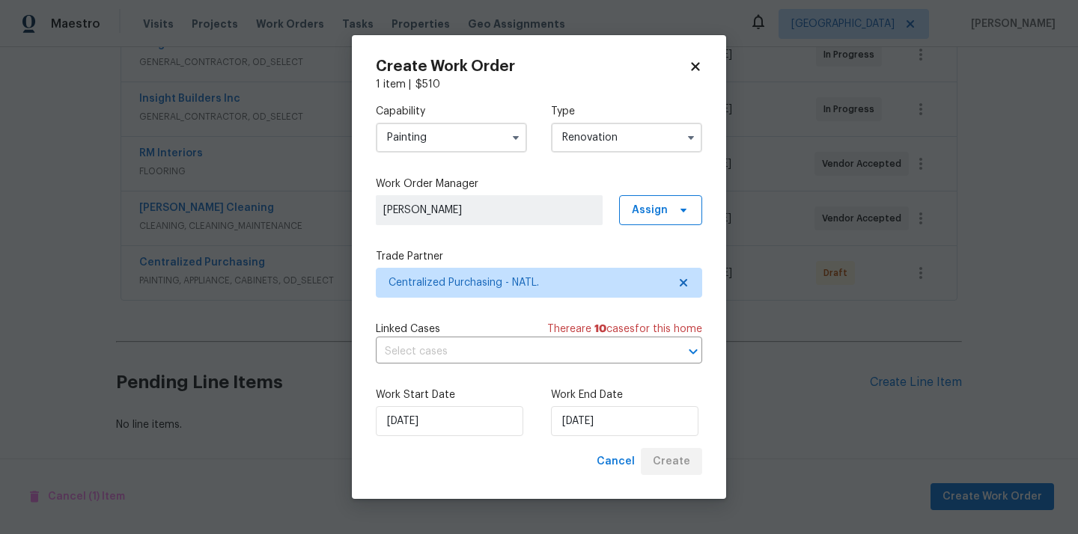
scroll to position [307, 0]
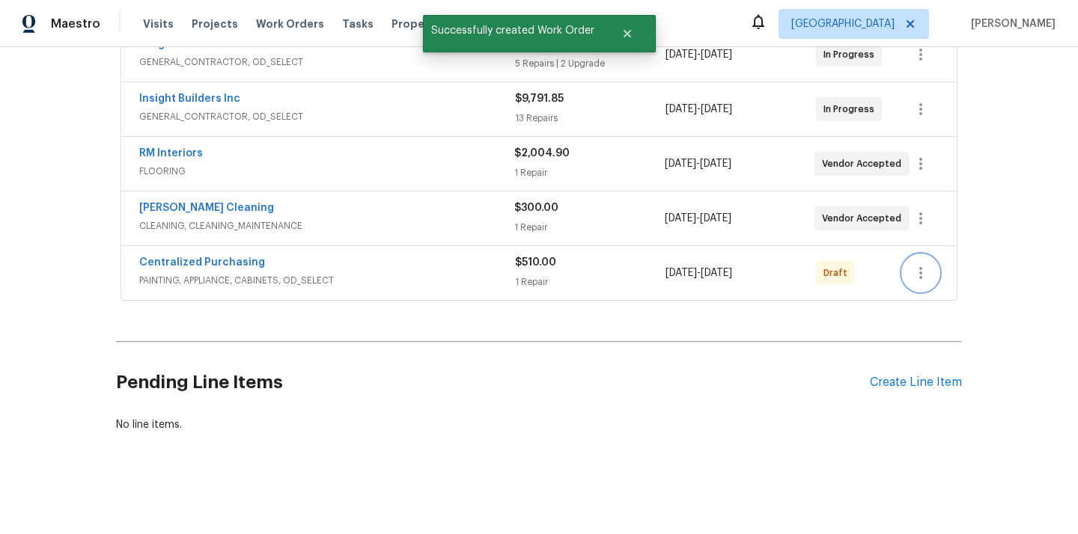
click at [934, 271] on button "button" at bounding box center [921, 273] width 36 height 36
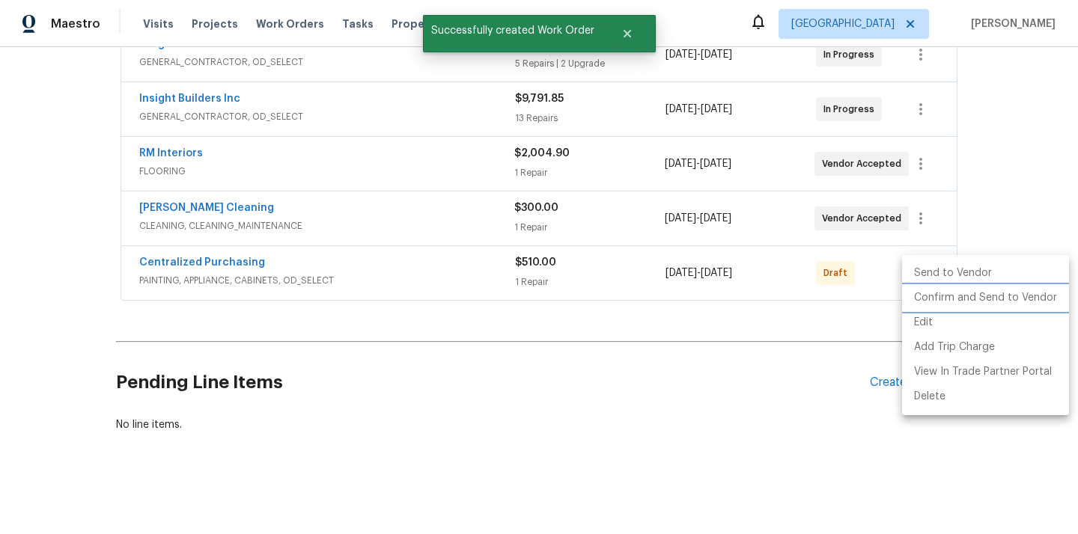
click at [928, 294] on li "Confirm and Send to Vendor" at bounding box center [985, 298] width 167 height 25
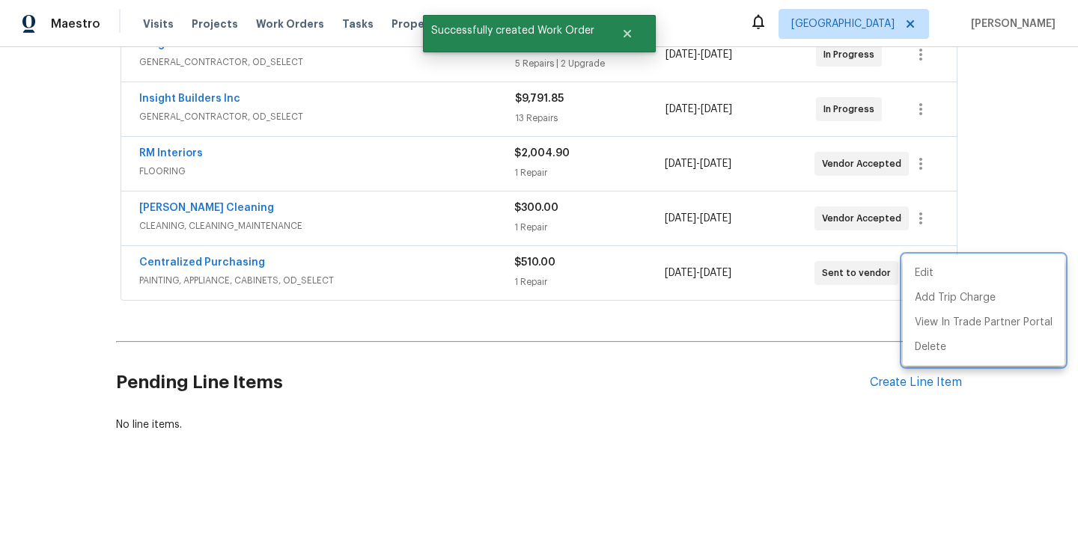
click at [239, 262] on div at bounding box center [539, 267] width 1078 height 534
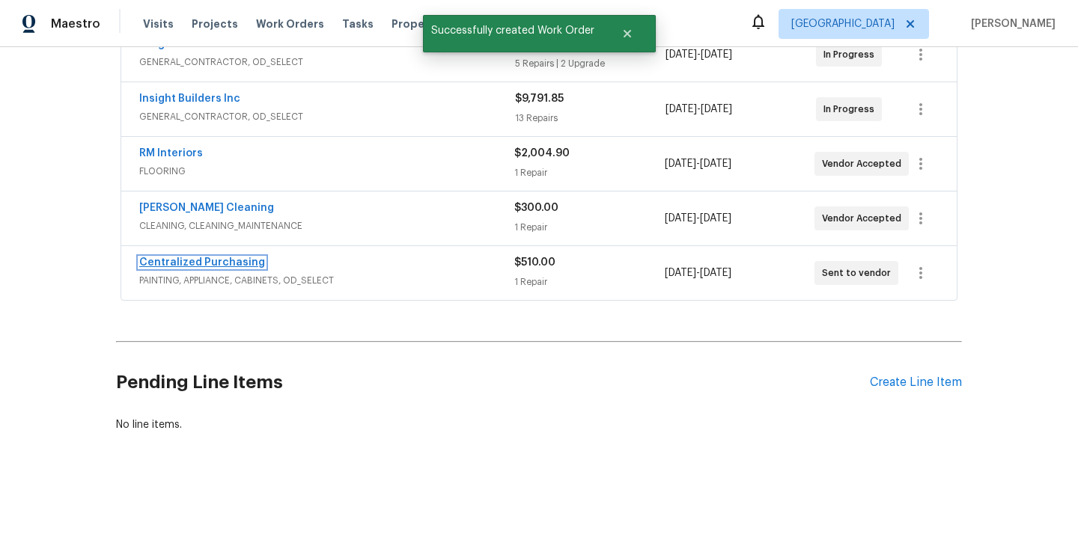
click at [219, 263] on link "Centralized Purchasing" at bounding box center [202, 262] width 126 height 10
